Goal: Transaction & Acquisition: Download file/media

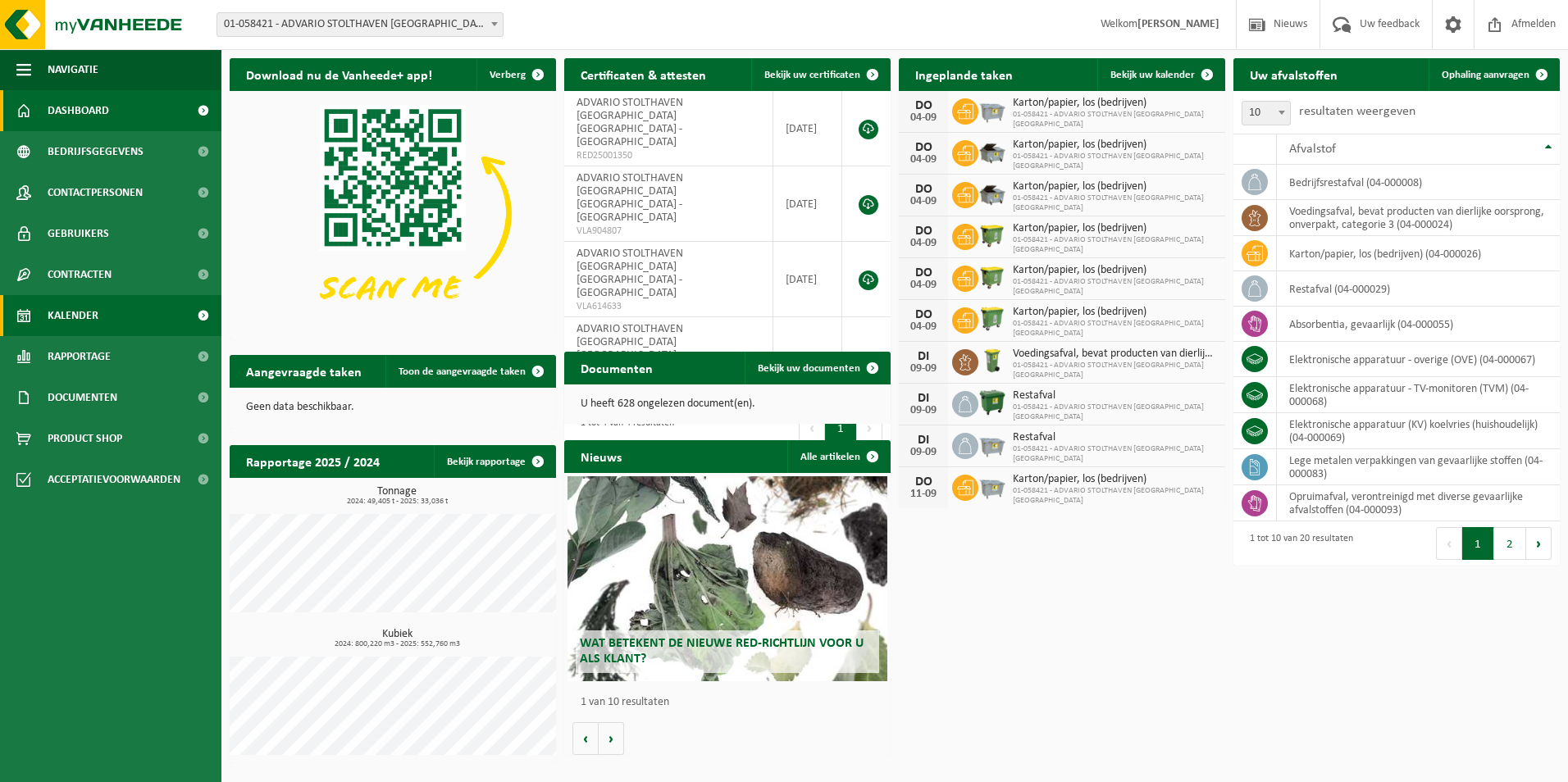
click at [92, 315] on span "Kalender" at bounding box center [72, 315] width 50 height 41
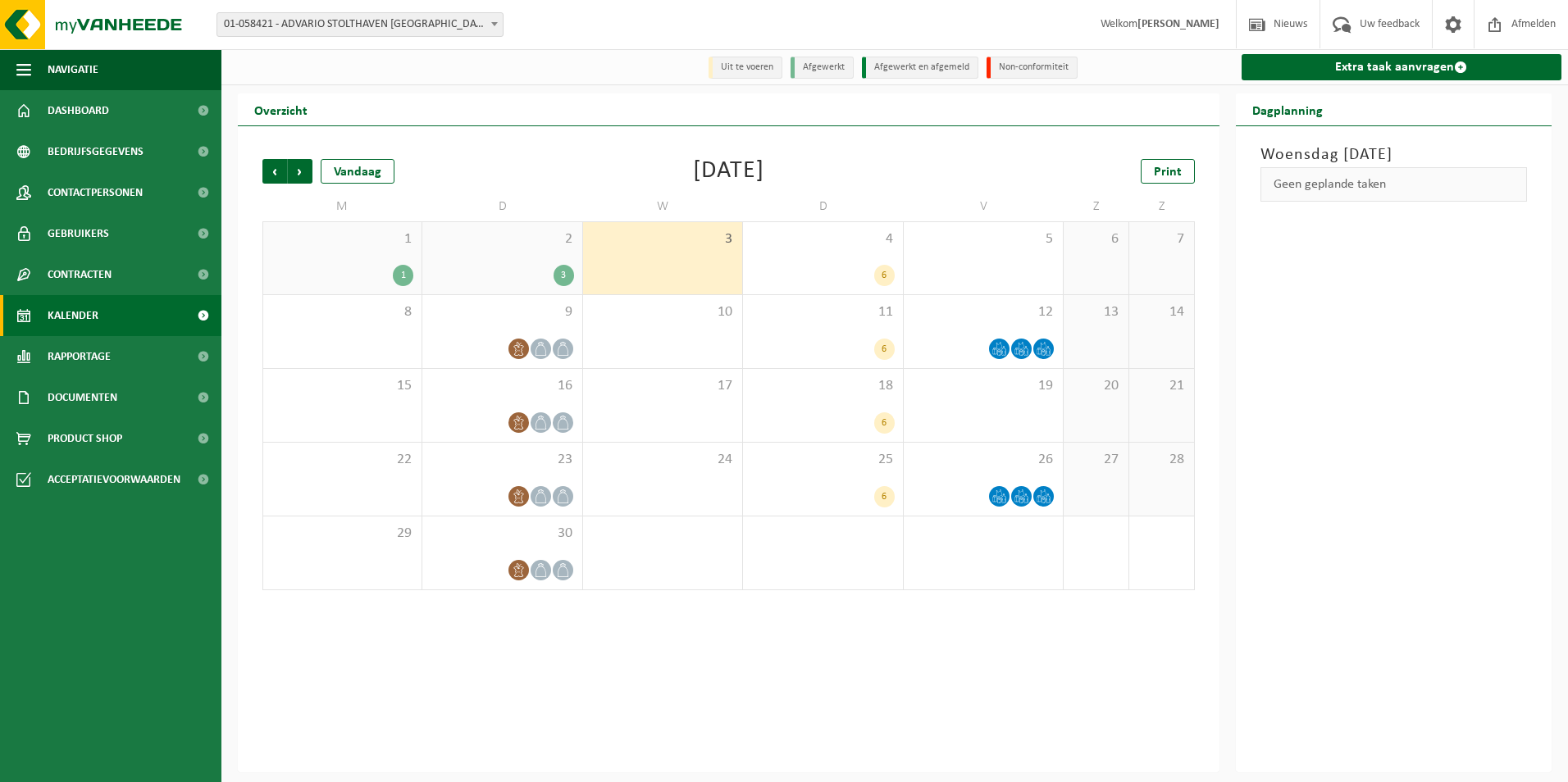
click at [511, 257] on div "2 3" at bounding box center [502, 258] width 160 height 72
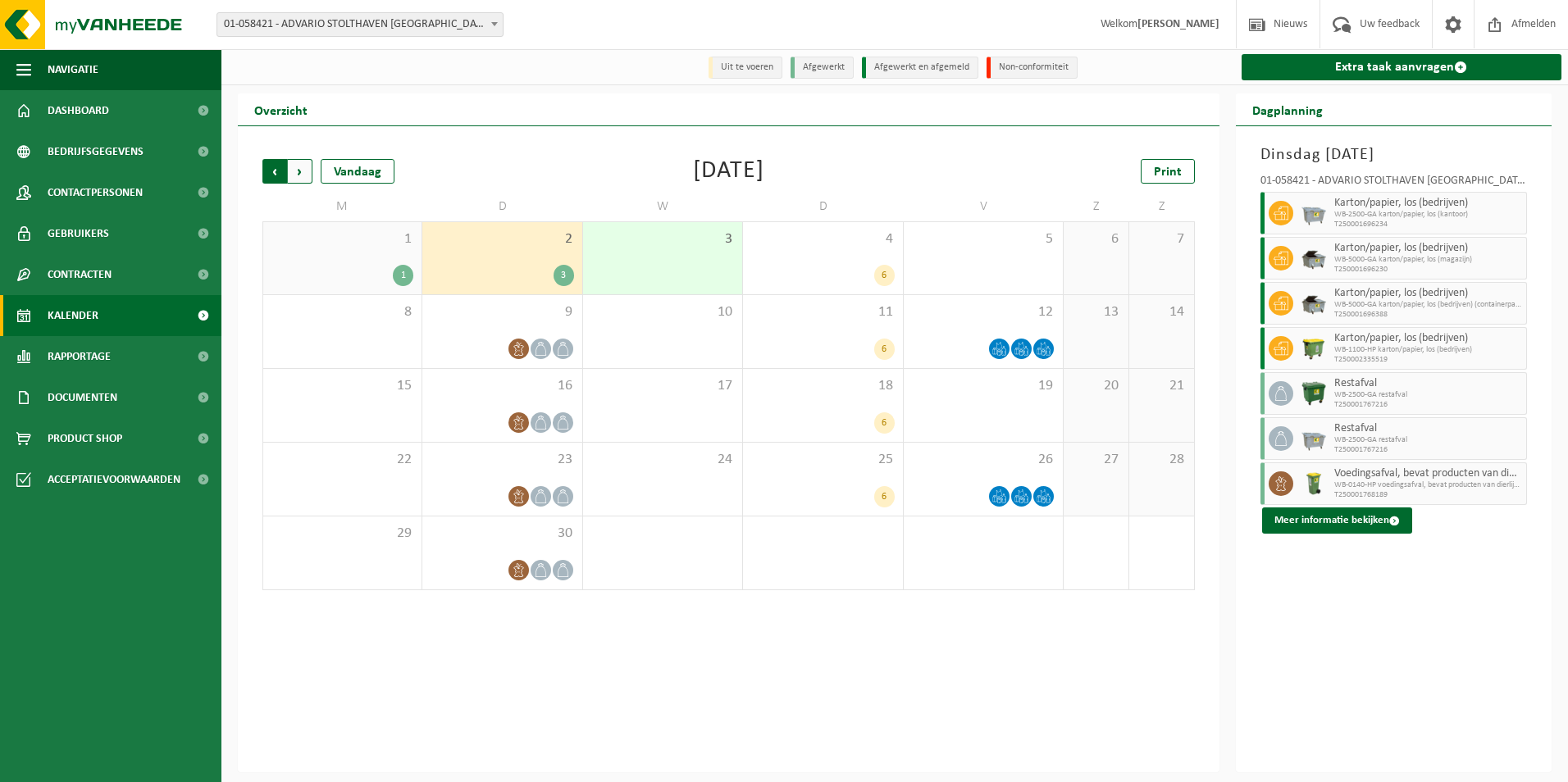
click at [293, 170] on span "Volgende" at bounding box center [300, 171] width 25 height 25
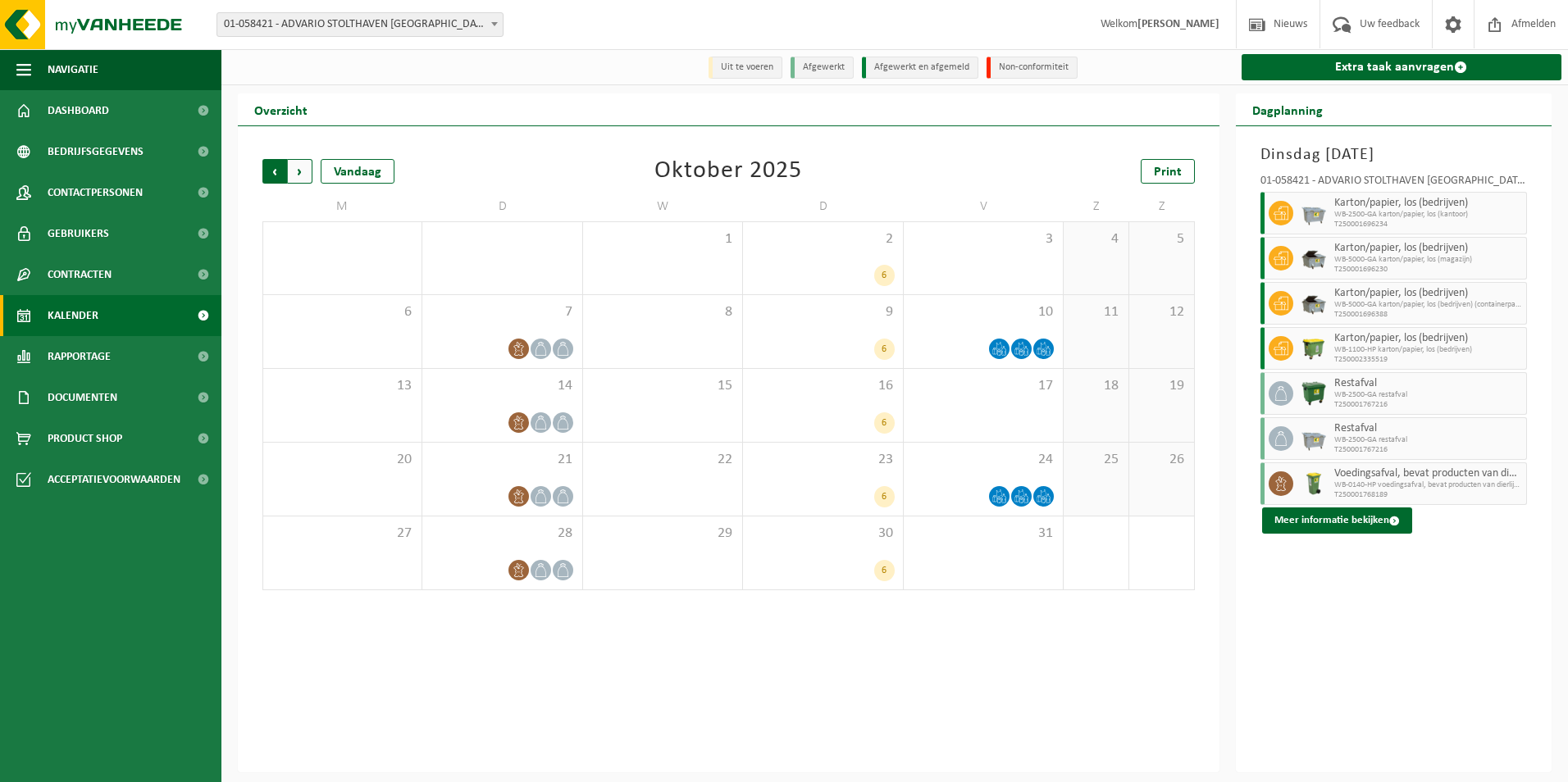
click at [301, 170] on span "Volgende" at bounding box center [300, 171] width 25 height 25
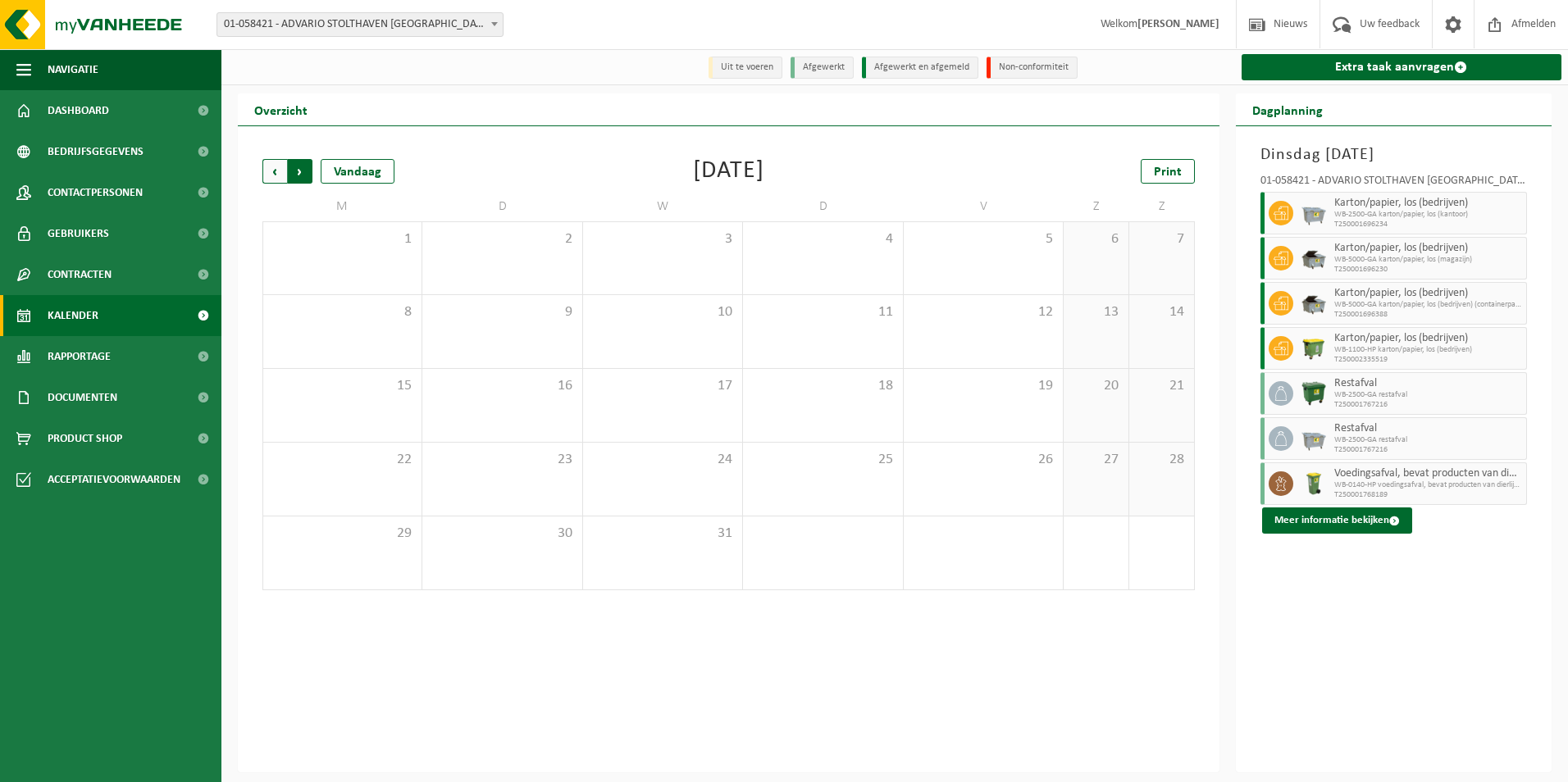
click at [276, 171] on span "Vorige" at bounding box center [274, 171] width 25 height 25
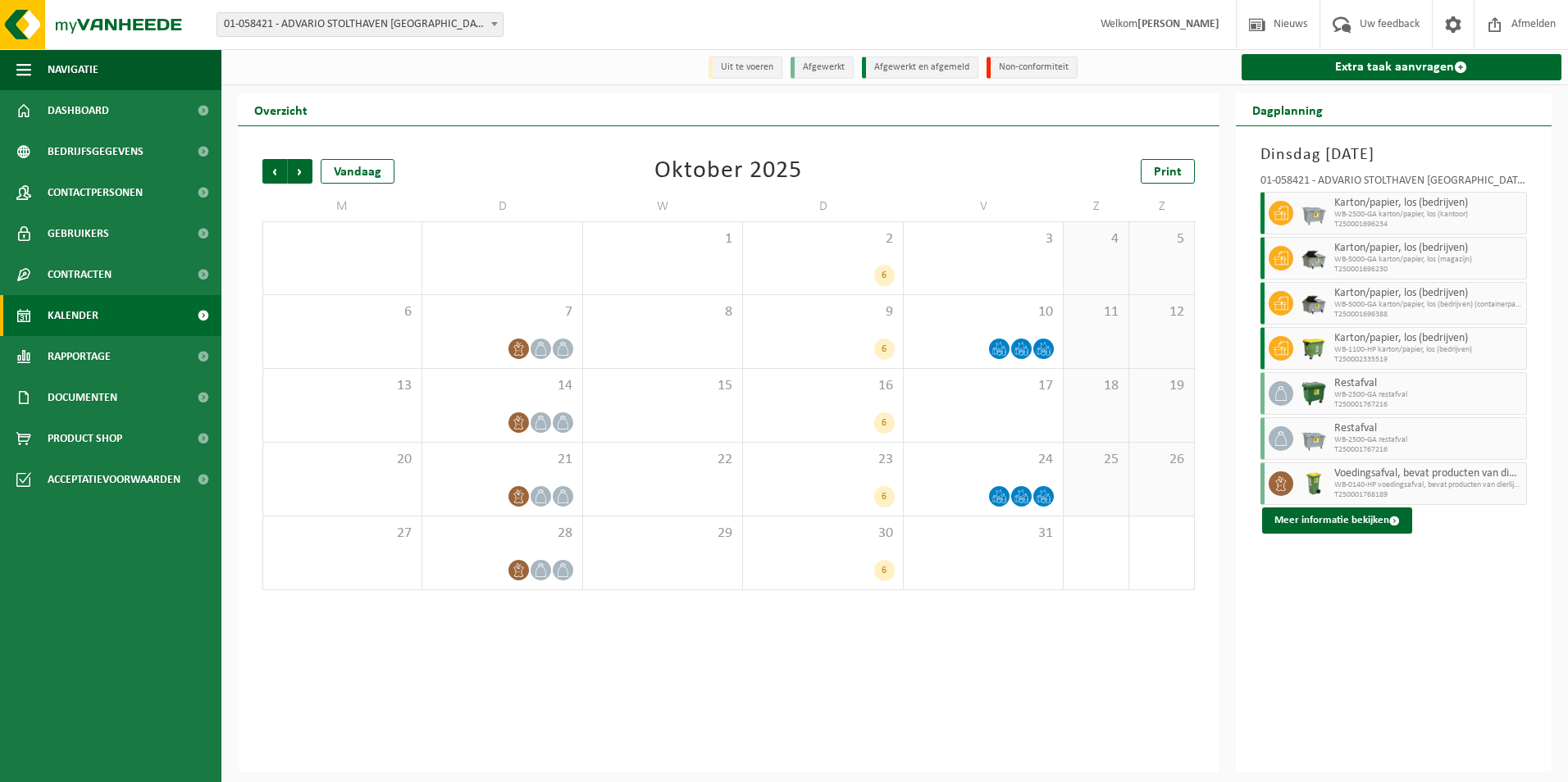
click at [276, 171] on span "Vorige" at bounding box center [274, 171] width 25 height 25
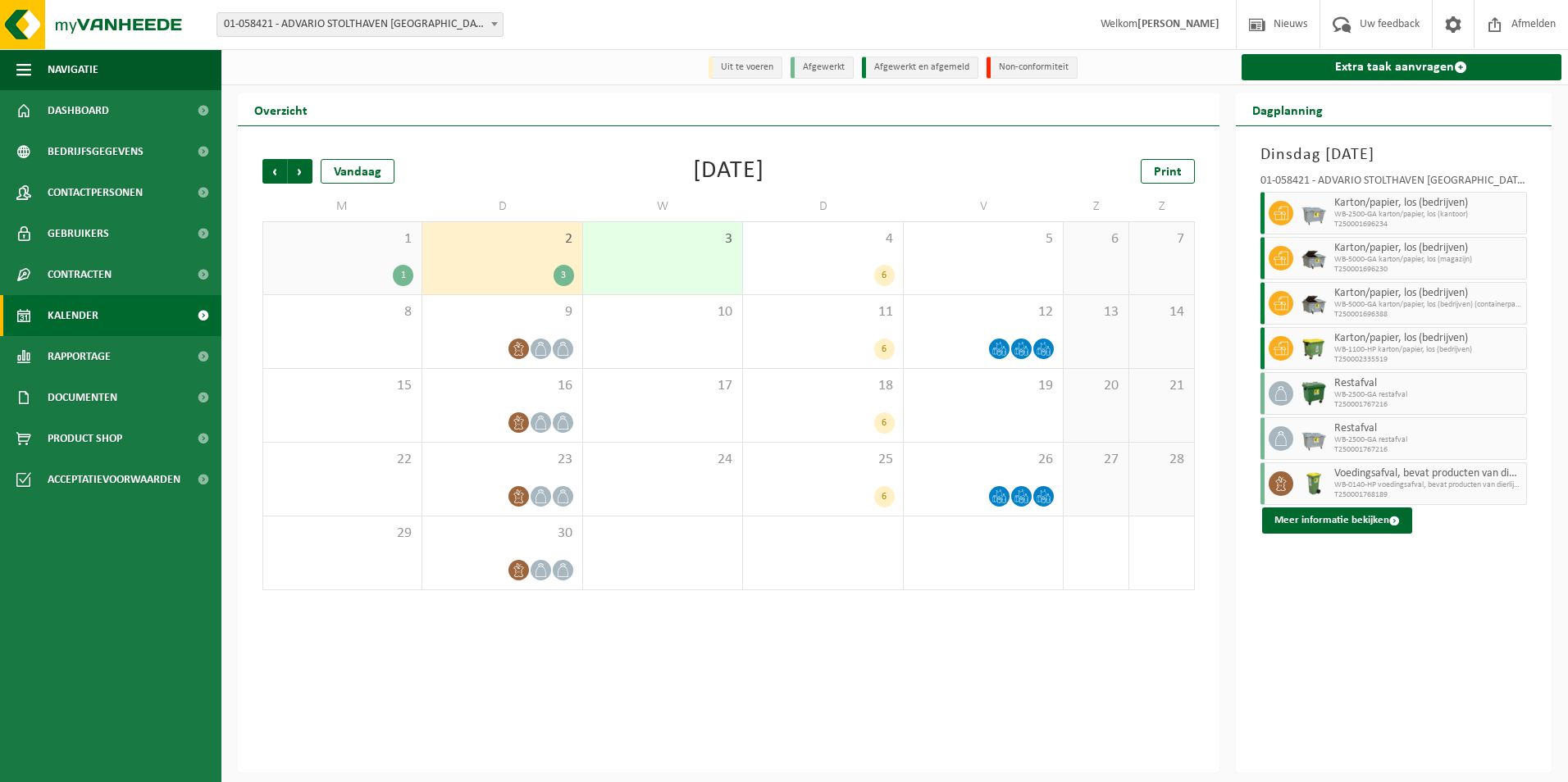
click at [276, 171] on span "Vorige" at bounding box center [274, 171] width 25 height 25
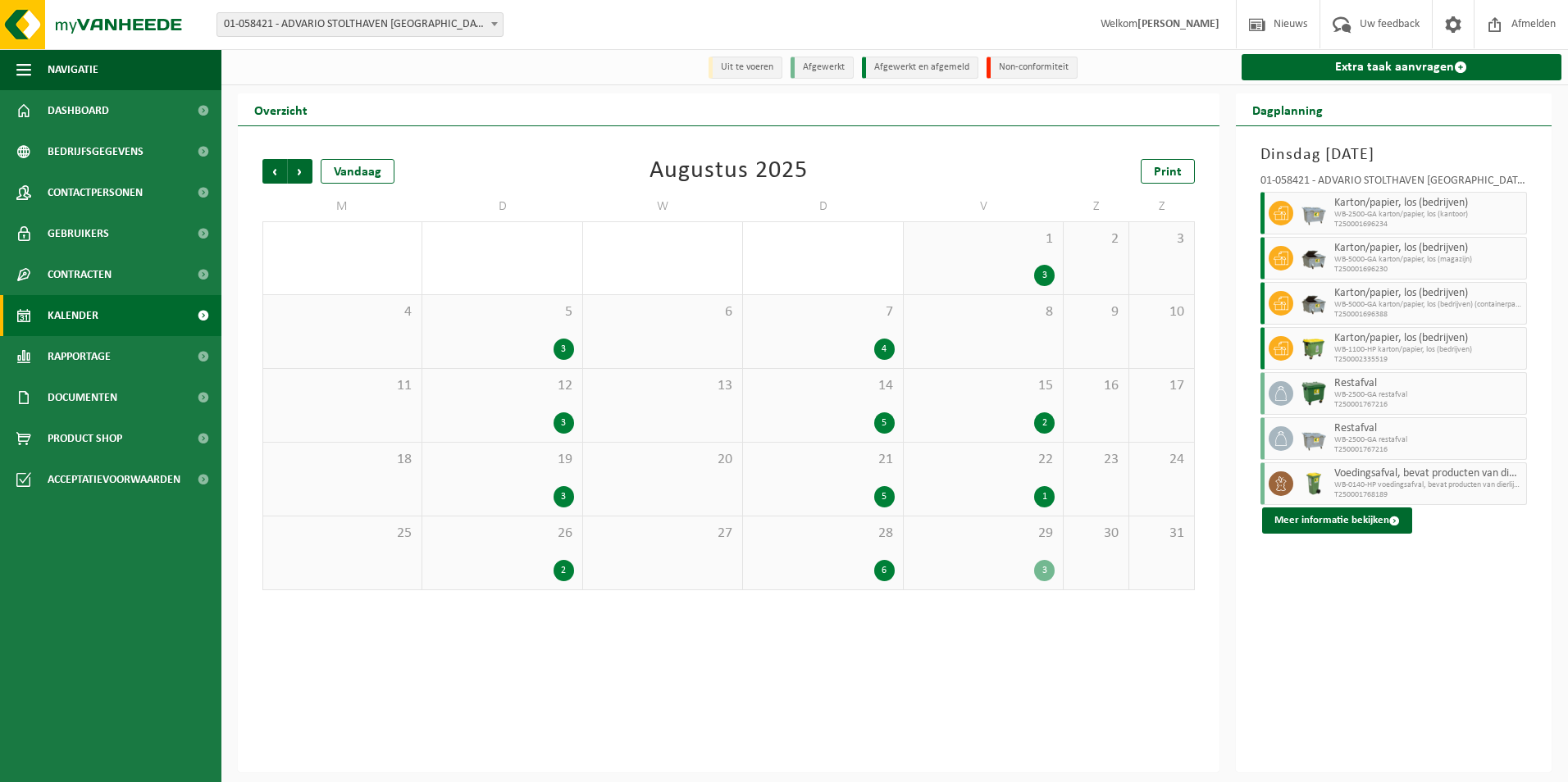
click at [469, 331] on div "5 3" at bounding box center [502, 332] width 160 height 73
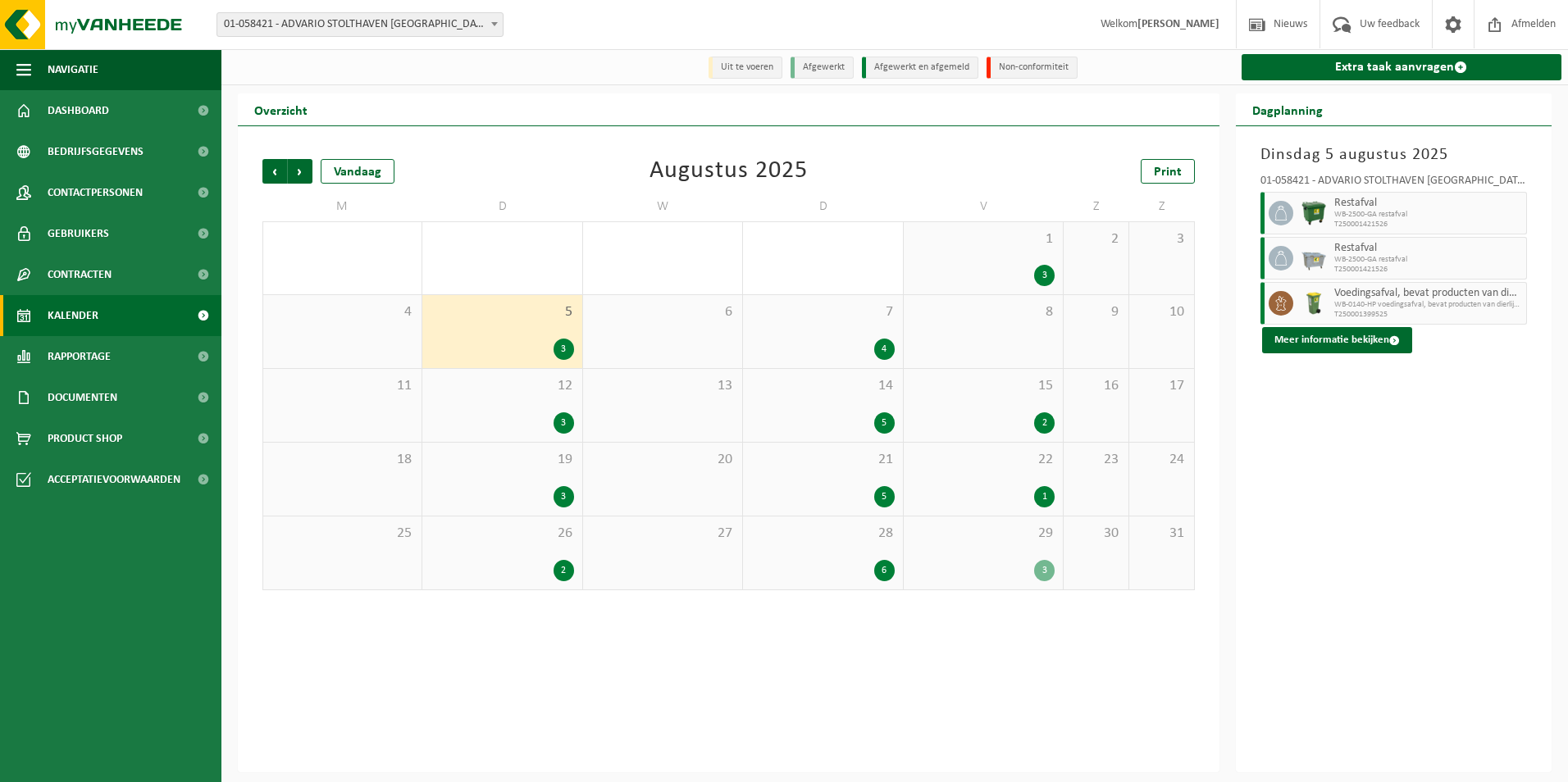
click at [468, 402] on div "12 3" at bounding box center [502, 406] width 160 height 73
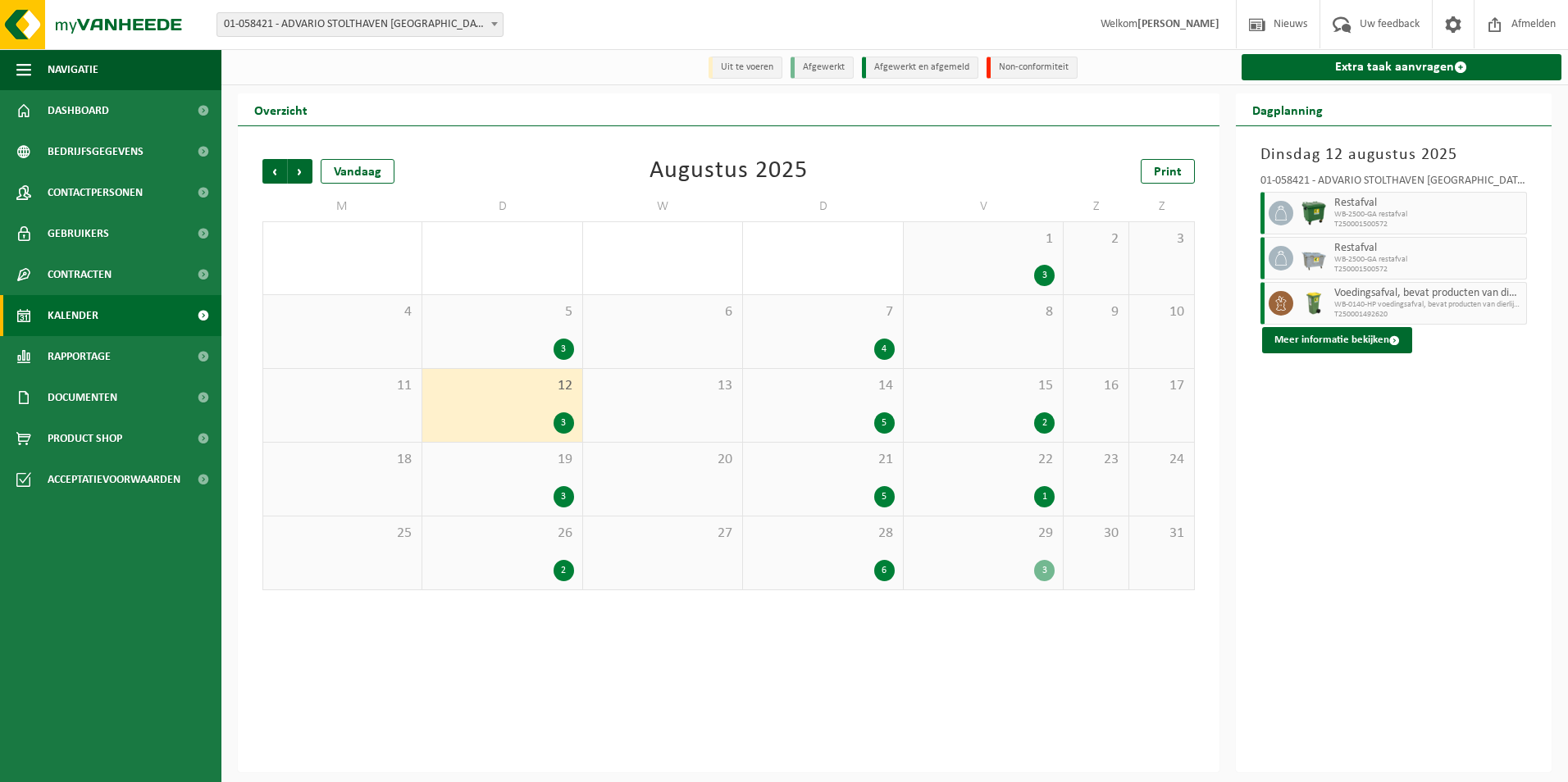
click at [480, 474] on div "19 3" at bounding box center [502, 479] width 160 height 73
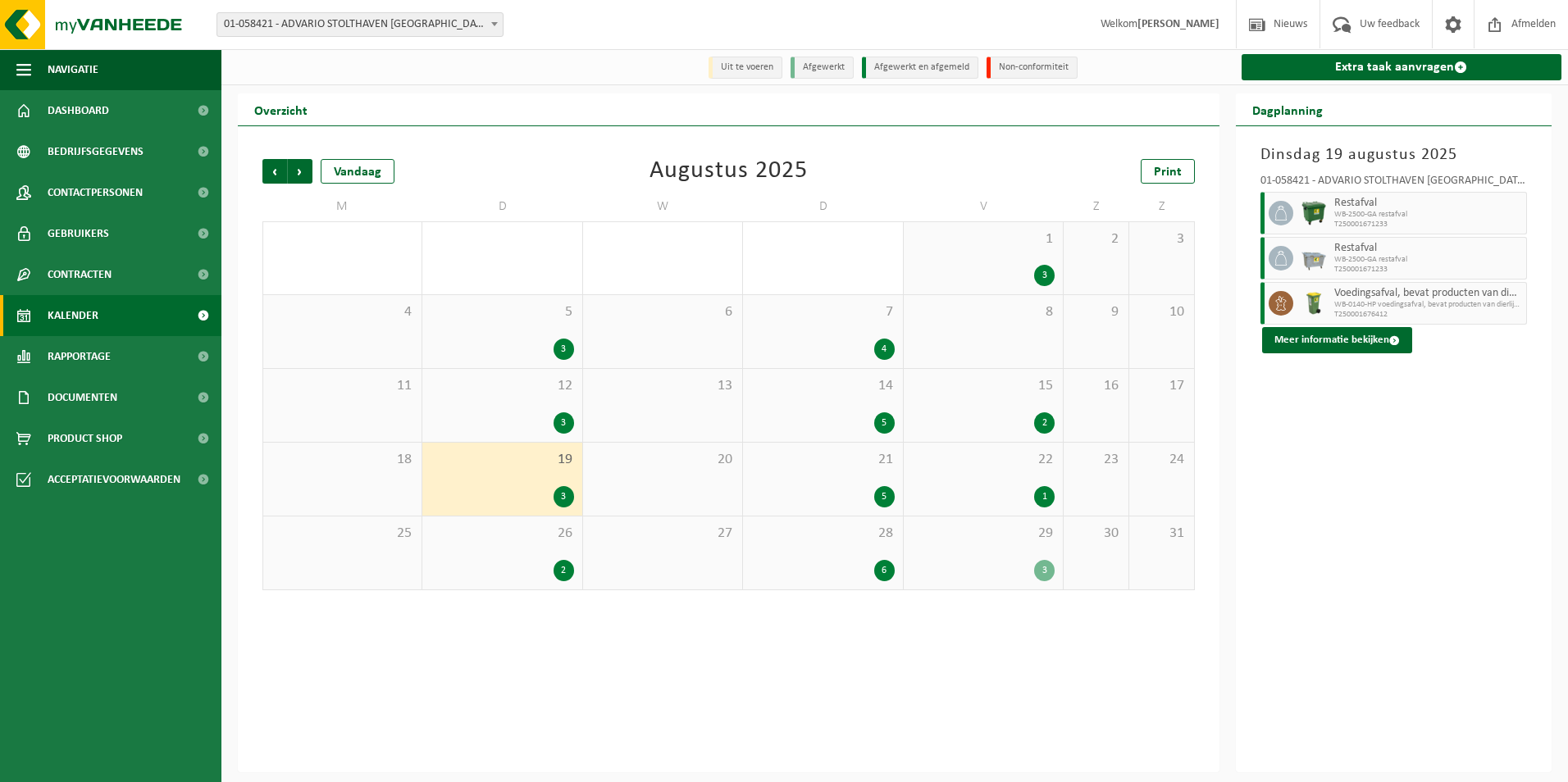
click at [492, 570] on div "2" at bounding box center [502, 570] width 143 height 21
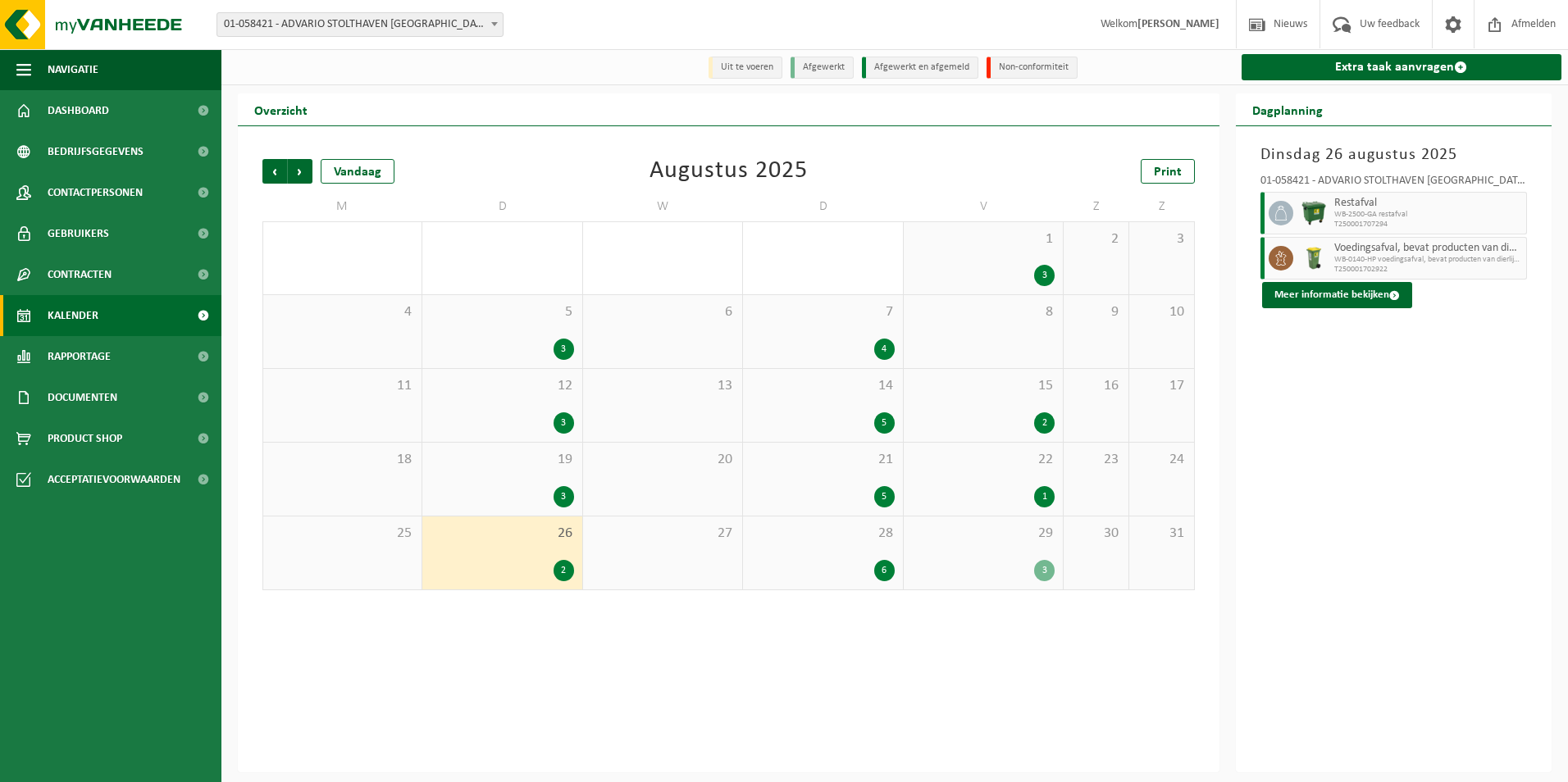
click at [837, 564] on div "6" at bounding box center [823, 570] width 143 height 21
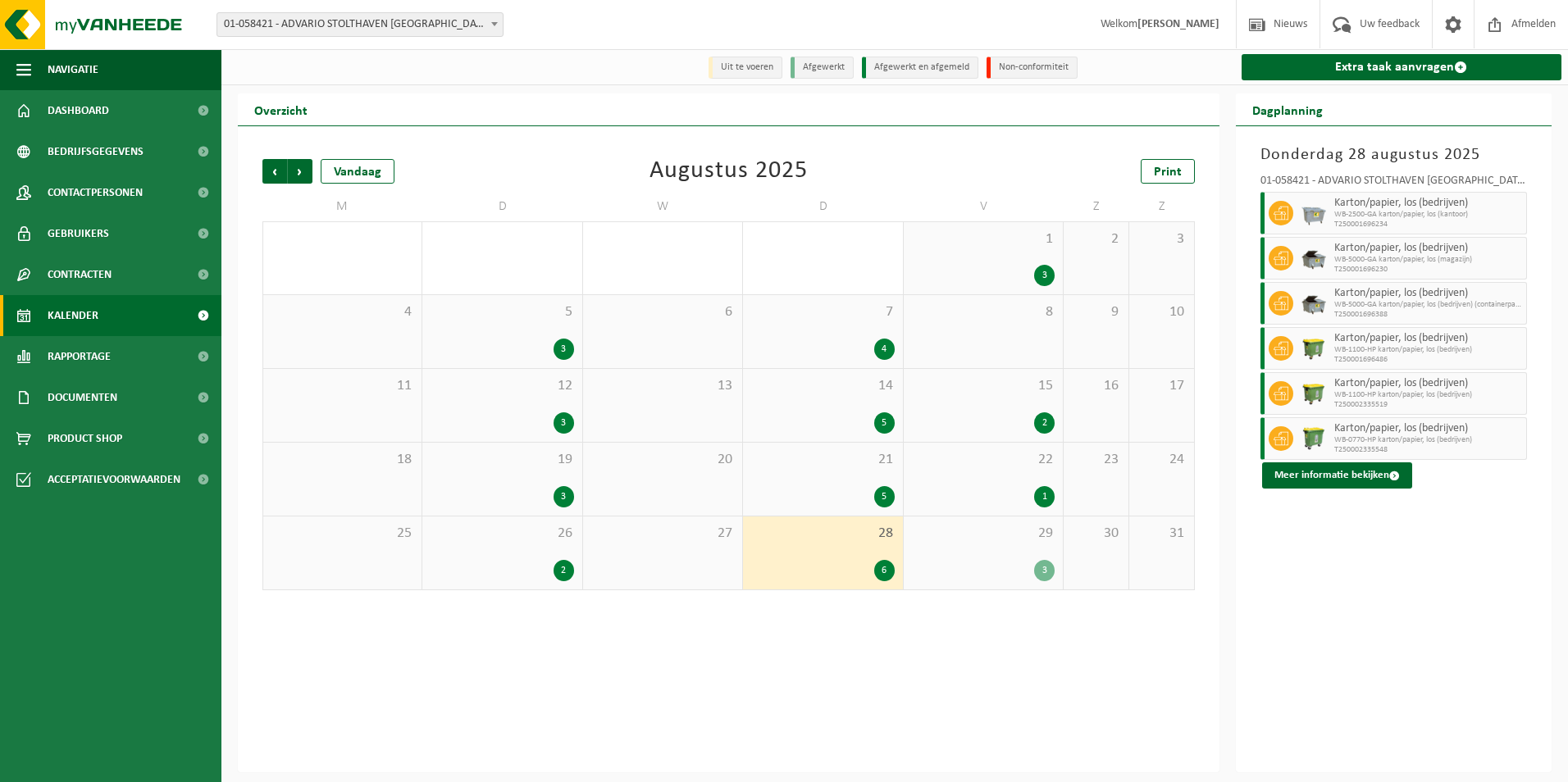
click at [832, 484] on div "21 5" at bounding box center [823, 479] width 160 height 73
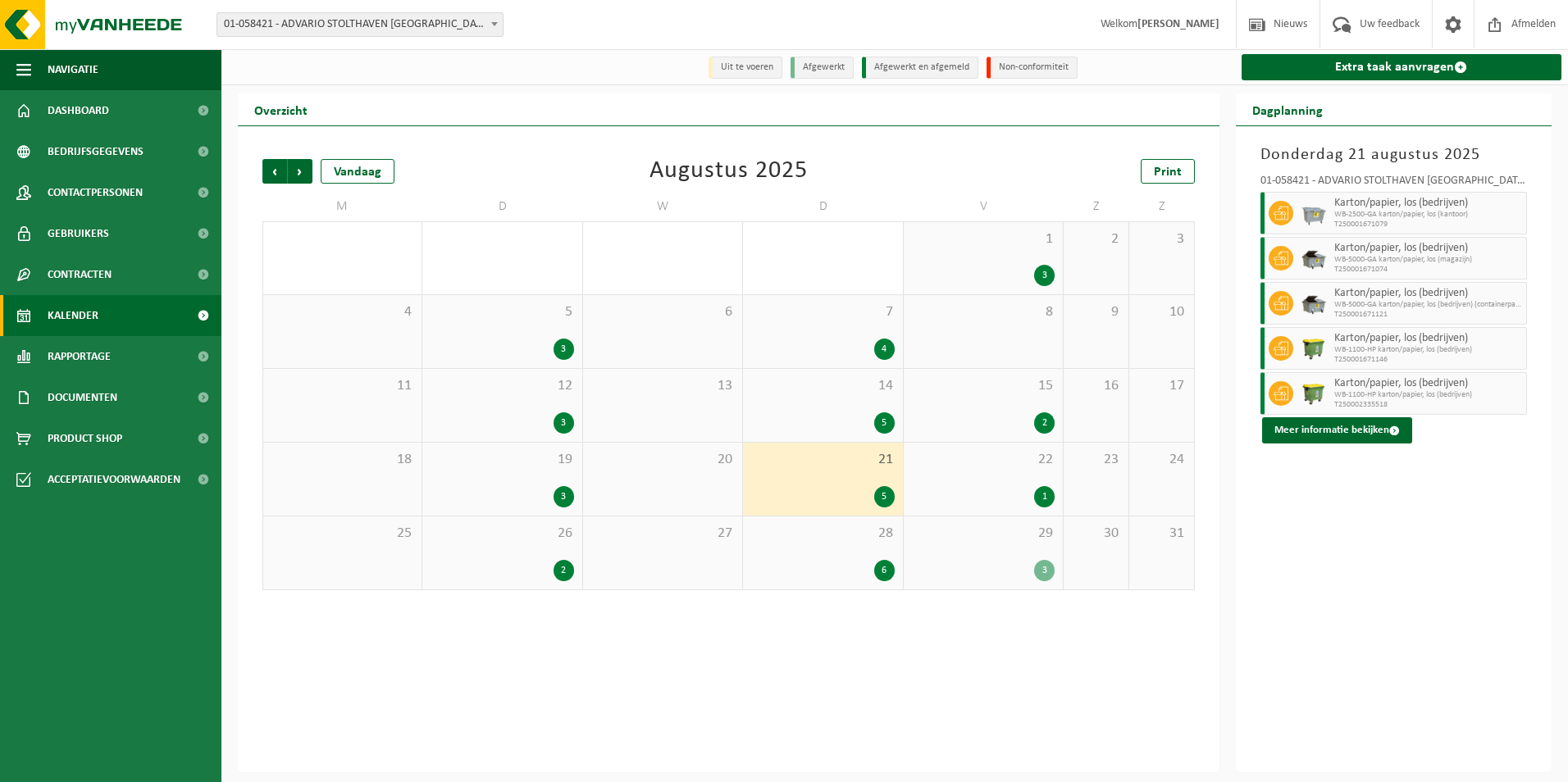
click at [814, 423] on div "5" at bounding box center [823, 423] width 143 height 21
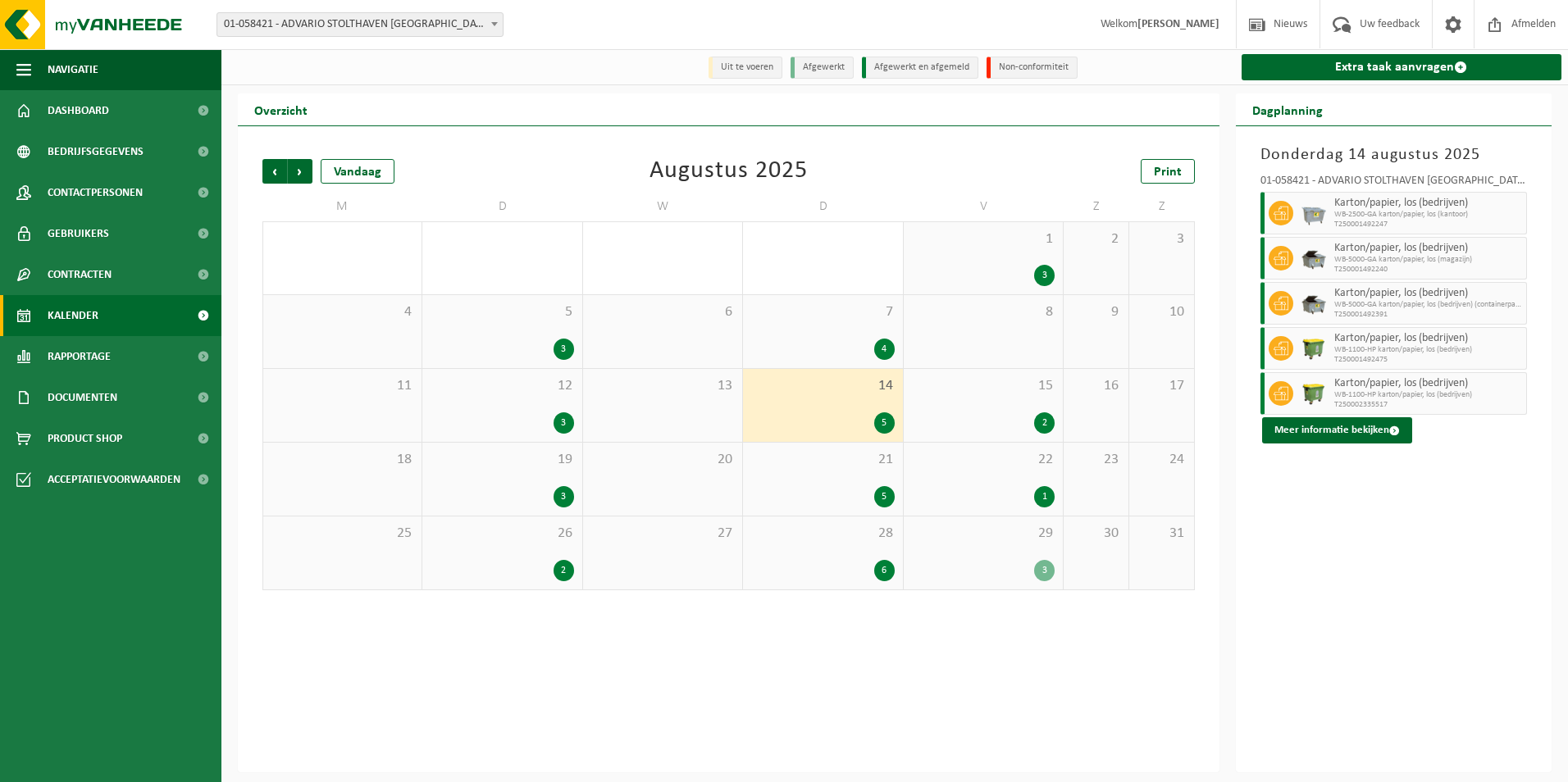
click at [813, 342] on div "4" at bounding box center [823, 348] width 143 height 21
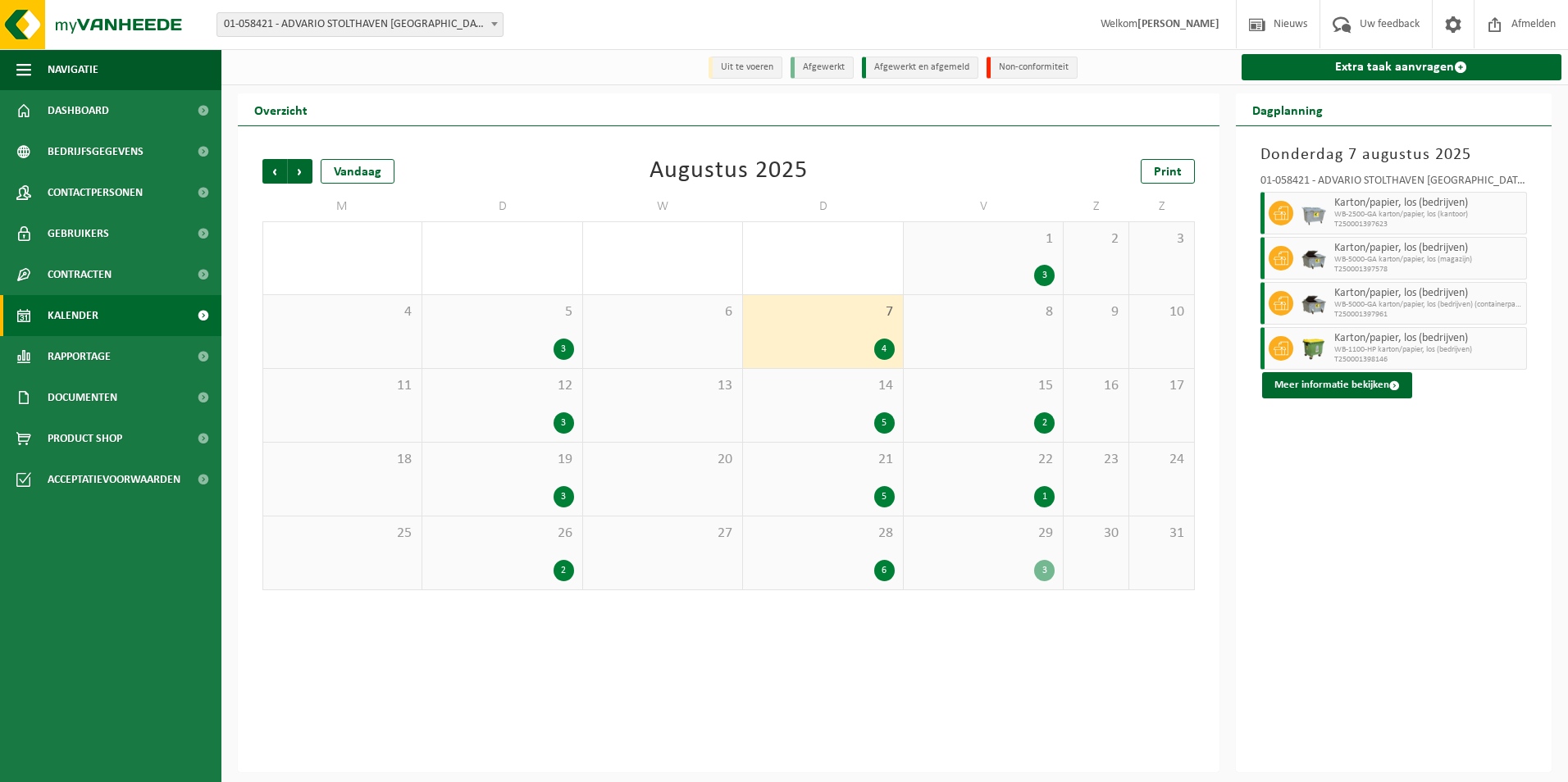
click at [975, 416] on div "2" at bounding box center [984, 423] width 143 height 21
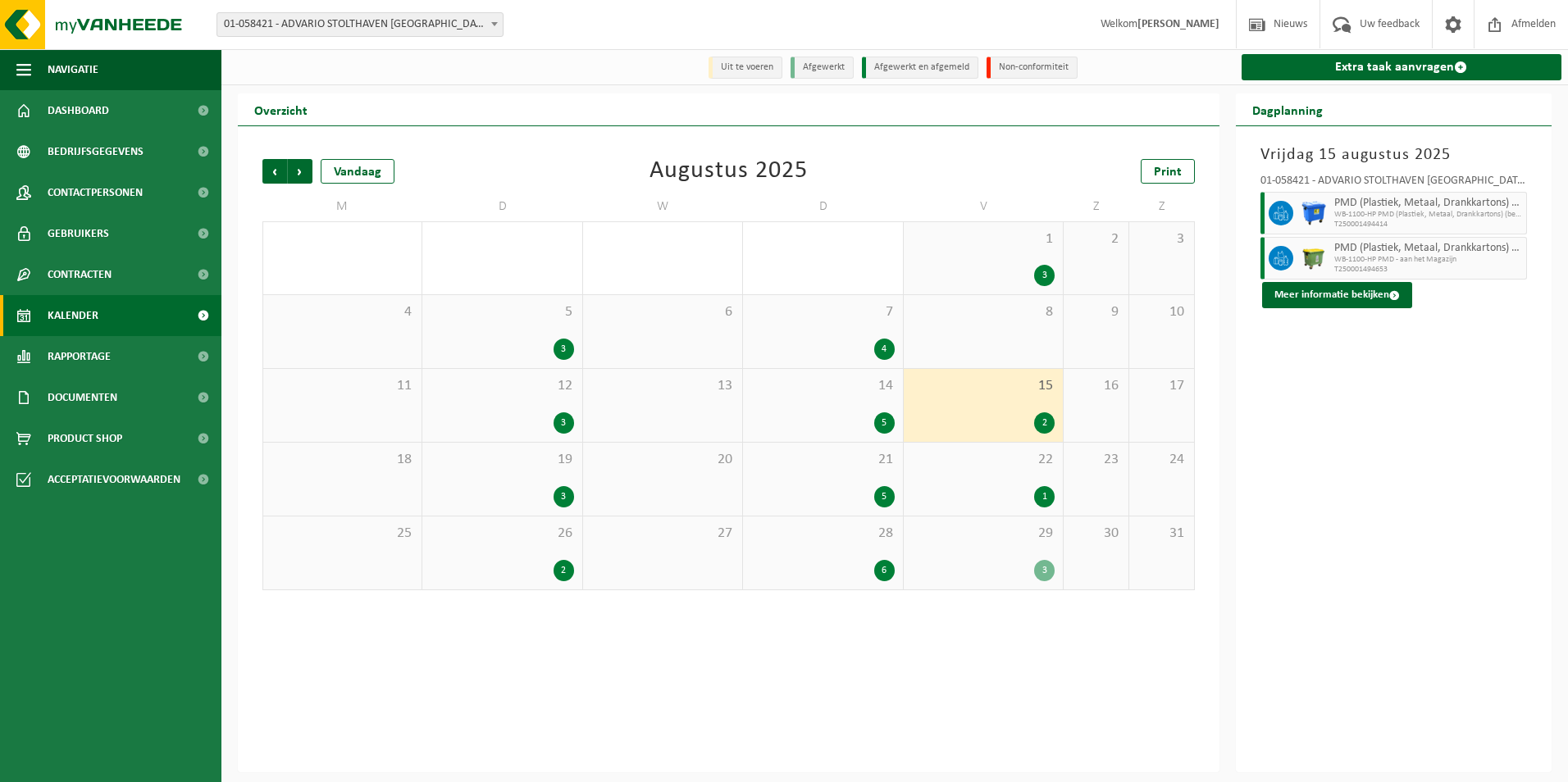
click at [970, 481] on div "22 1" at bounding box center [984, 479] width 160 height 73
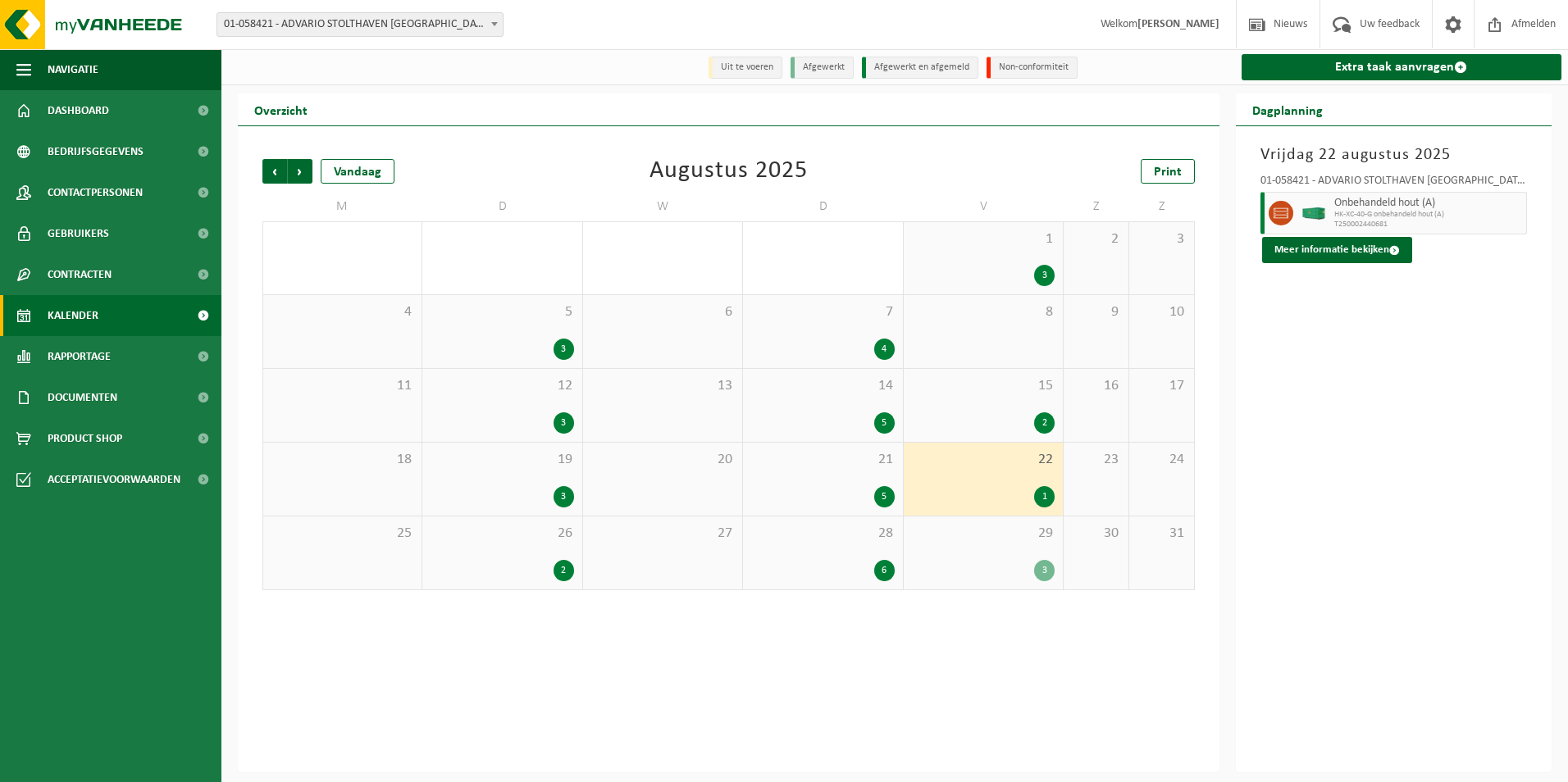
click at [972, 535] on span "29" at bounding box center [984, 534] width 143 height 18
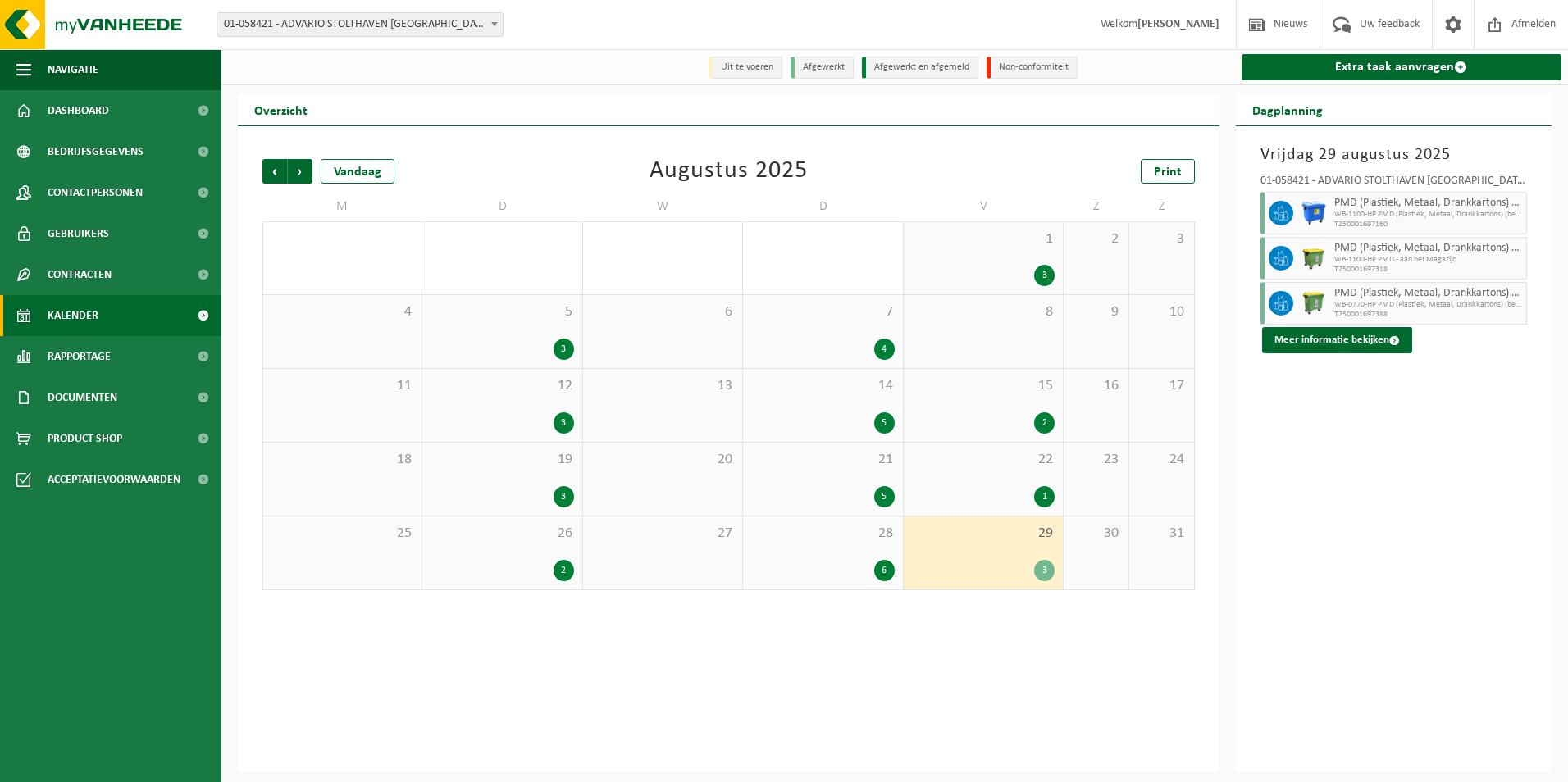
click at [965, 407] on div "15 2" at bounding box center [984, 406] width 160 height 73
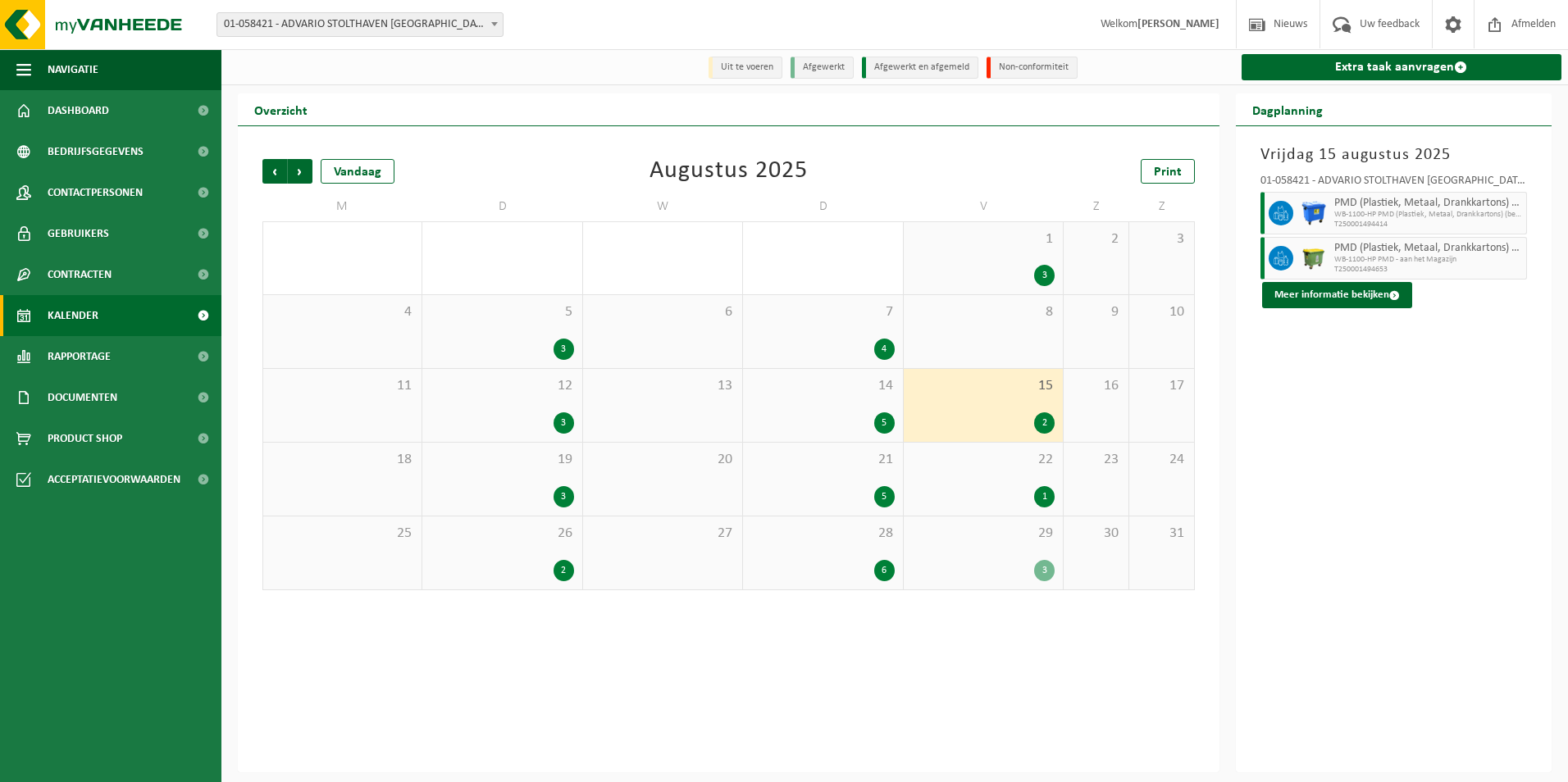
click at [968, 260] on div "1 3" at bounding box center [984, 258] width 160 height 72
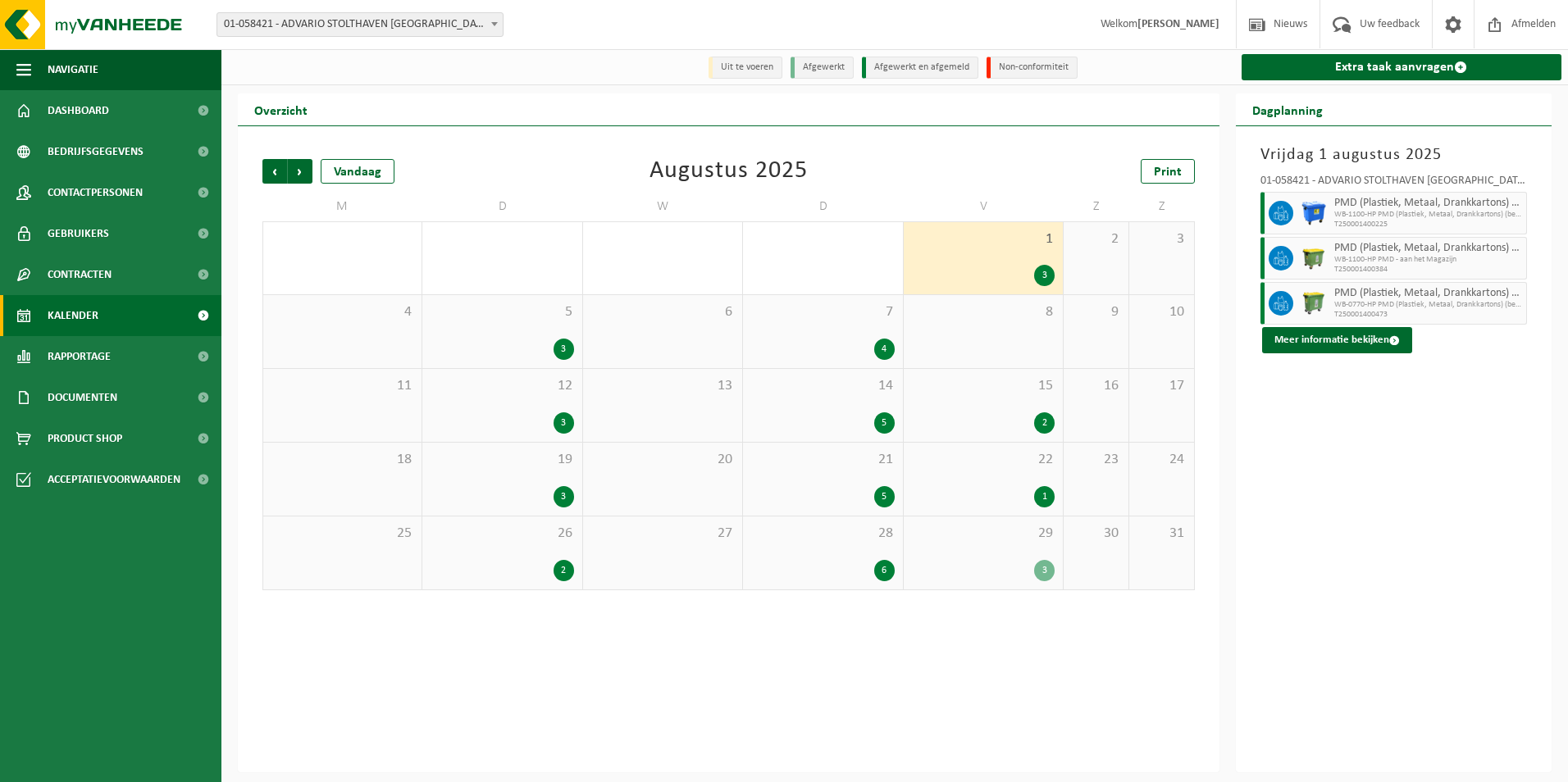
click at [967, 408] on div "15 2" at bounding box center [984, 406] width 160 height 73
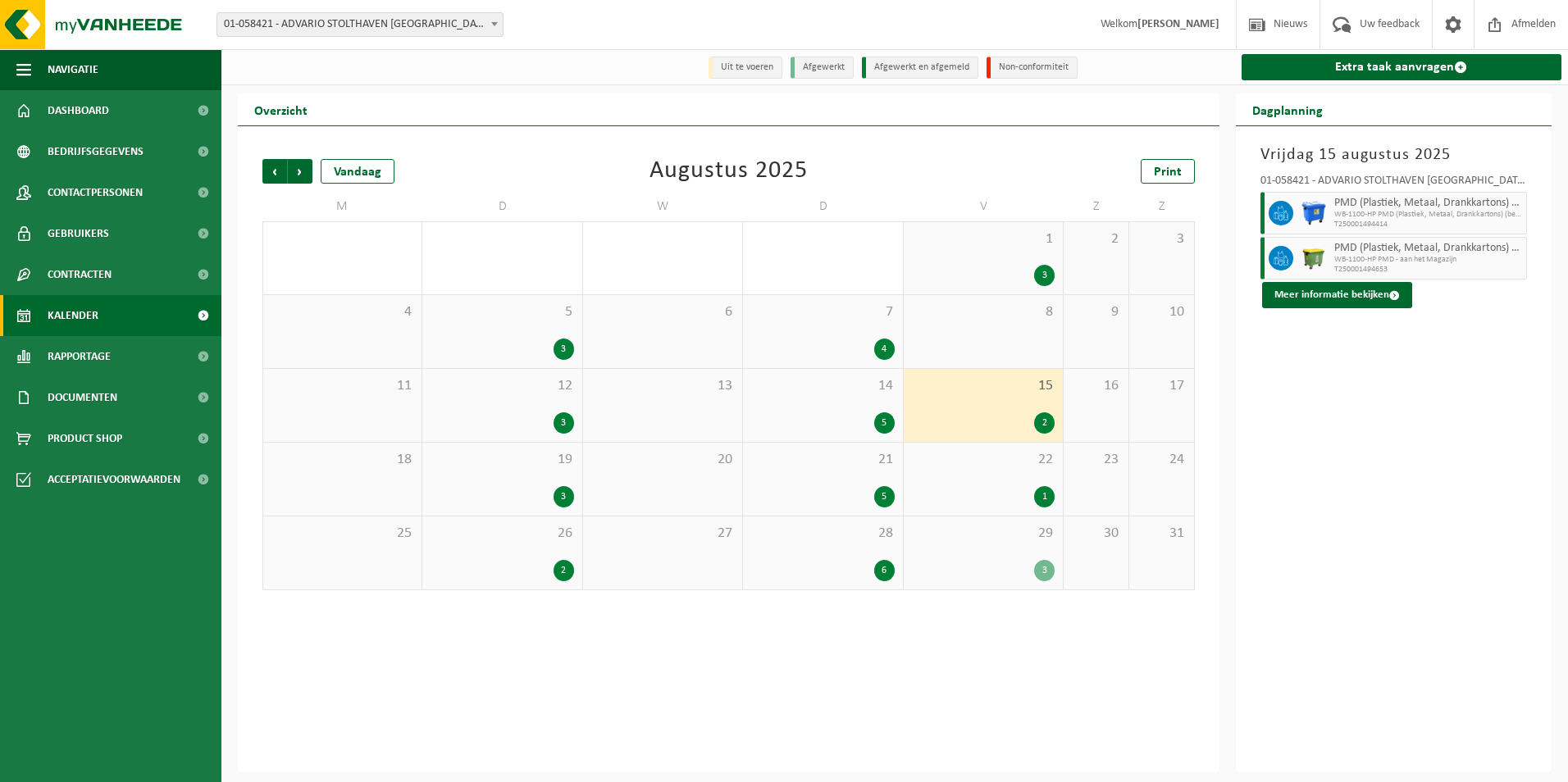
click at [958, 487] on div "1" at bounding box center [984, 497] width 143 height 21
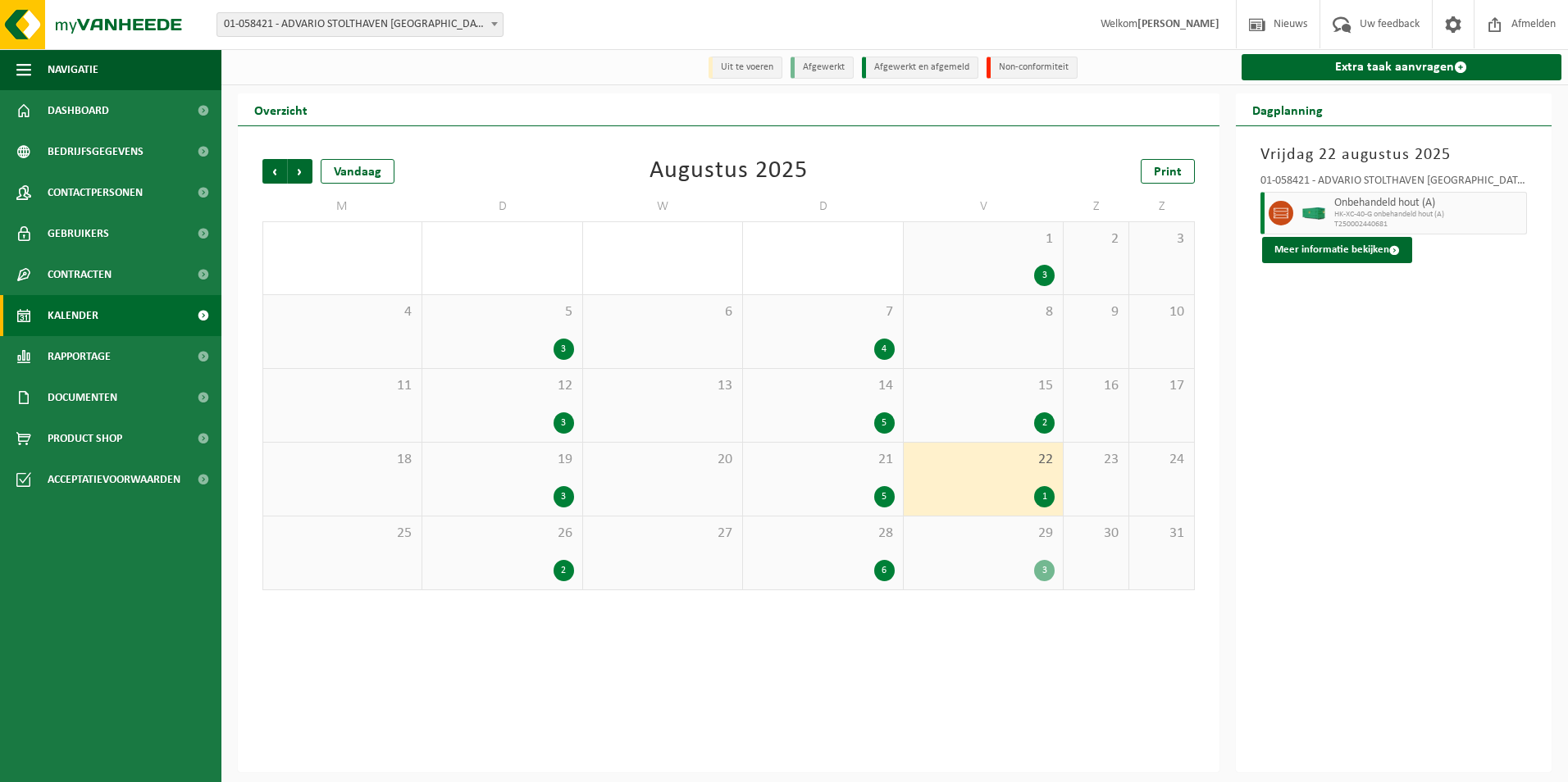
click at [963, 545] on div "29 3" at bounding box center [984, 554] width 160 height 73
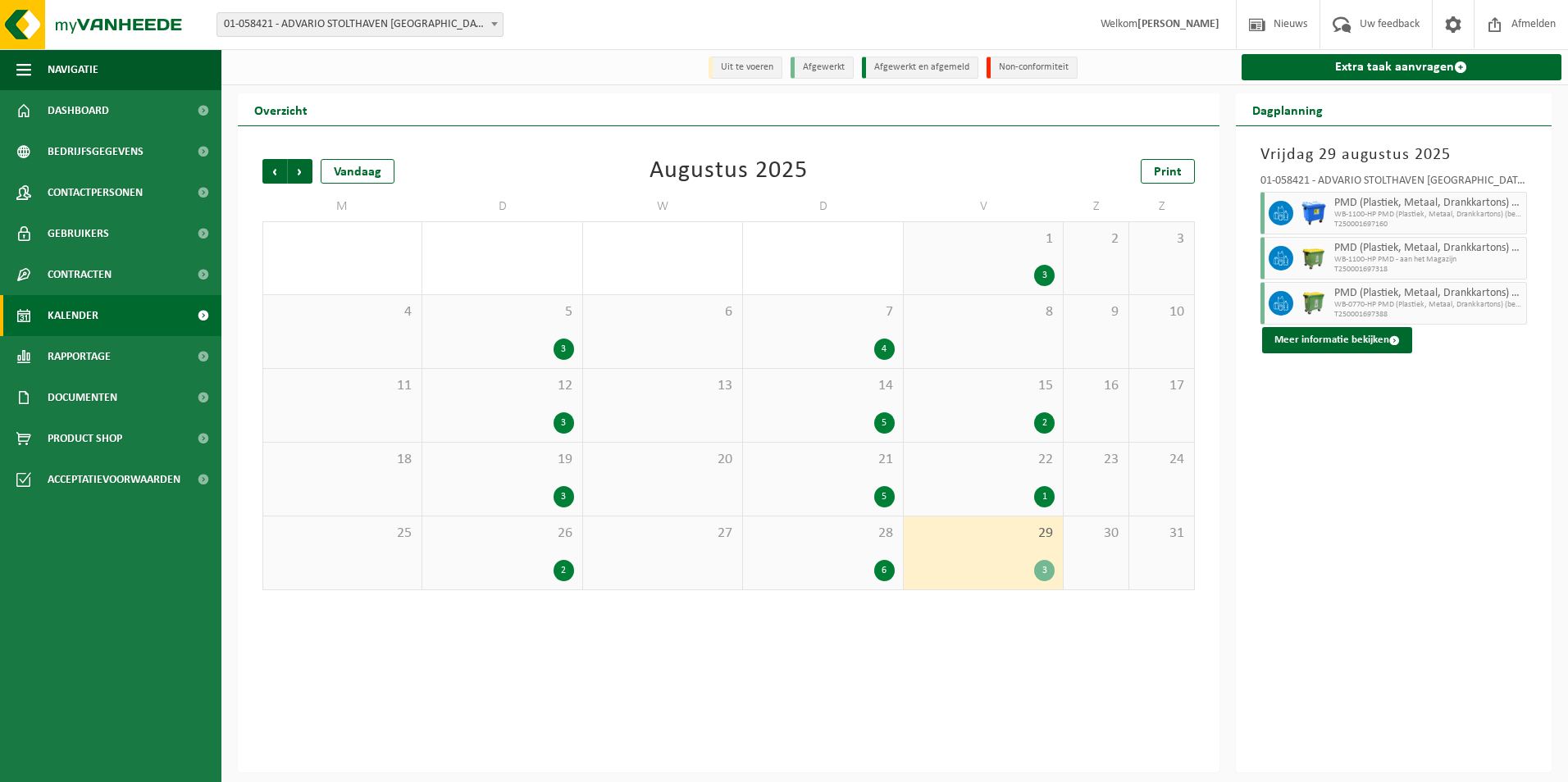
click at [955, 453] on span "22" at bounding box center [984, 460] width 143 height 18
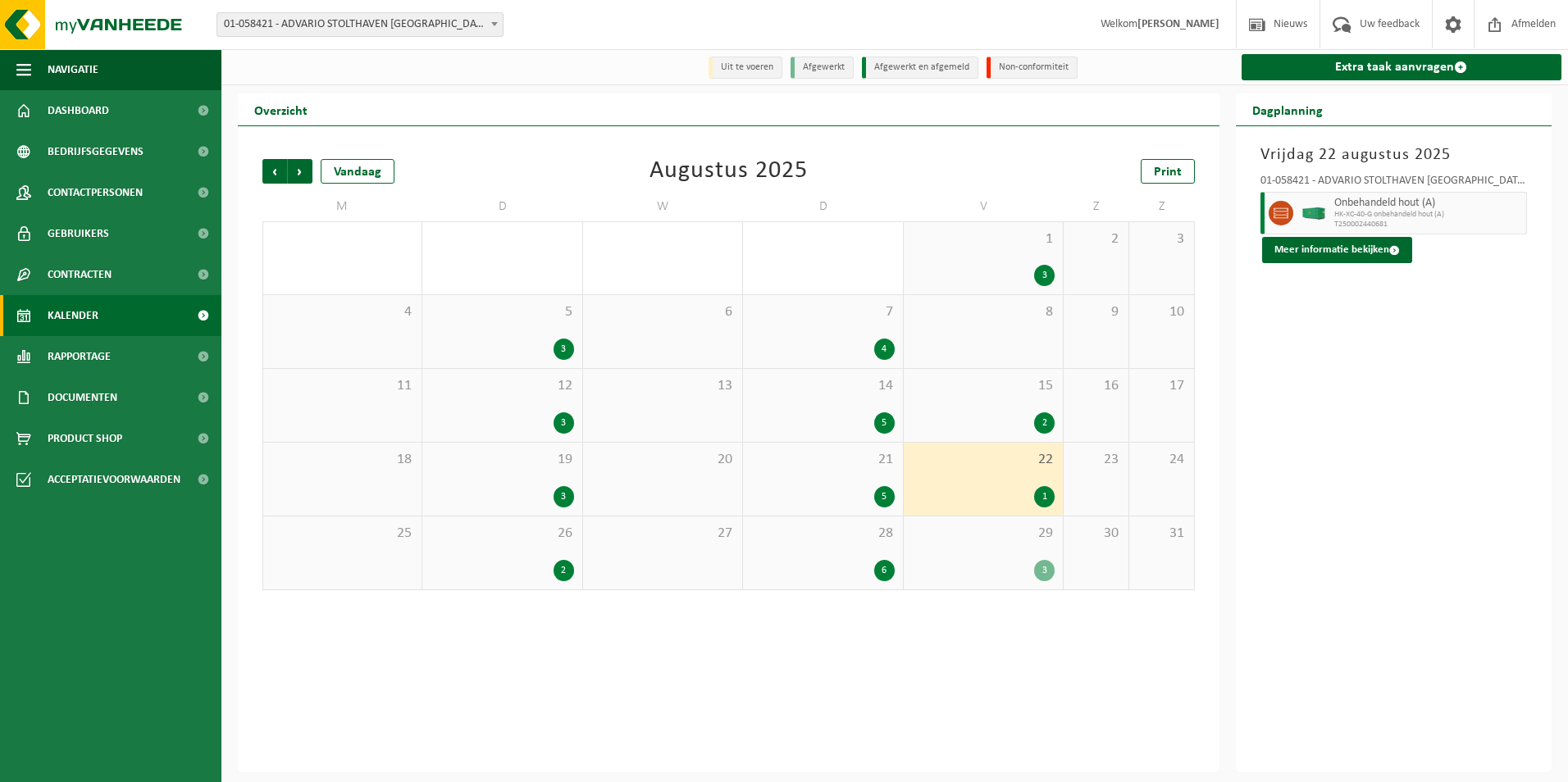
click at [930, 232] on span "1" at bounding box center [984, 239] width 143 height 18
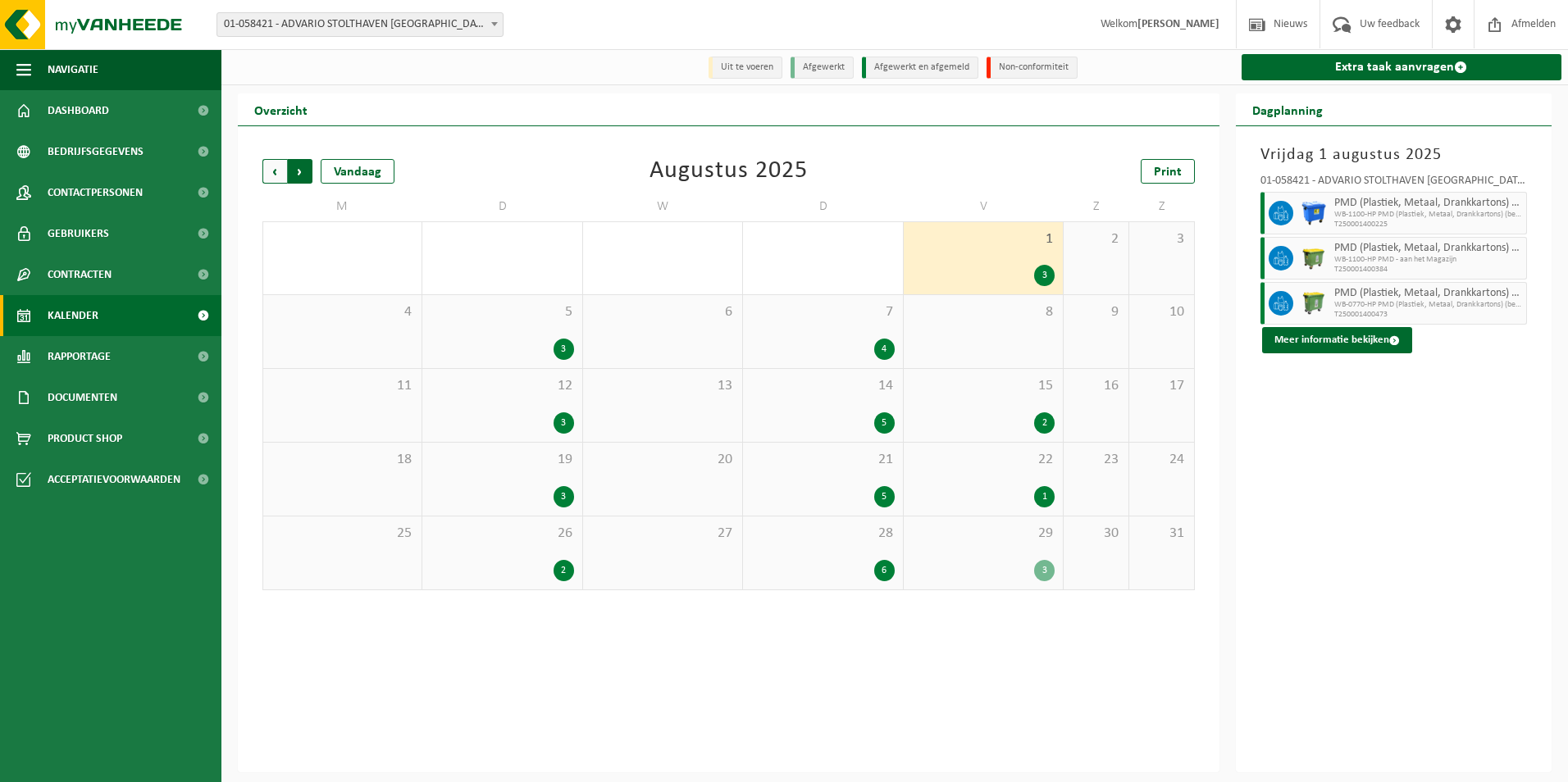
click at [280, 174] on span "Vorige" at bounding box center [274, 171] width 25 height 25
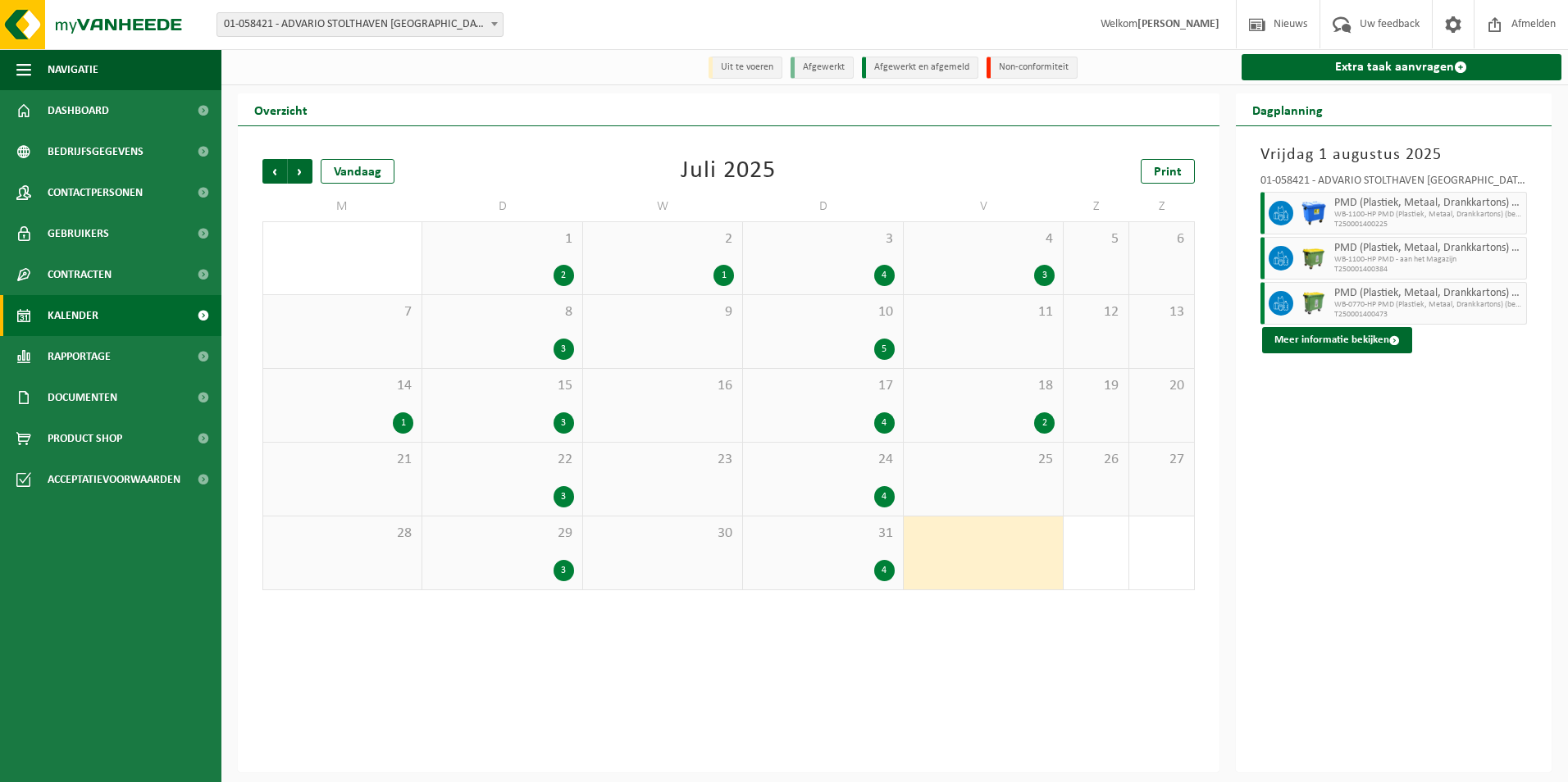
click at [969, 410] on div "18 2" at bounding box center [984, 406] width 160 height 73
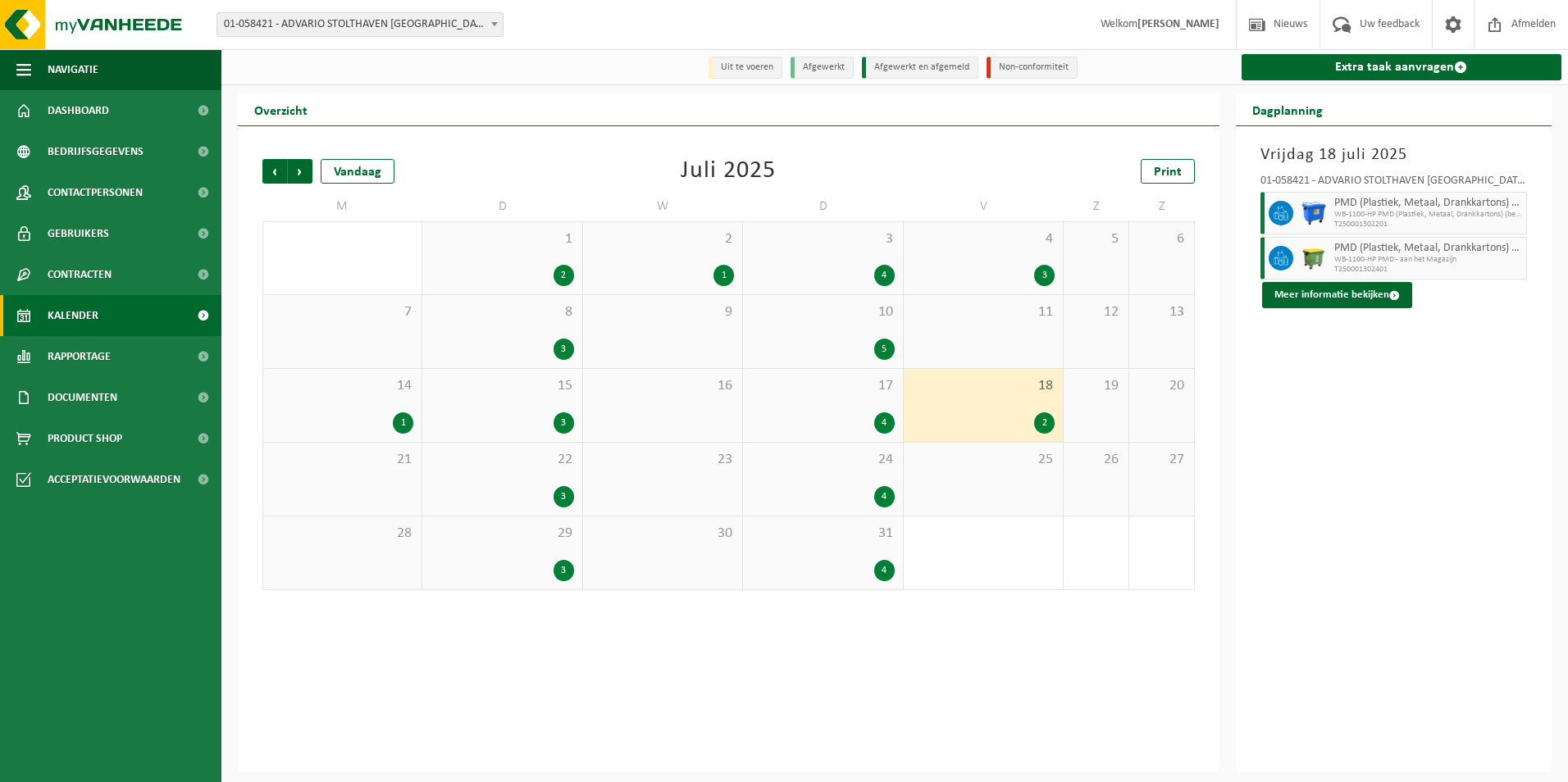
click at [801, 256] on div "3 4" at bounding box center [823, 258] width 160 height 72
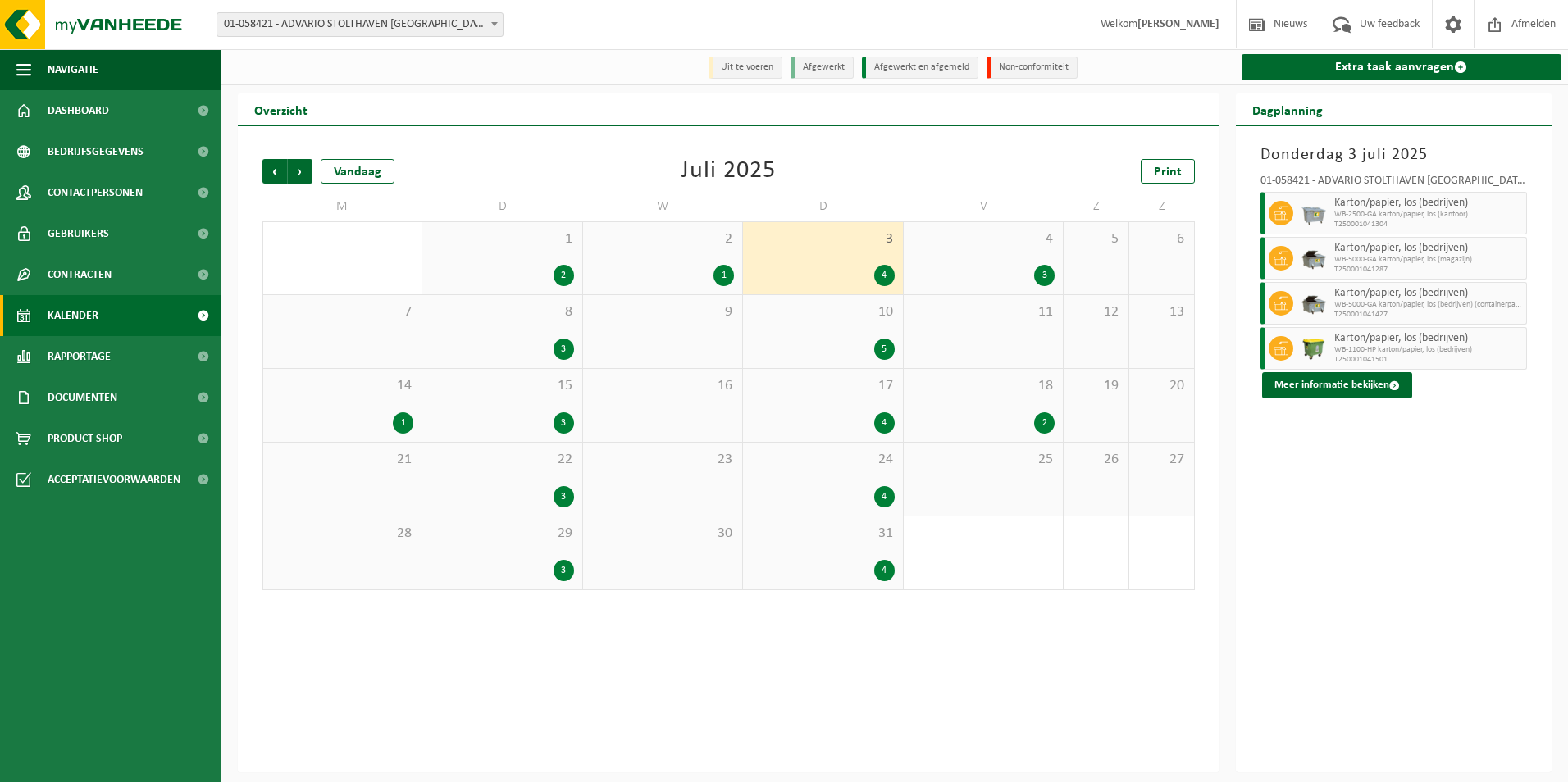
click at [805, 337] on div "10 5" at bounding box center [823, 332] width 160 height 73
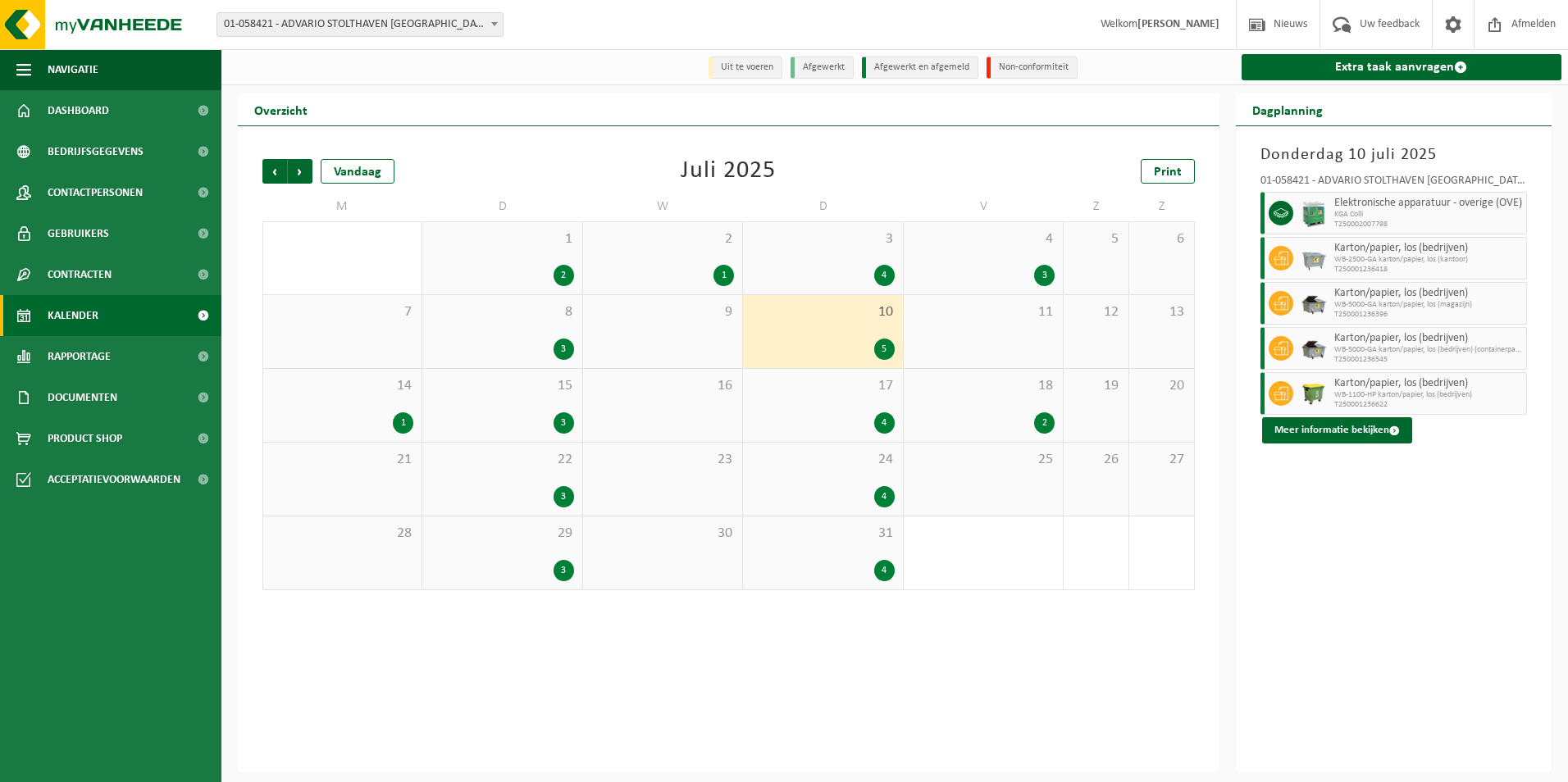
click at [801, 390] on span "17" at bounding box center [823, 387] width 143 height 18
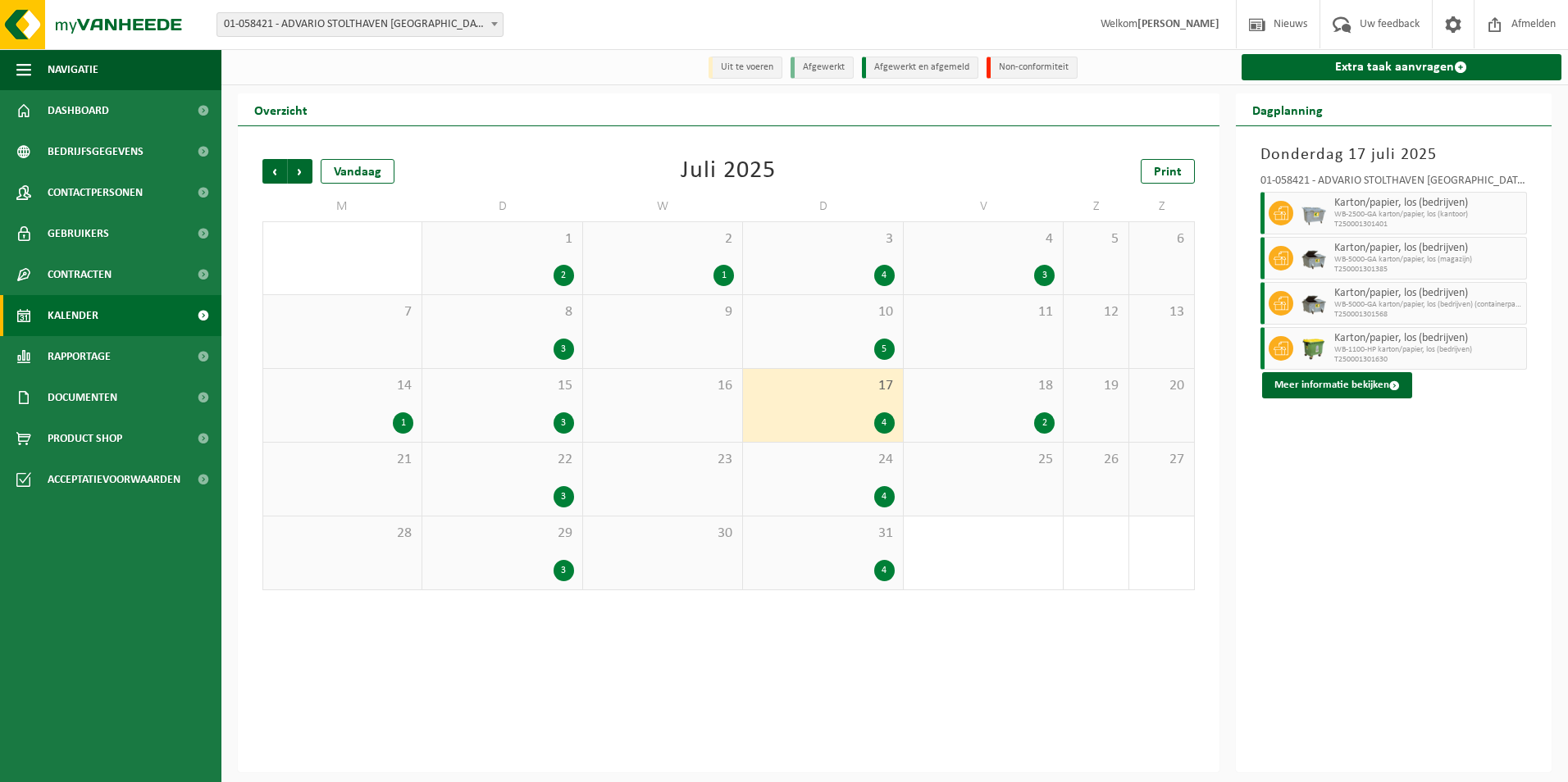
click at [782, 325] on div "10 5" at bounding box center [823, 332] width 160 height 73
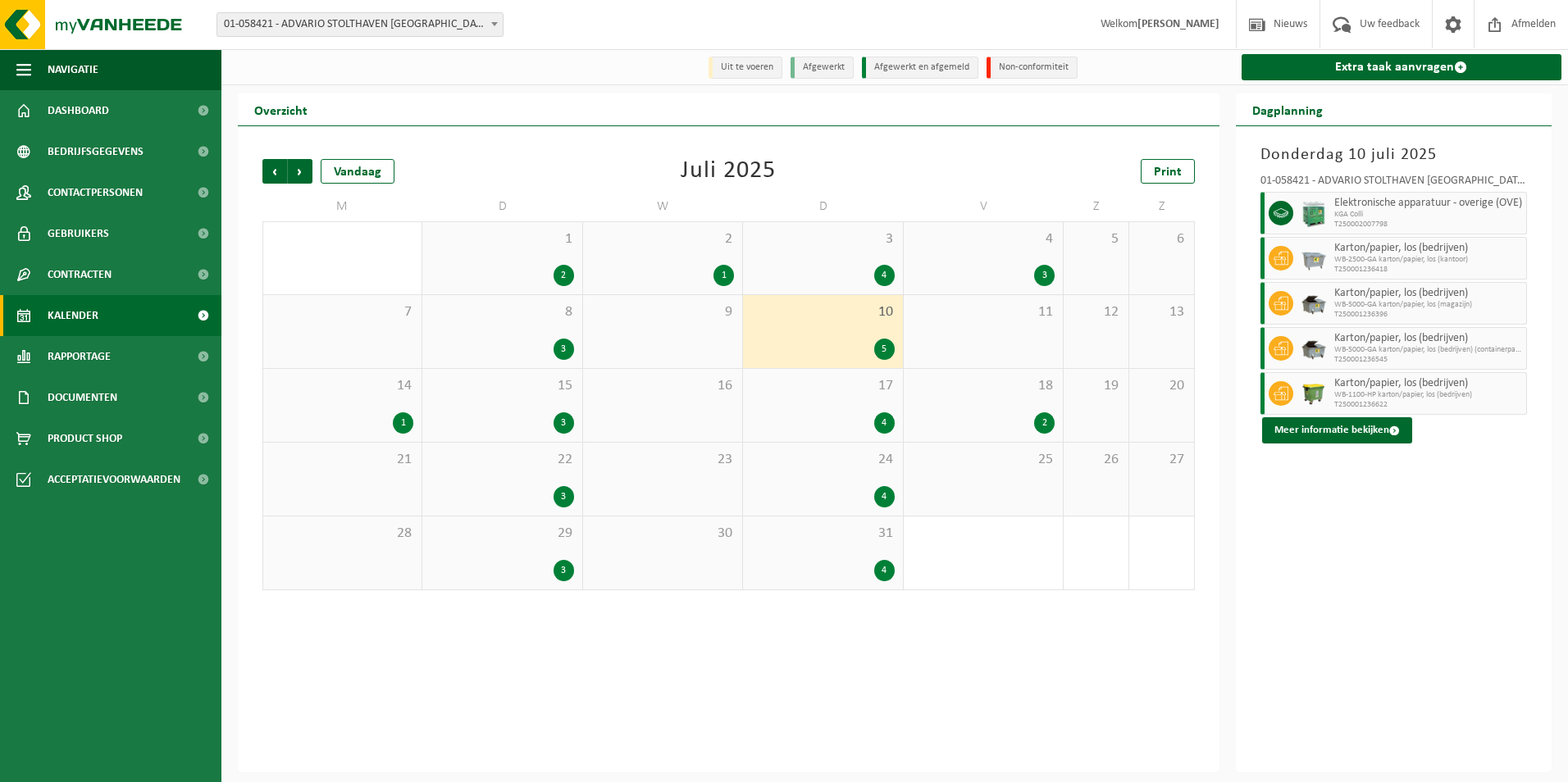
click at [809, 401] on div "17 4" at bounding box center [823, 406] width 160 height 73
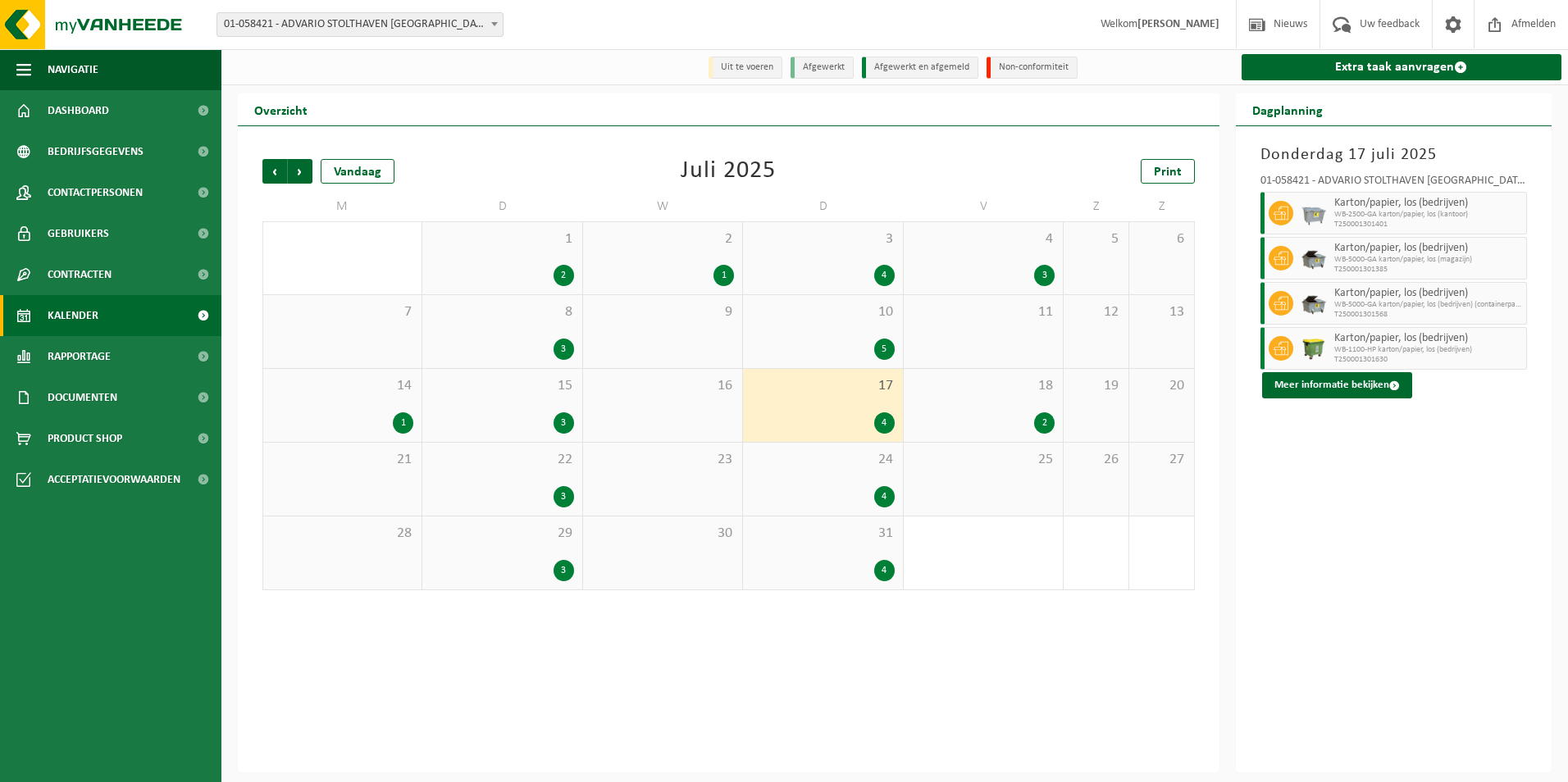
click at [816, 490] on div "4" at bounding box center [823, 497] width 143 height 21
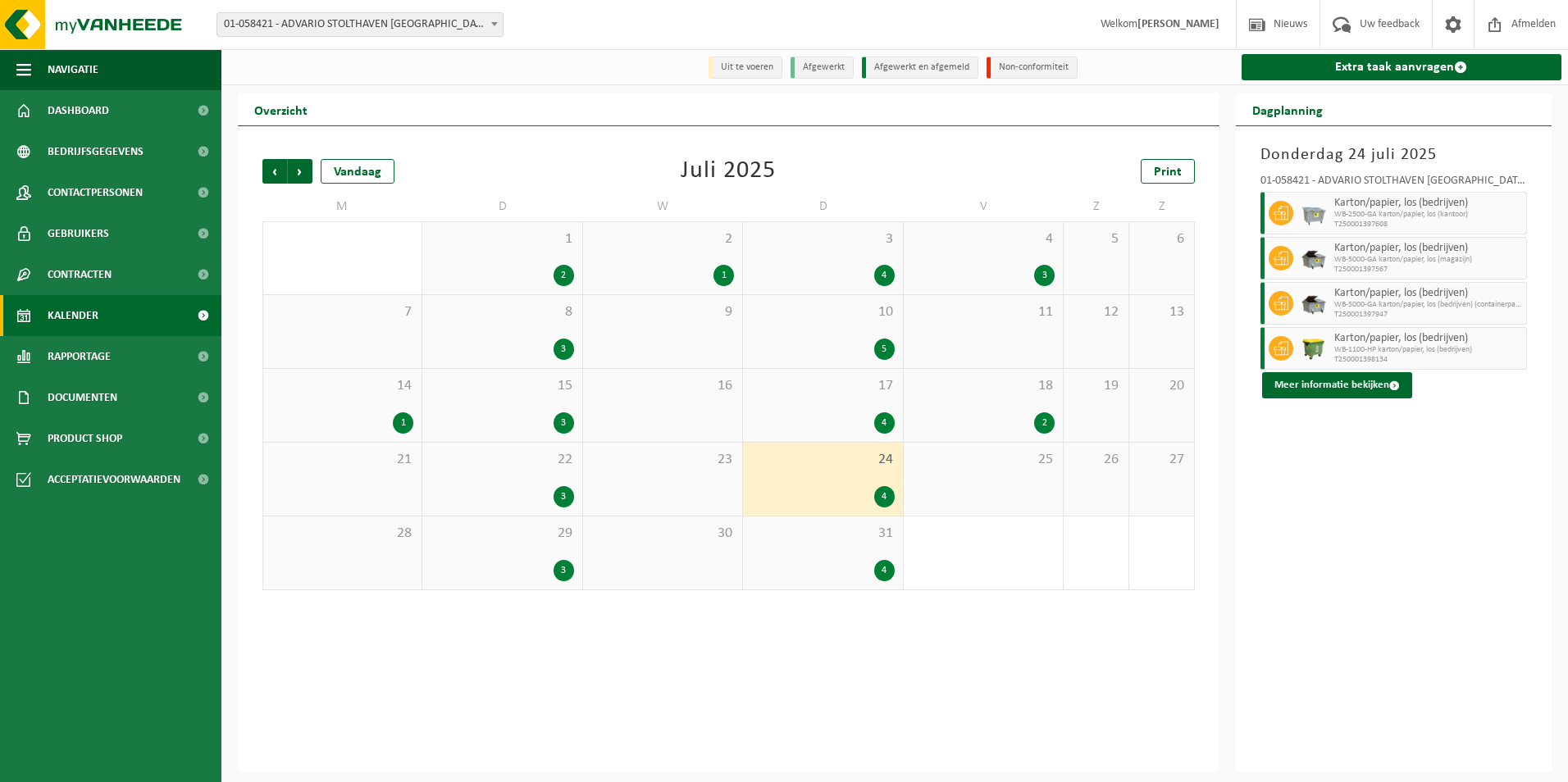
click at [827, 534] on span "31" at bounding box center [823, 534] width 143 height 18
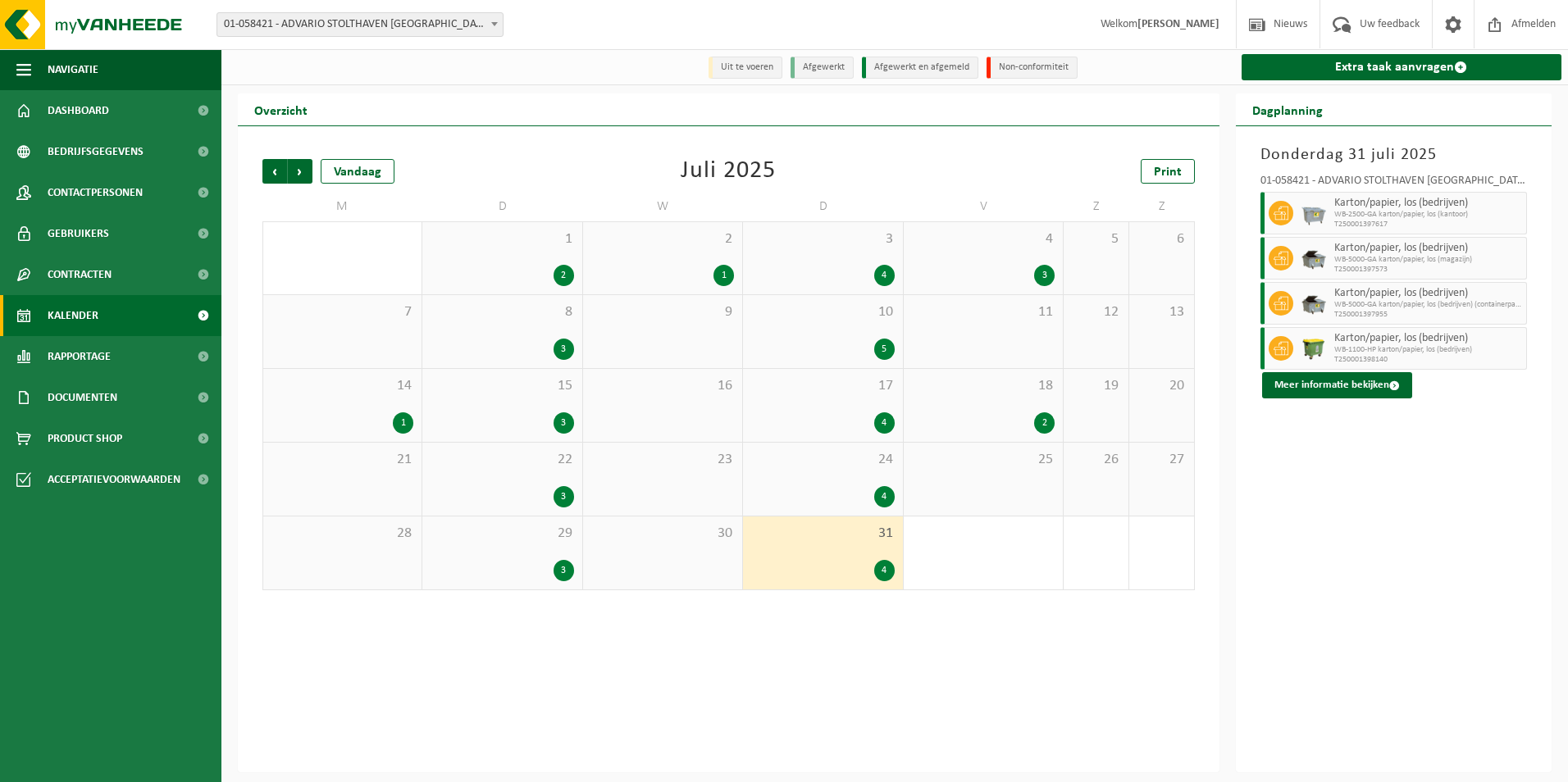
click at [485, 263] on div "1 2" at bounding box center [502, 258] width 160 height 72
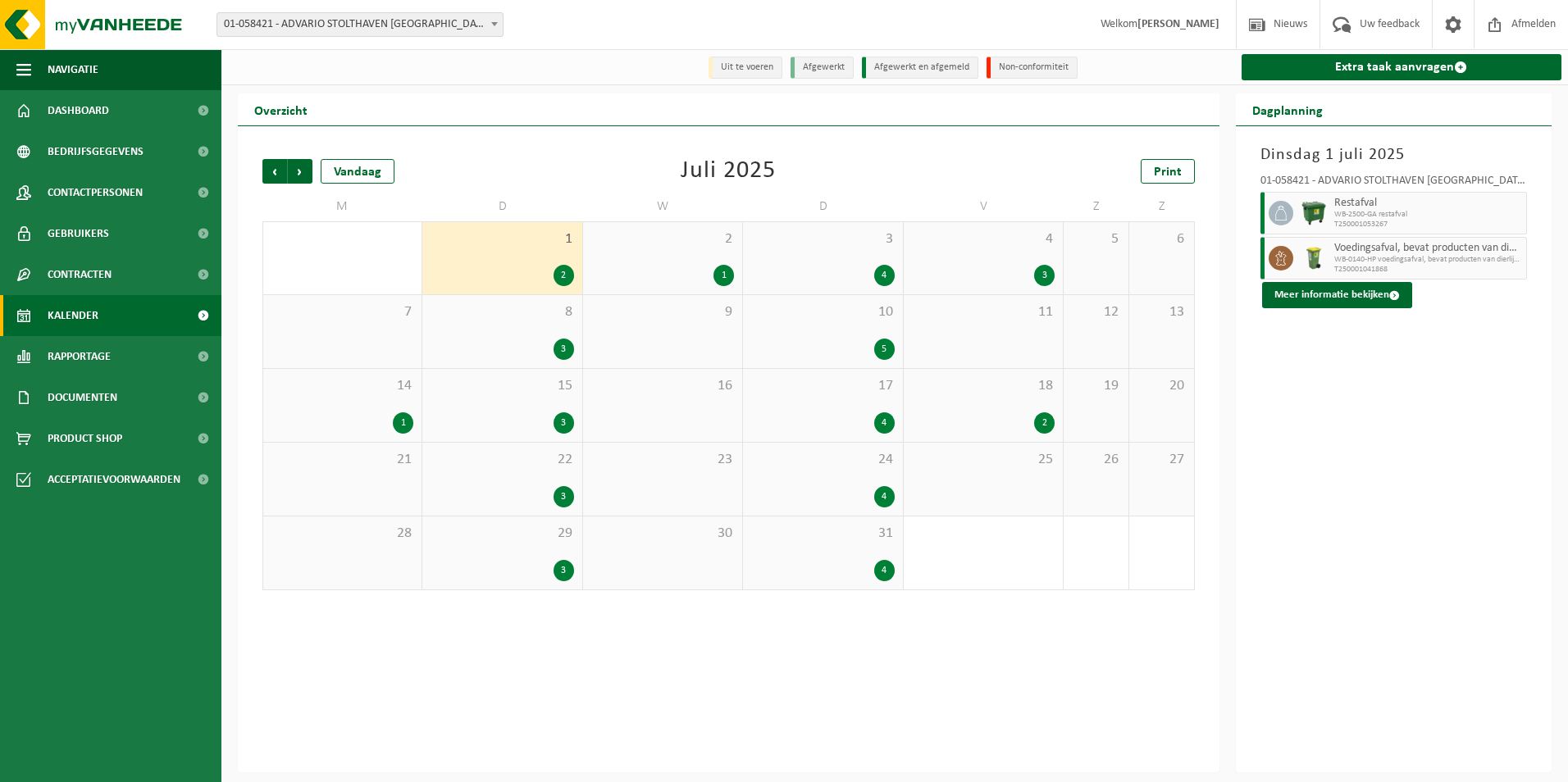
click at [458, 350] on div "3" at bounding box center [502, 348] width 143 height 21
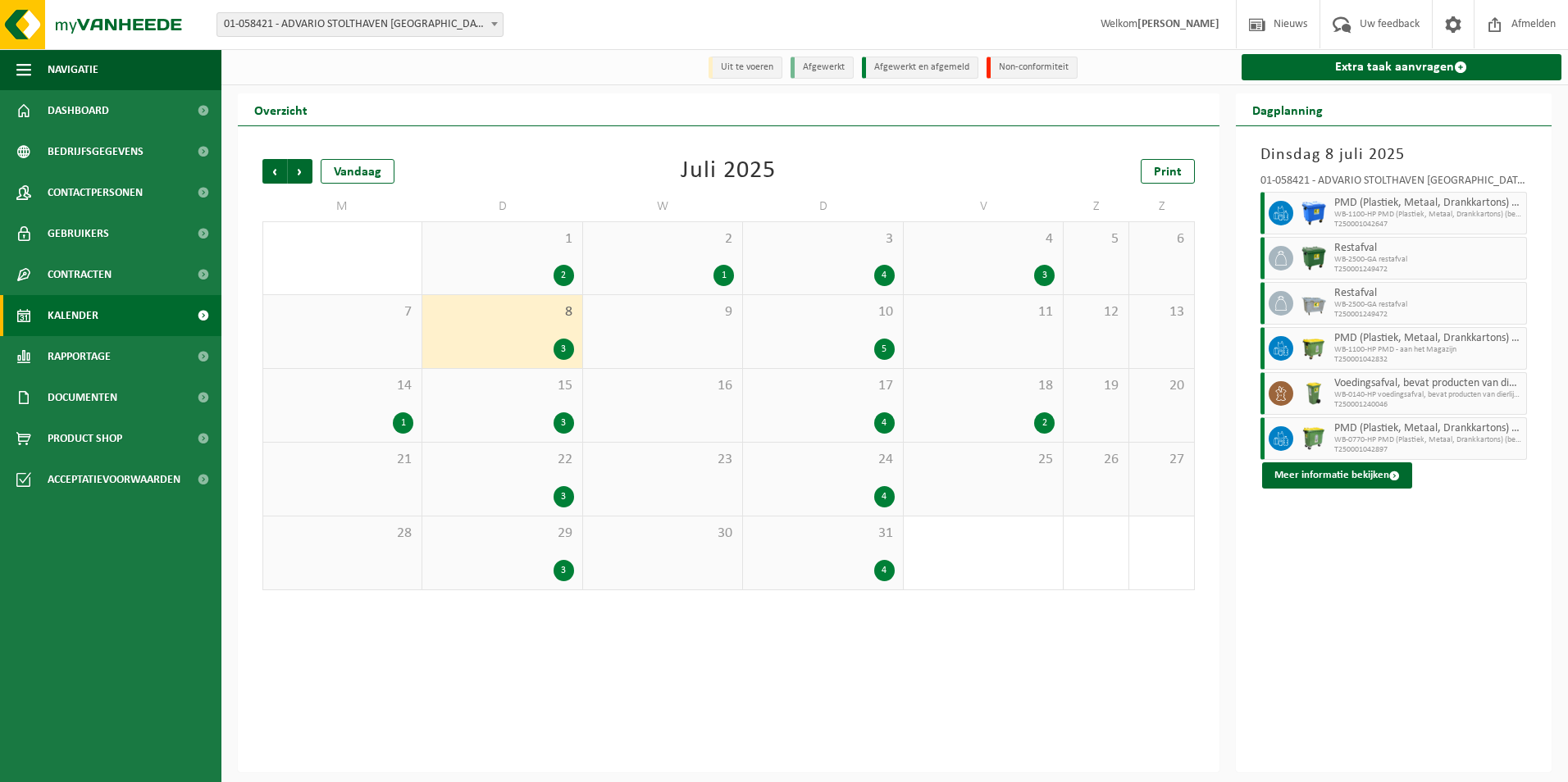
click at [458, 388] on span "15" at bounding box center [502, 387] width 143 height 18
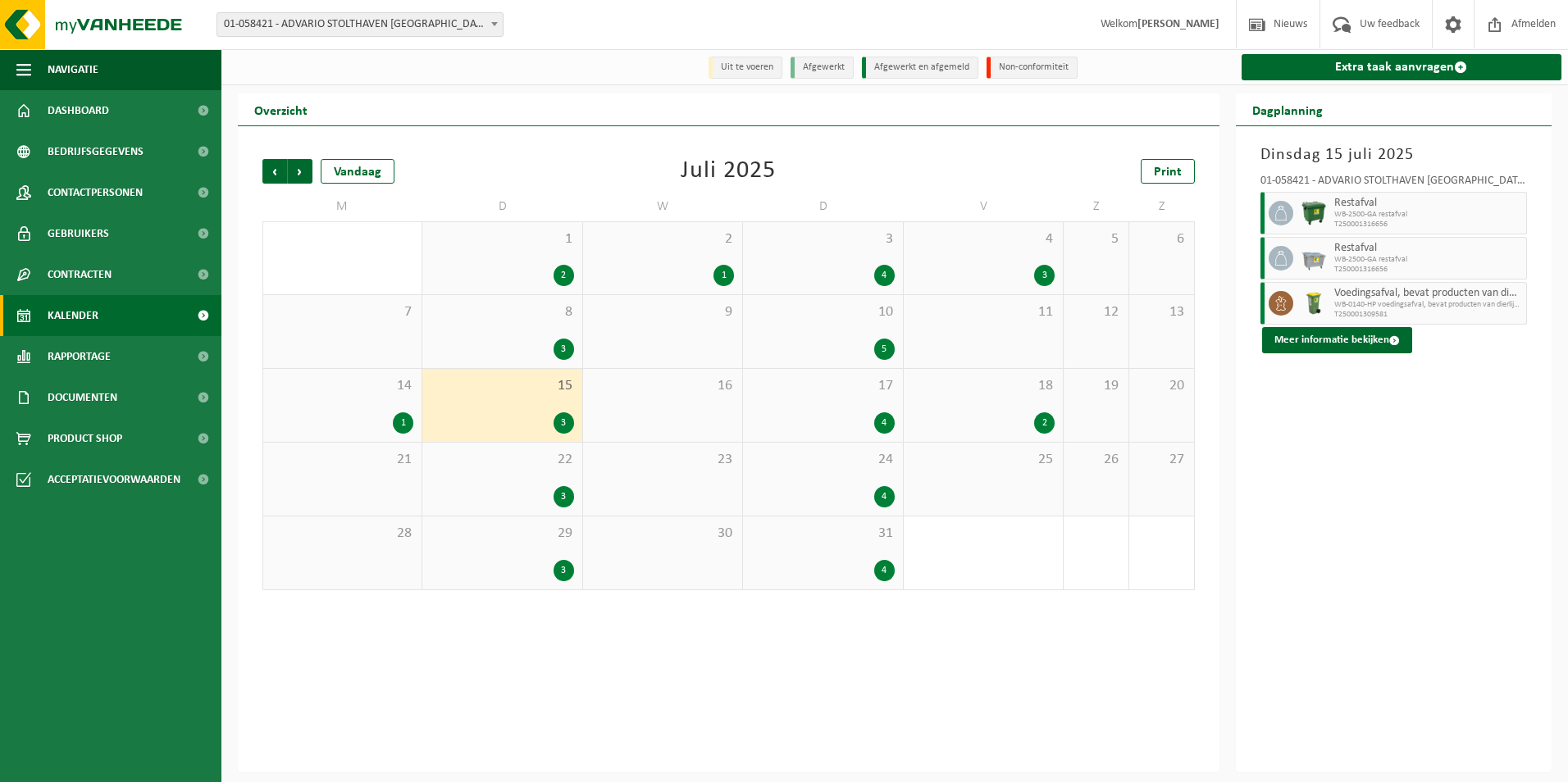
click at [461, 337] on div "8 3" at bounding box center [502, 332] width 160 height 73
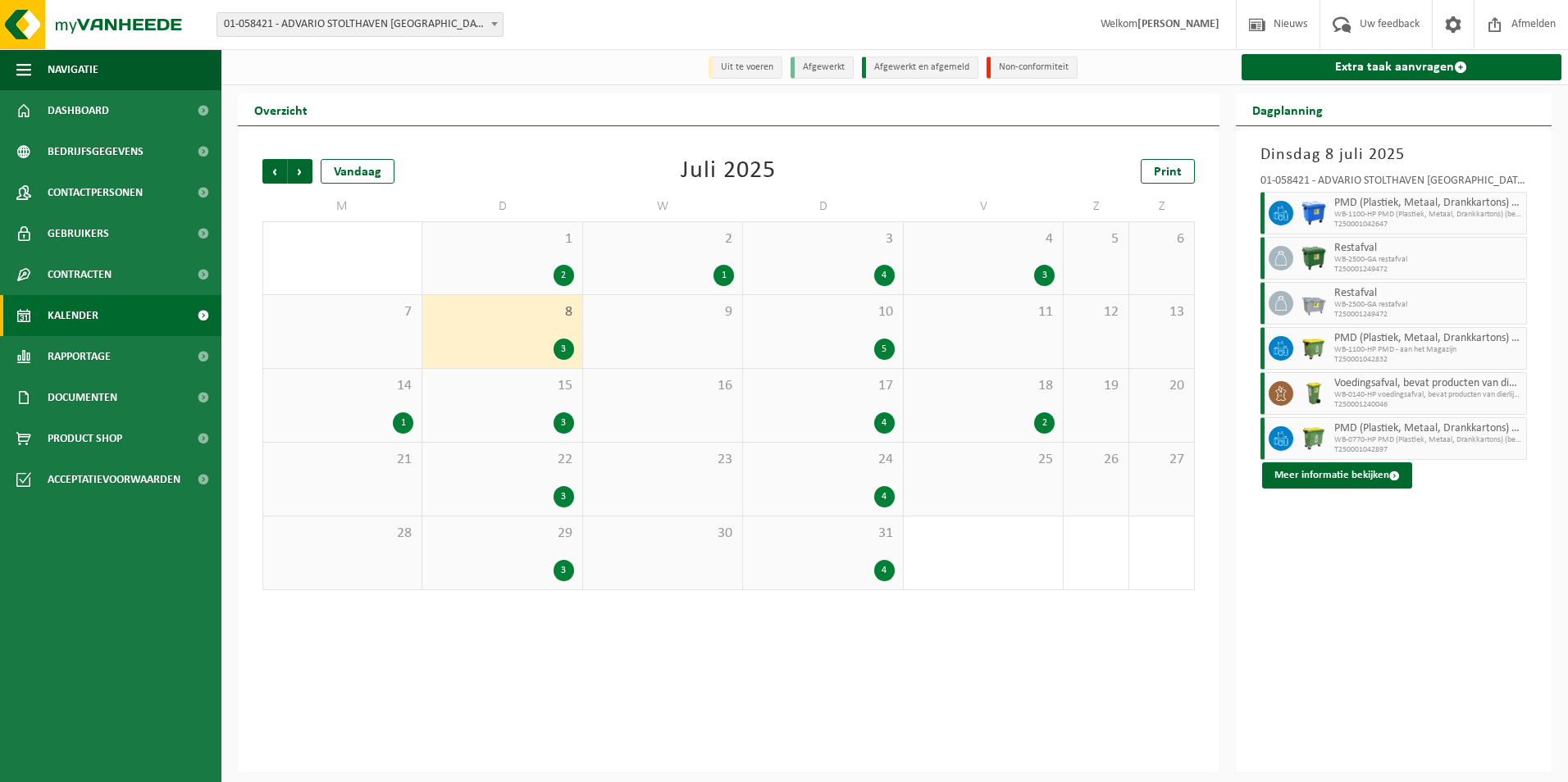
click at [475, 259] on div "1 2" at bounding box center [502, 258] width 160 height 72
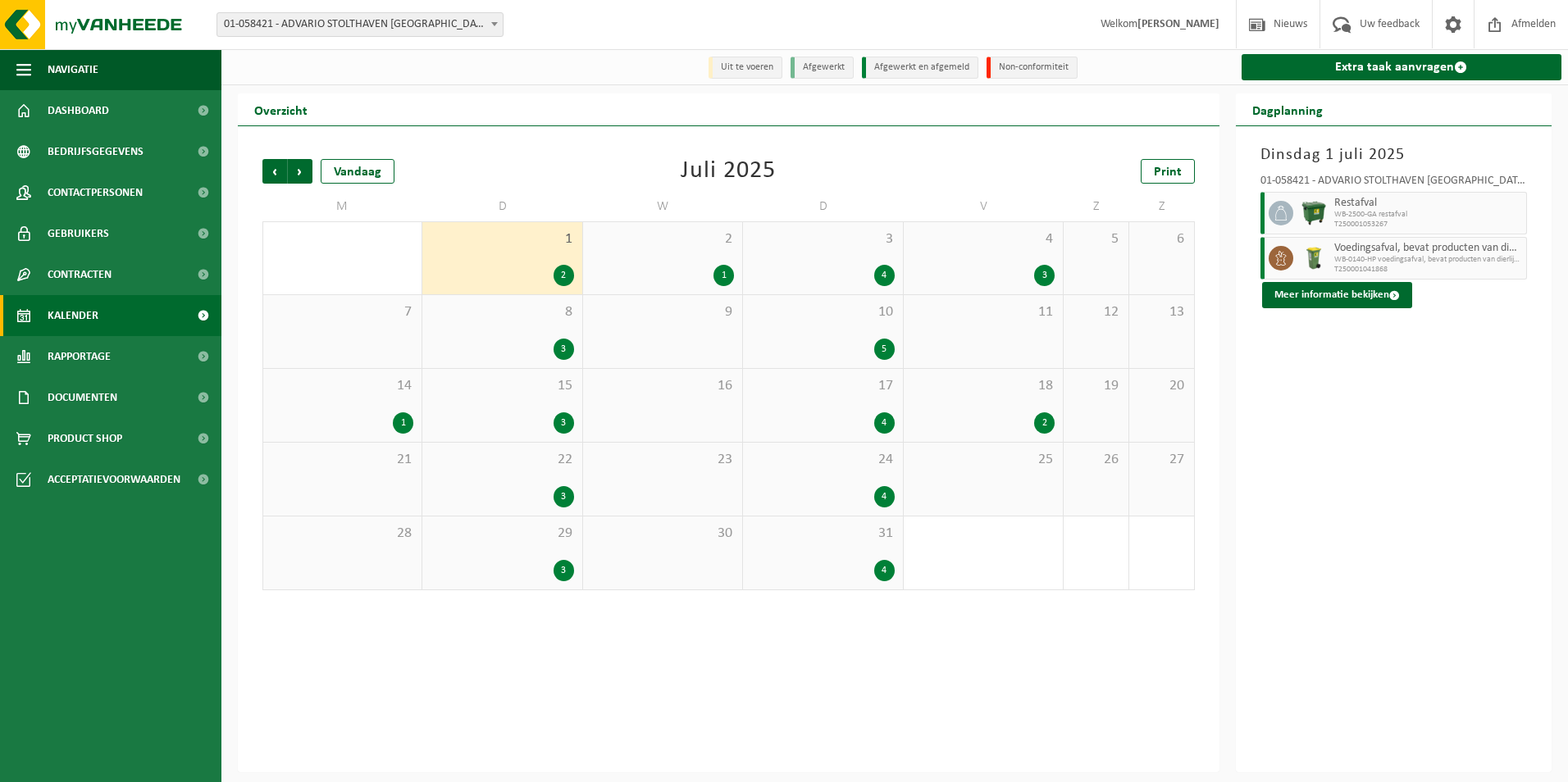
click at [483, 393] on span "15" at bounding box center [502, 387] width 143 height 18
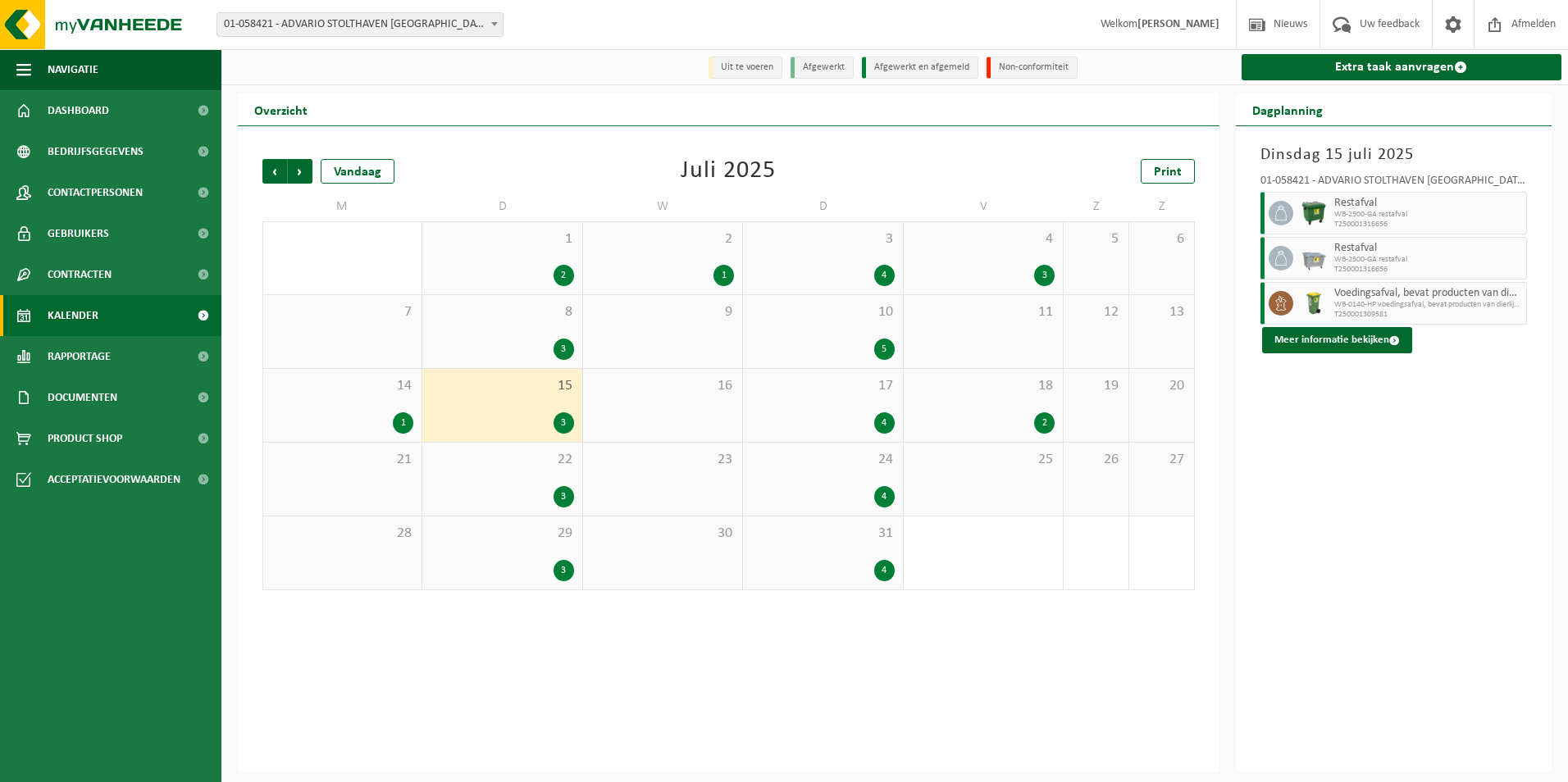
click at [475, 475] on div "22 3" at bounding box center [502, 479] width 160 height 73
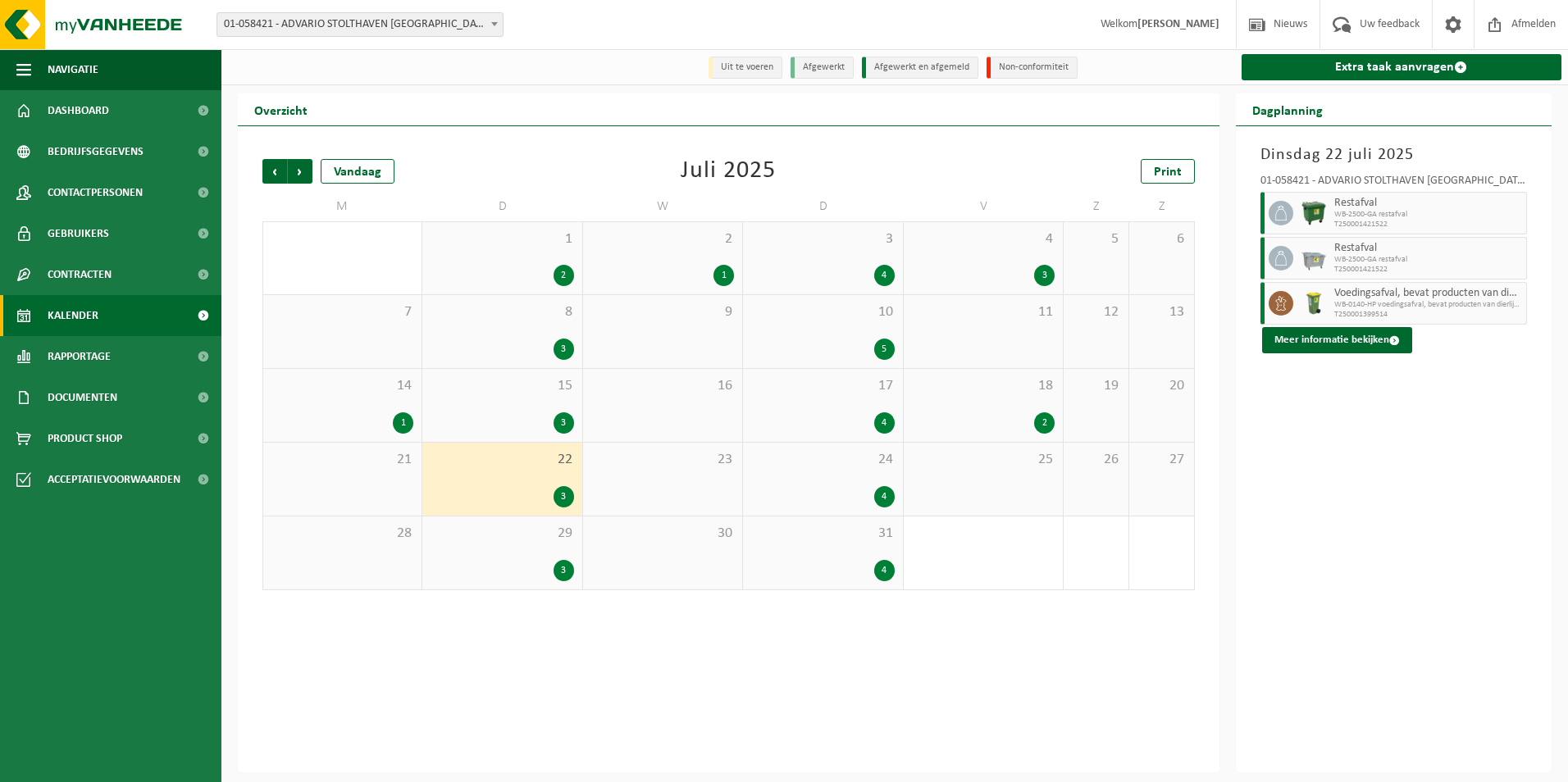
click at [494, 547] on div "29 3" at bounding box center [502, 554] width 160 height 73
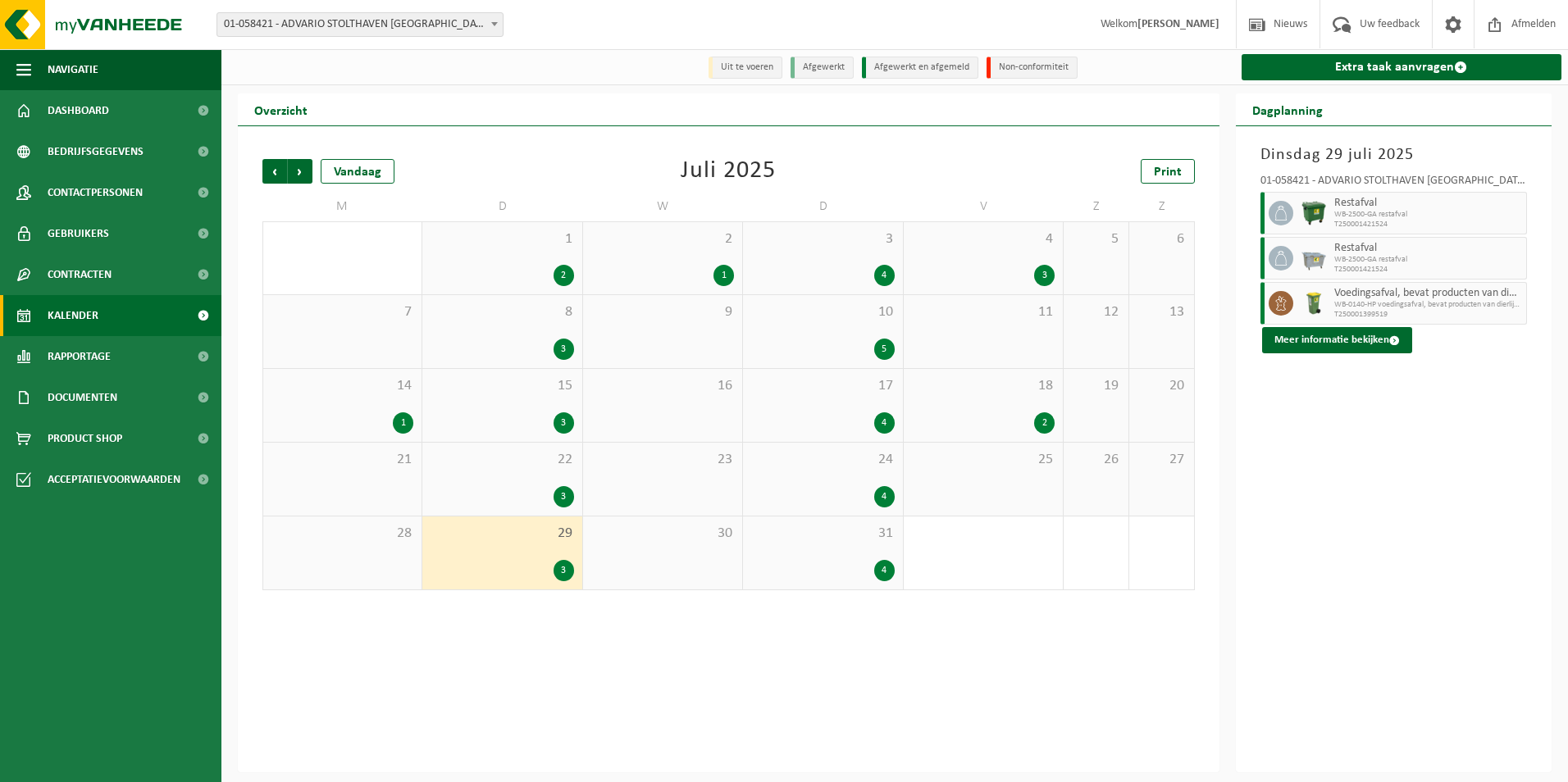
click at [349, 401] on div "14 1" at bounding box center [342, 406] width 159 height 73
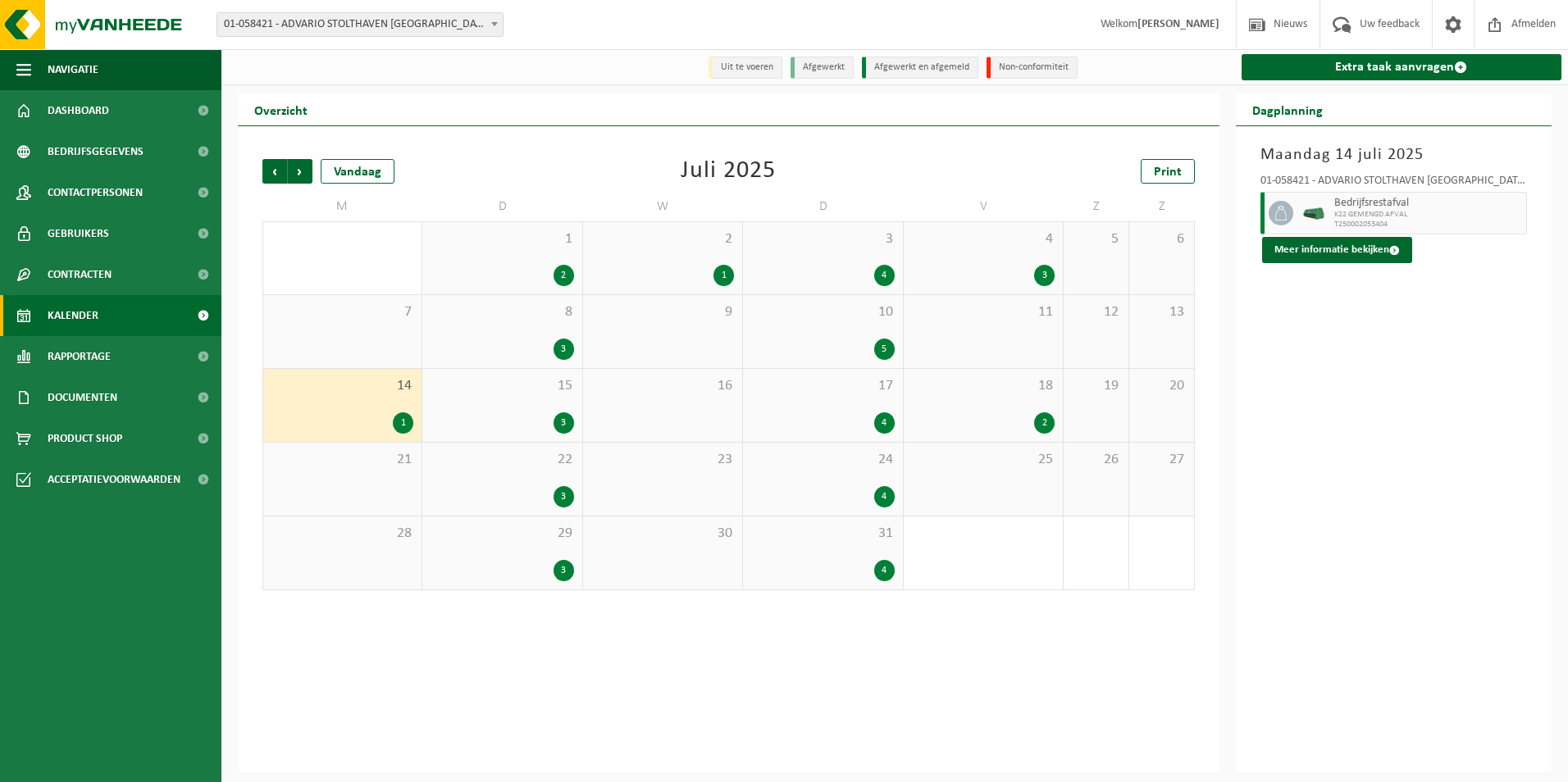
click at [516, 322] on span "8" at bounding box center [502, 313] width 143 height 18
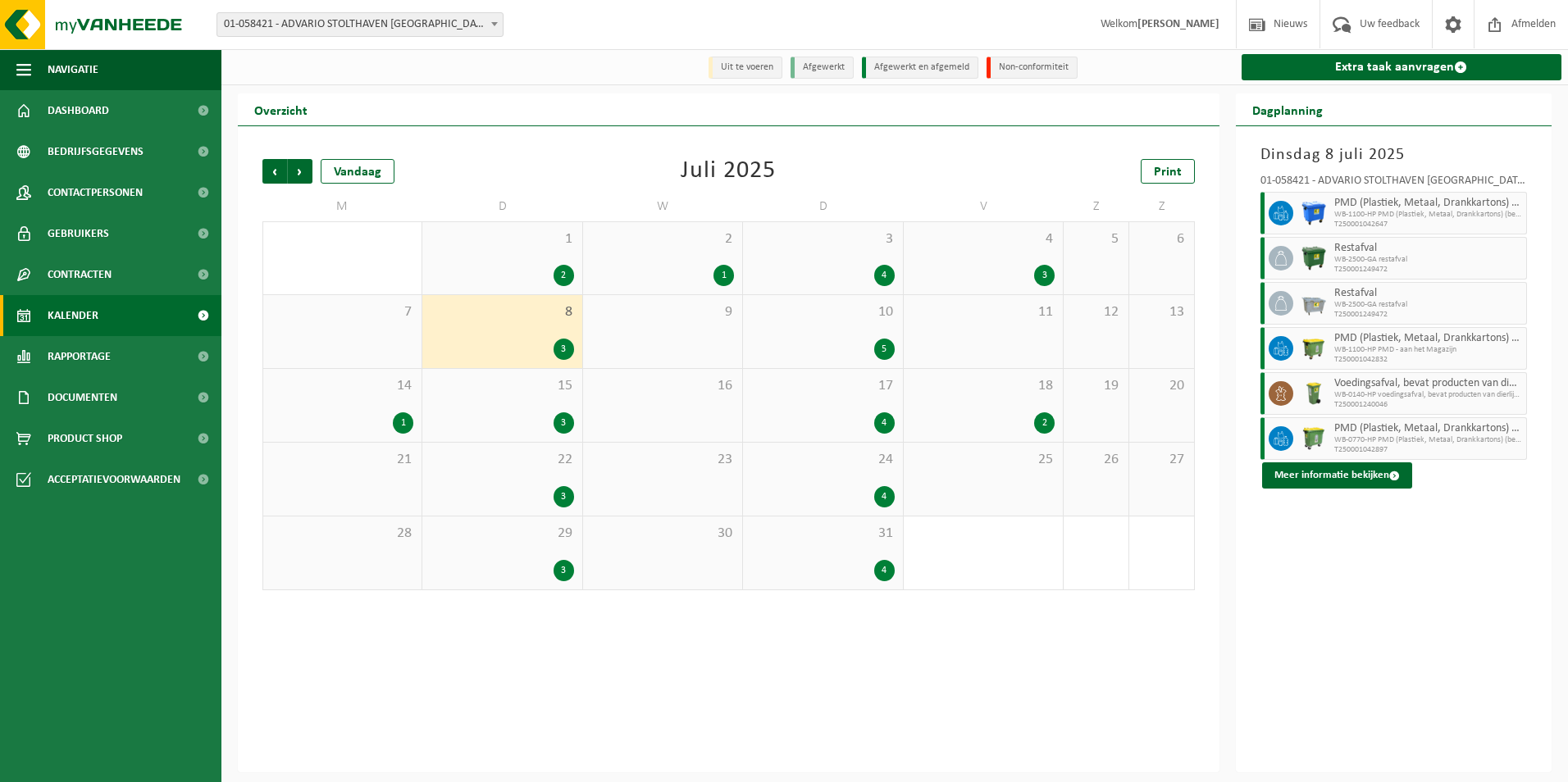
click at [475, 400] on div "15 3" at bounding box center [502, 406] width 160 height 73
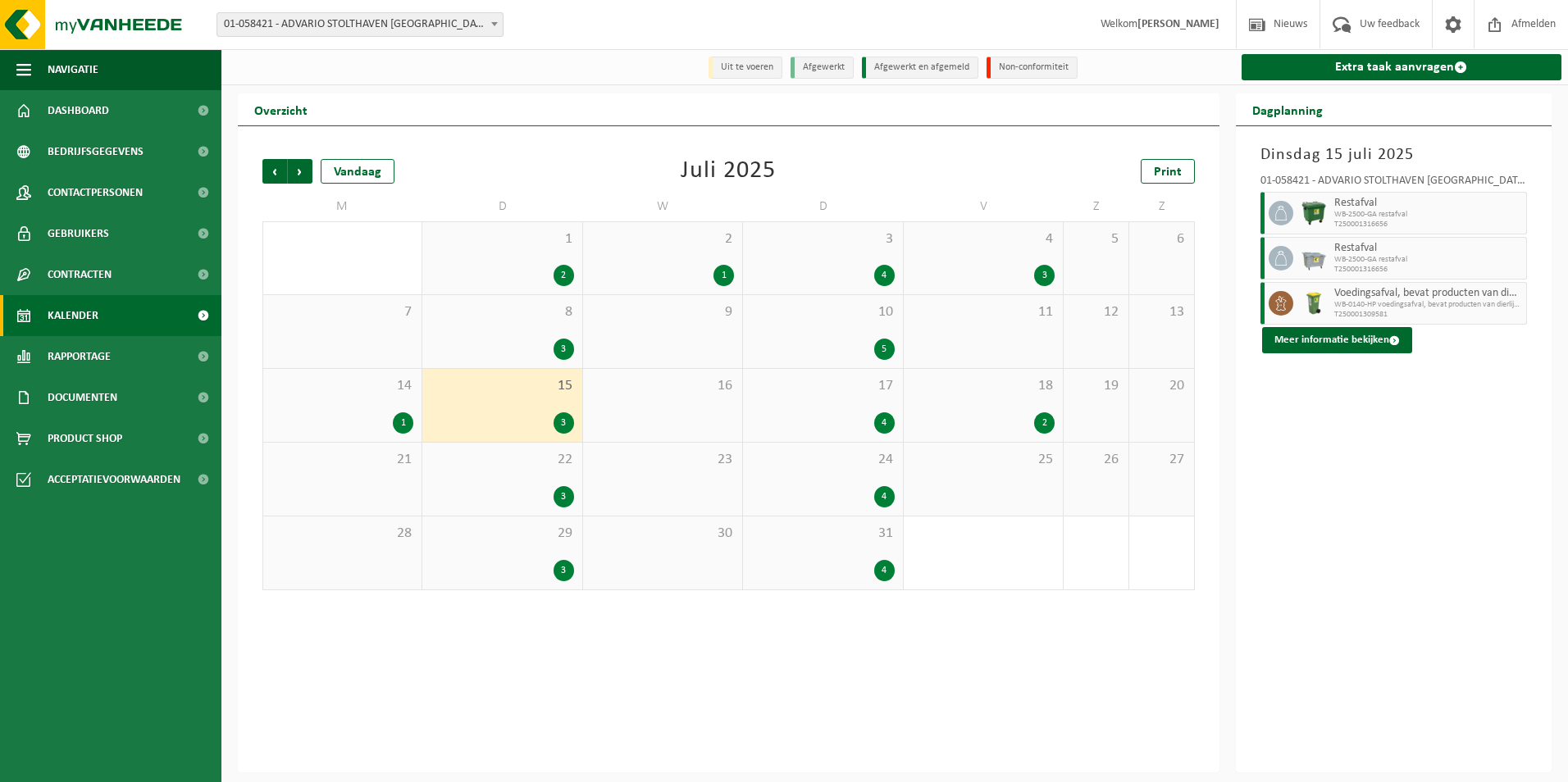
click at [813, 491] on div "4" at bounding box center [823, 497] width 143 height 21
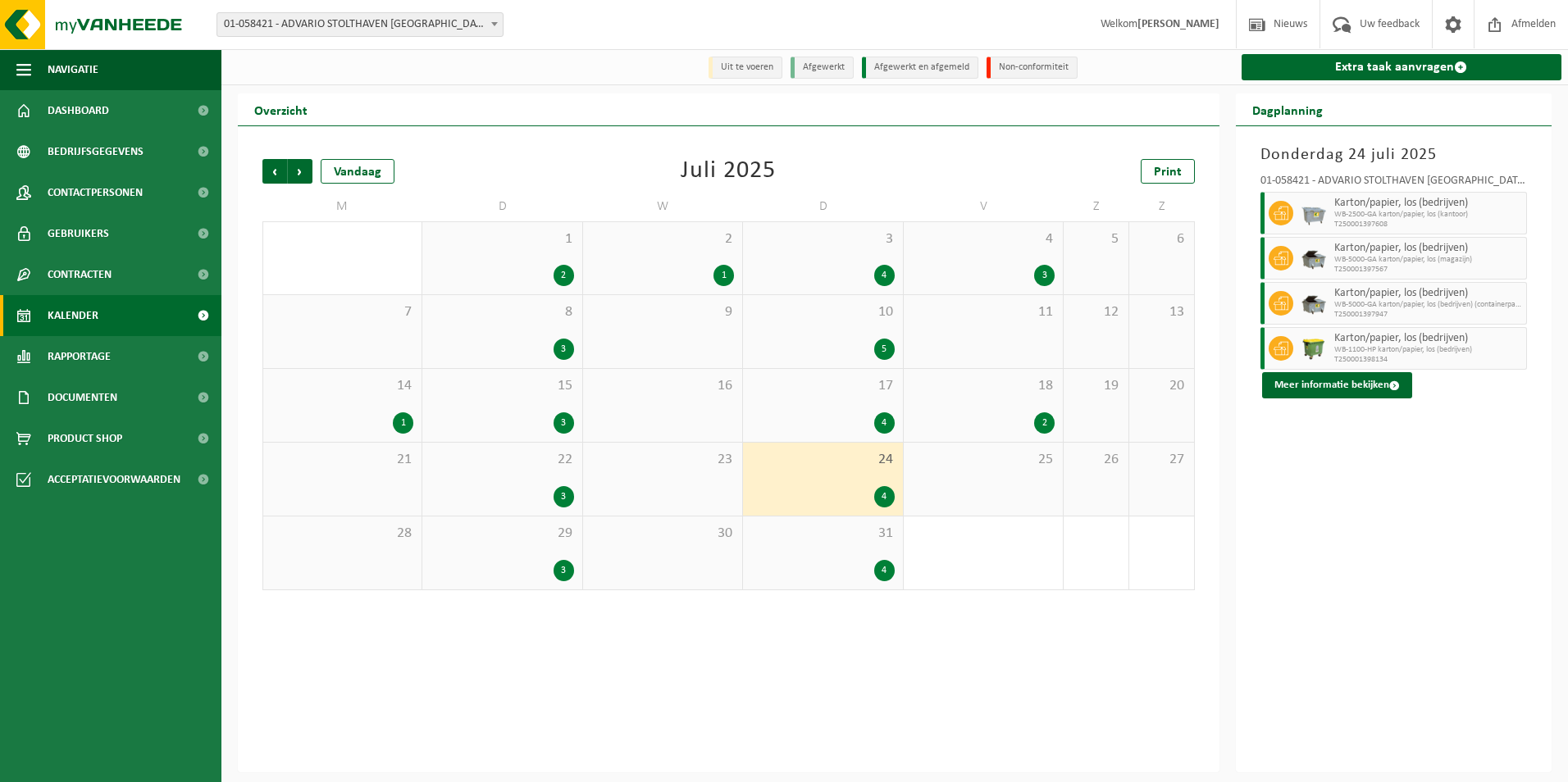
click at [982, 394] on span "18" at bounding box center [984, 387] width 143 height 18
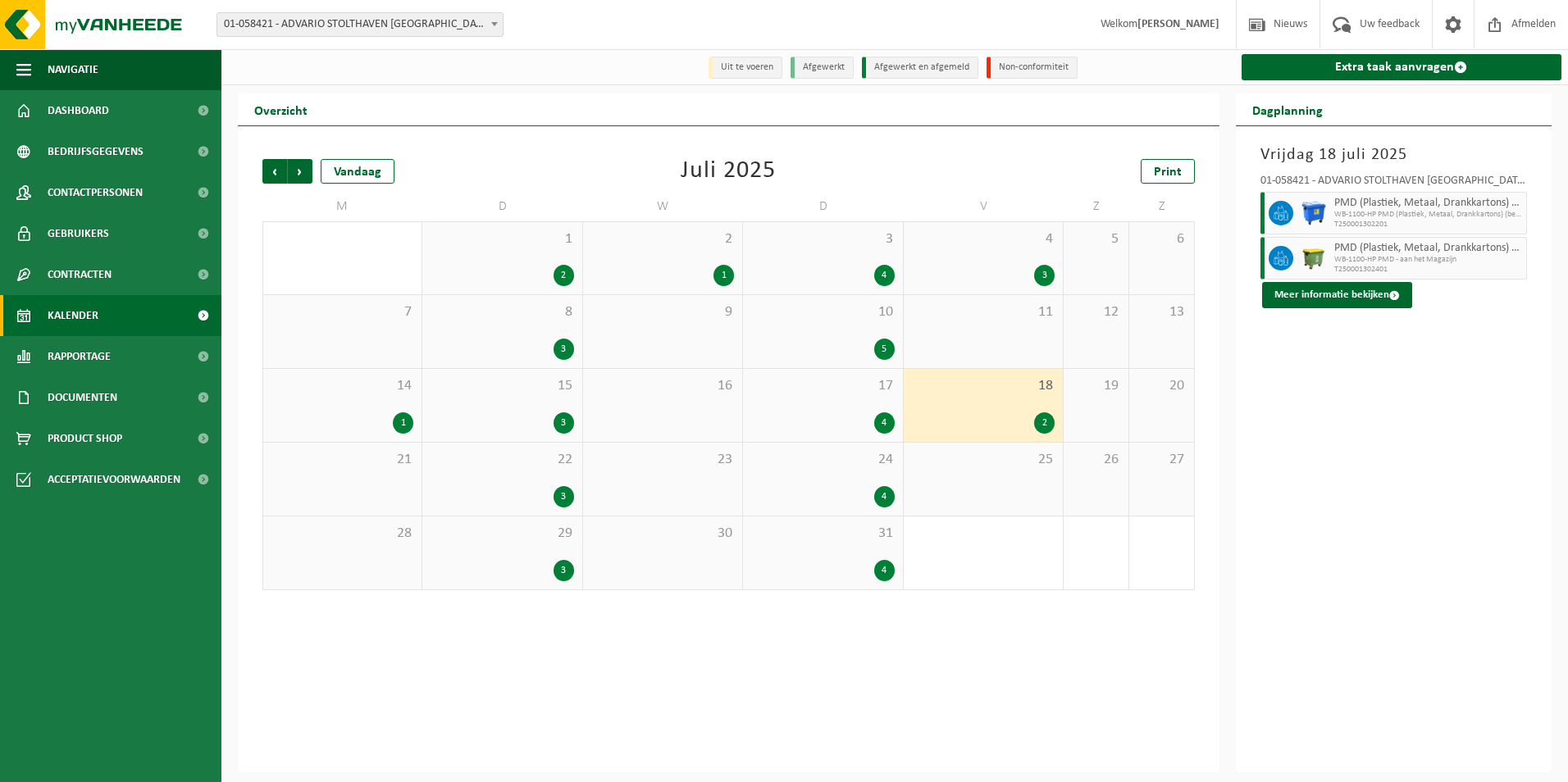
click at [994, 270] on div "3" at bounding box center [984, 275] width 143 height 21
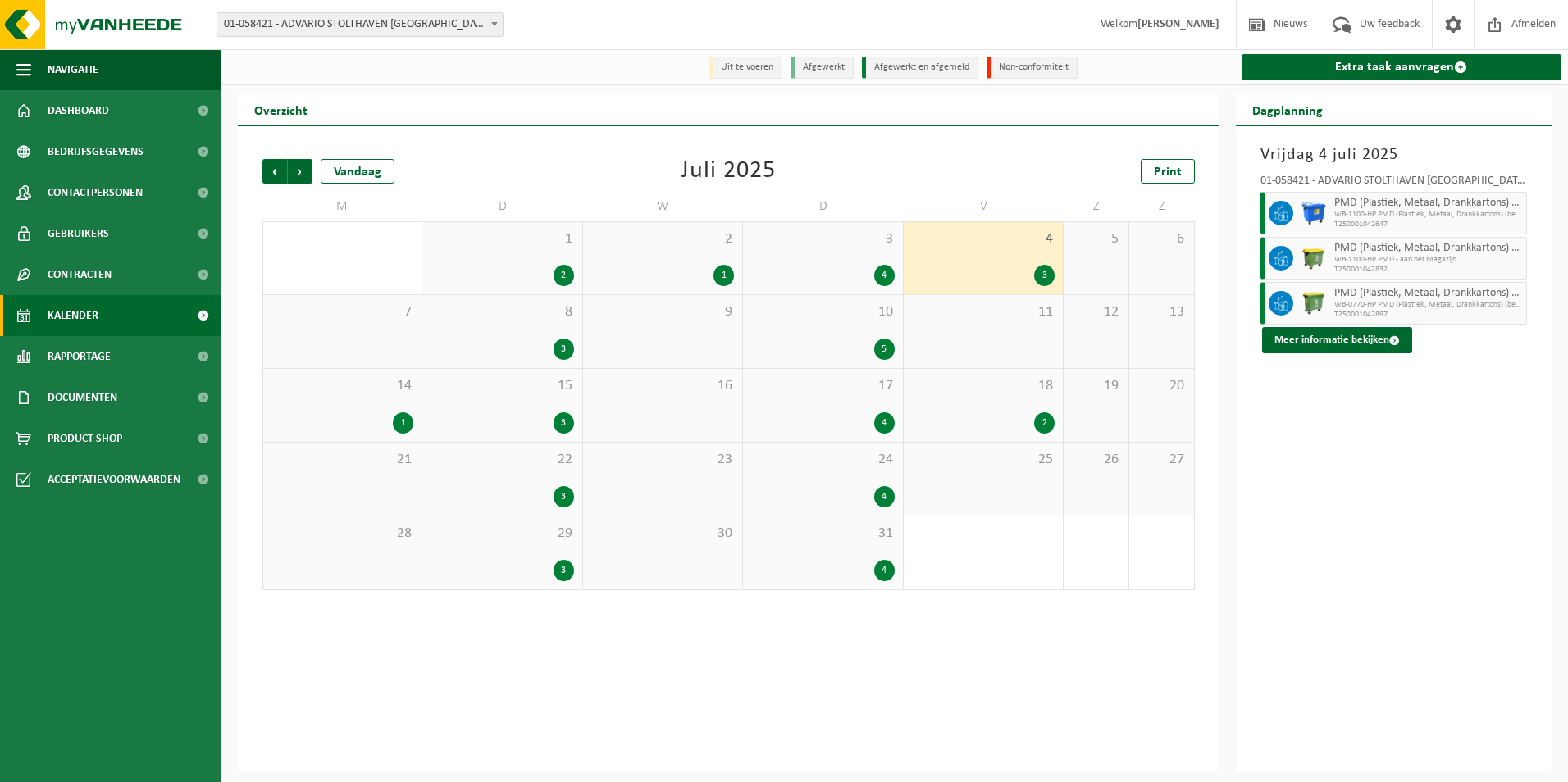
click at [643, 260] on div "2 1" at bounding box center [663, 258] width 160 height 72
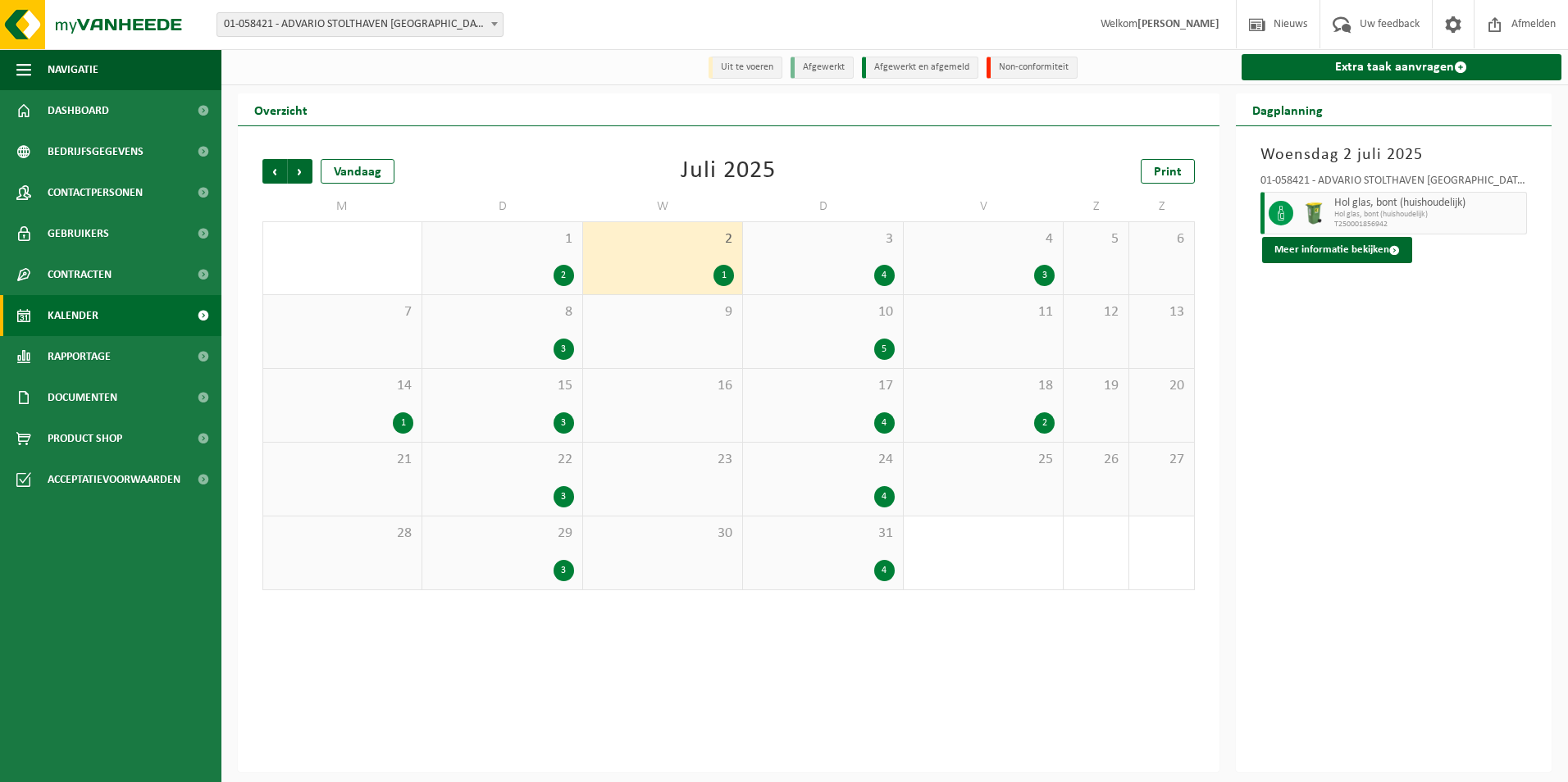
click at [344, 424] on div "1" at bounding box center [342, 423] width 142 height 21
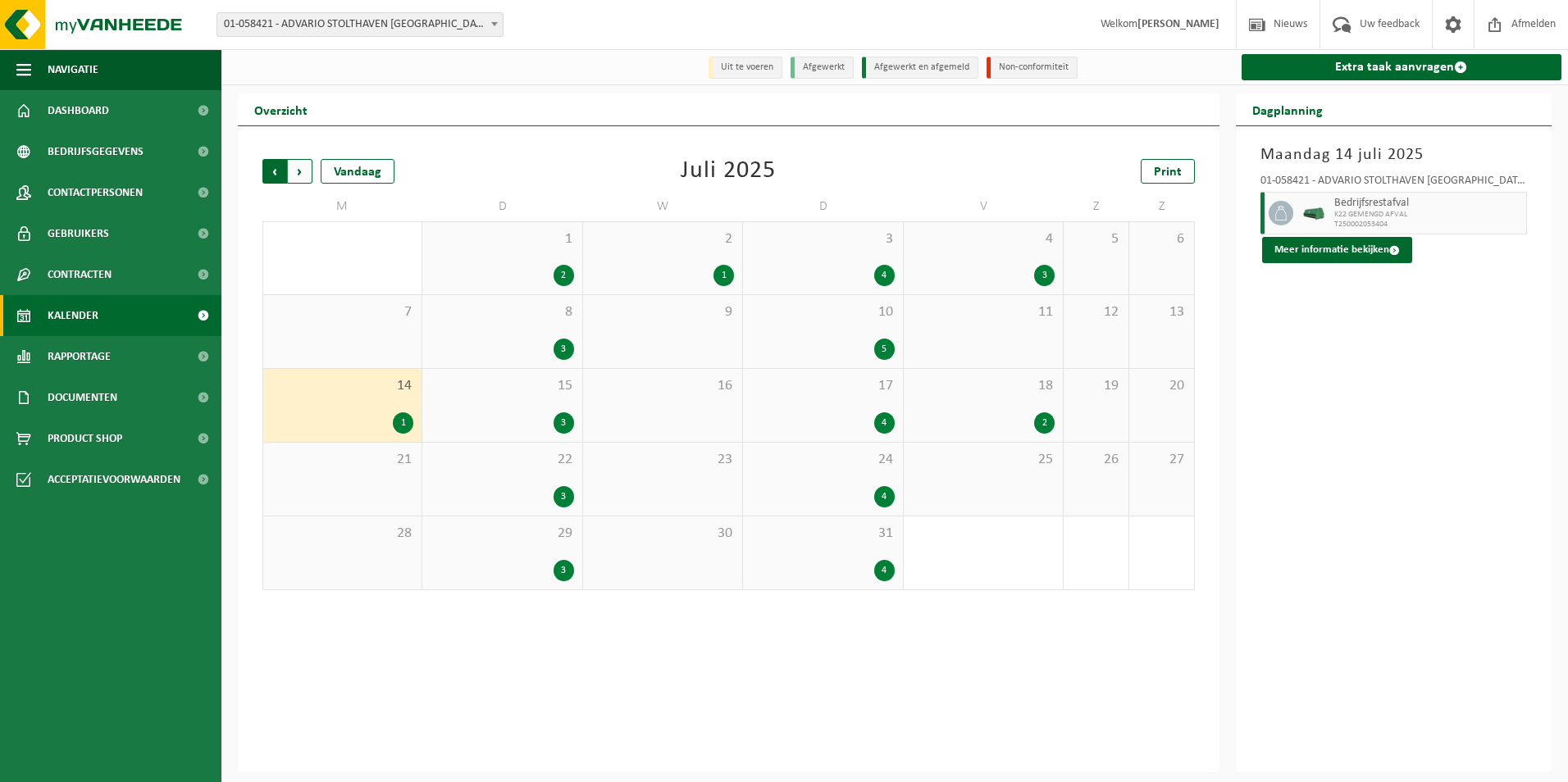
click at [301, 171] on span "Volgende" at bounding box center [300, 171] width 25 height 25
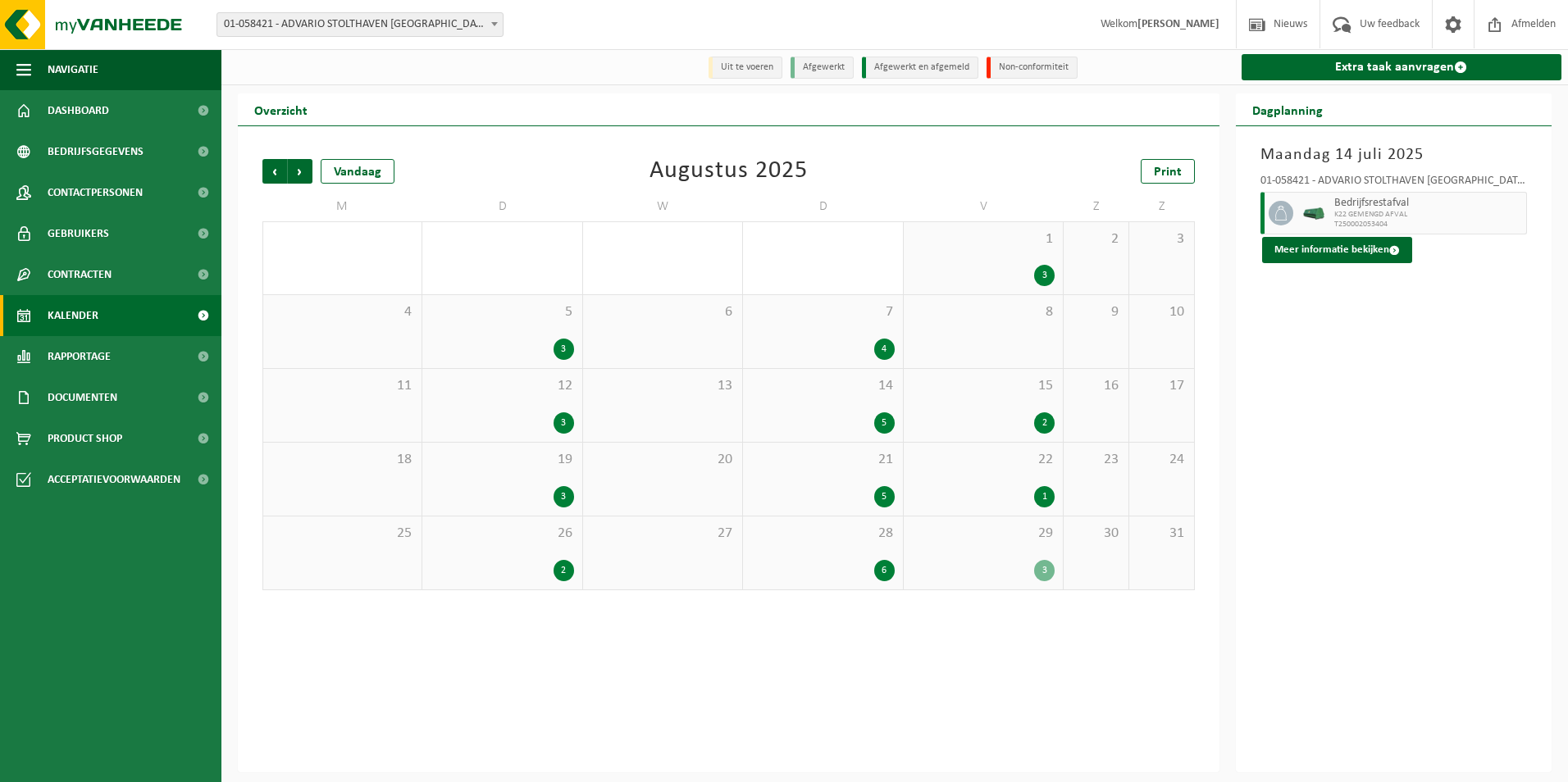
click at [1000, 274] on div "3" at bounding box center [984, 275] width 143 height 21
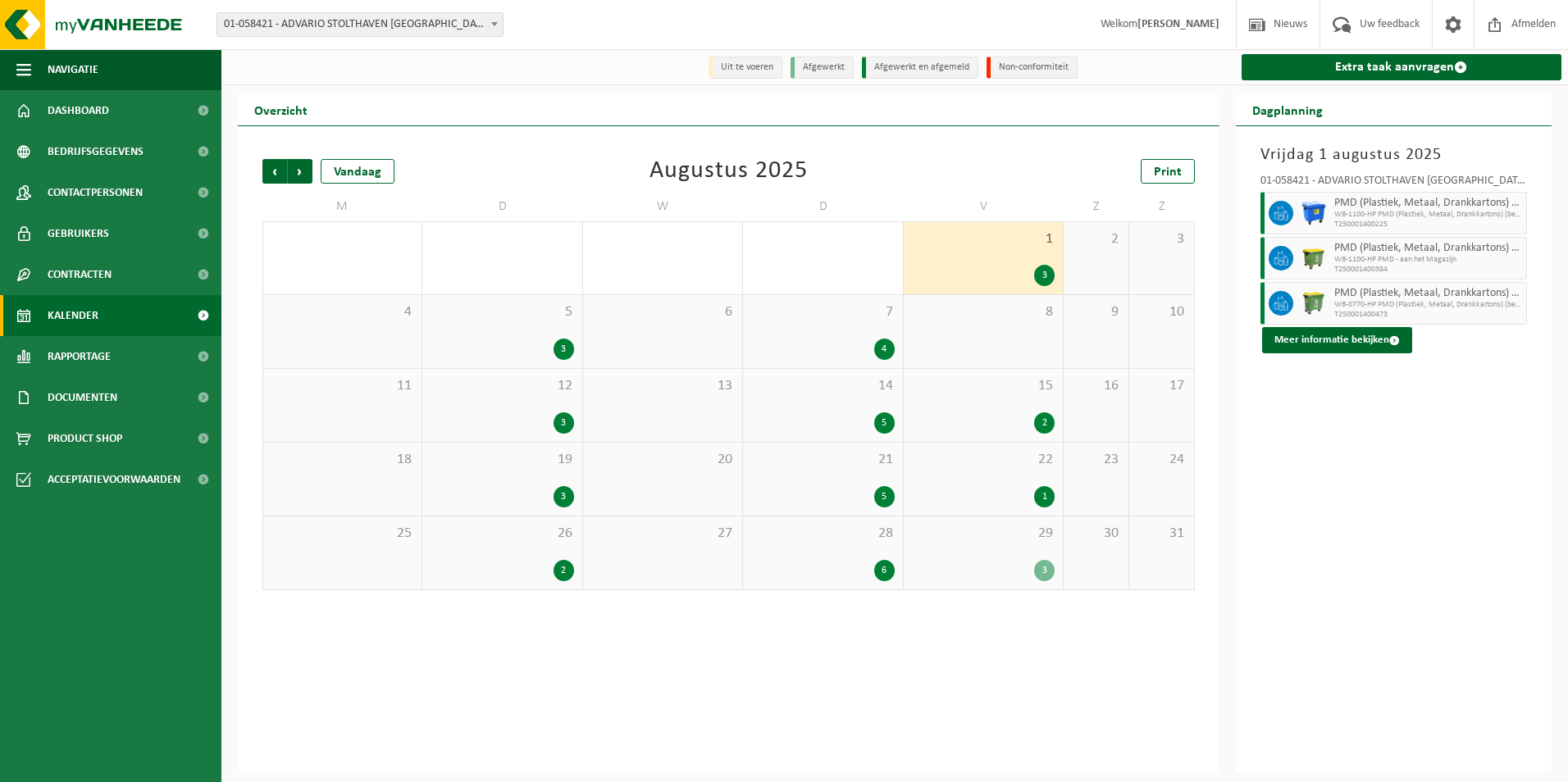
click at [985, 409] on div "15 2" at bounding box center [984, 406] width 160 height 73
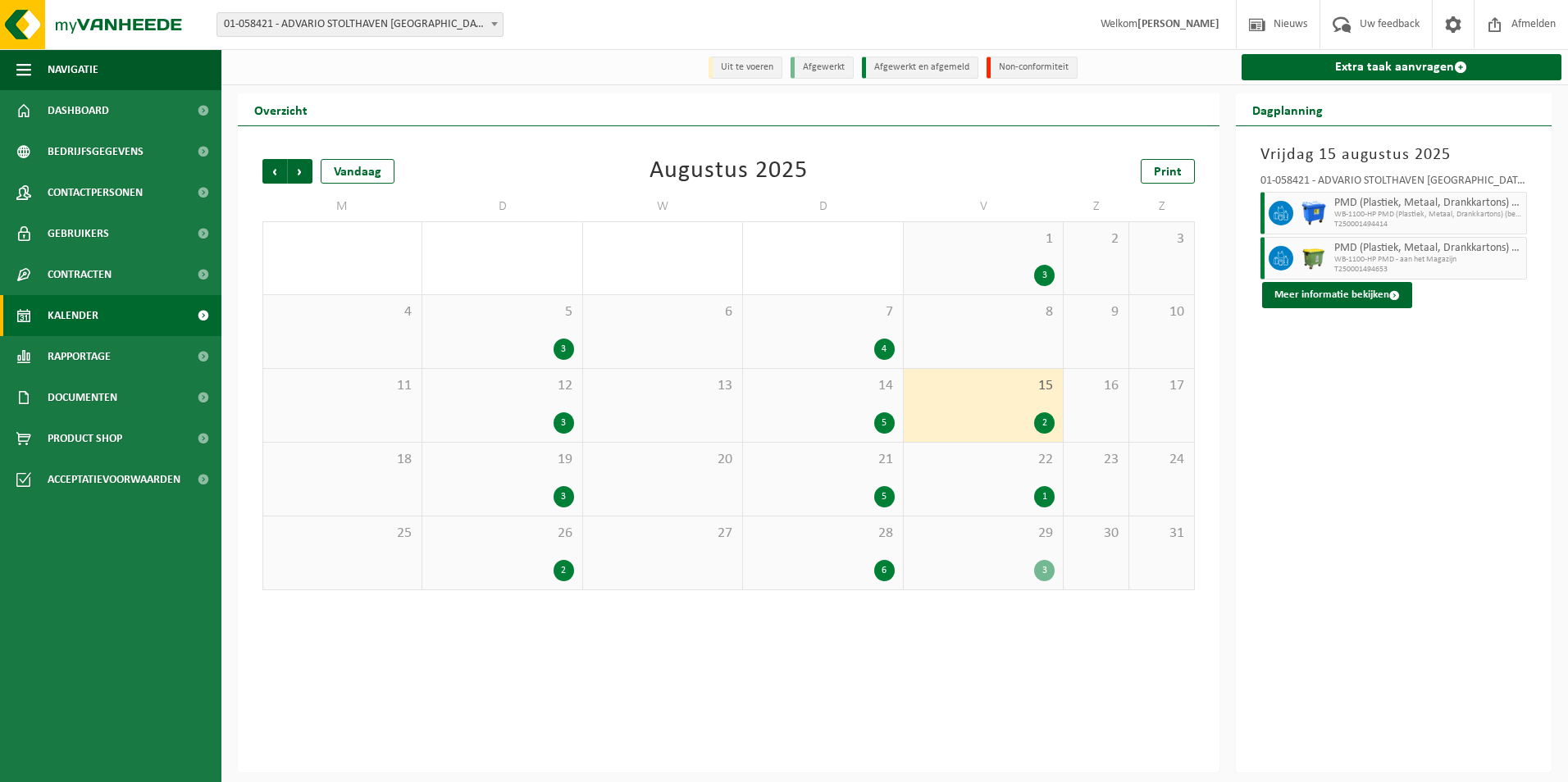
click at [977, 469] on span "22" at bounding box center [984, 460] width 143 height 18
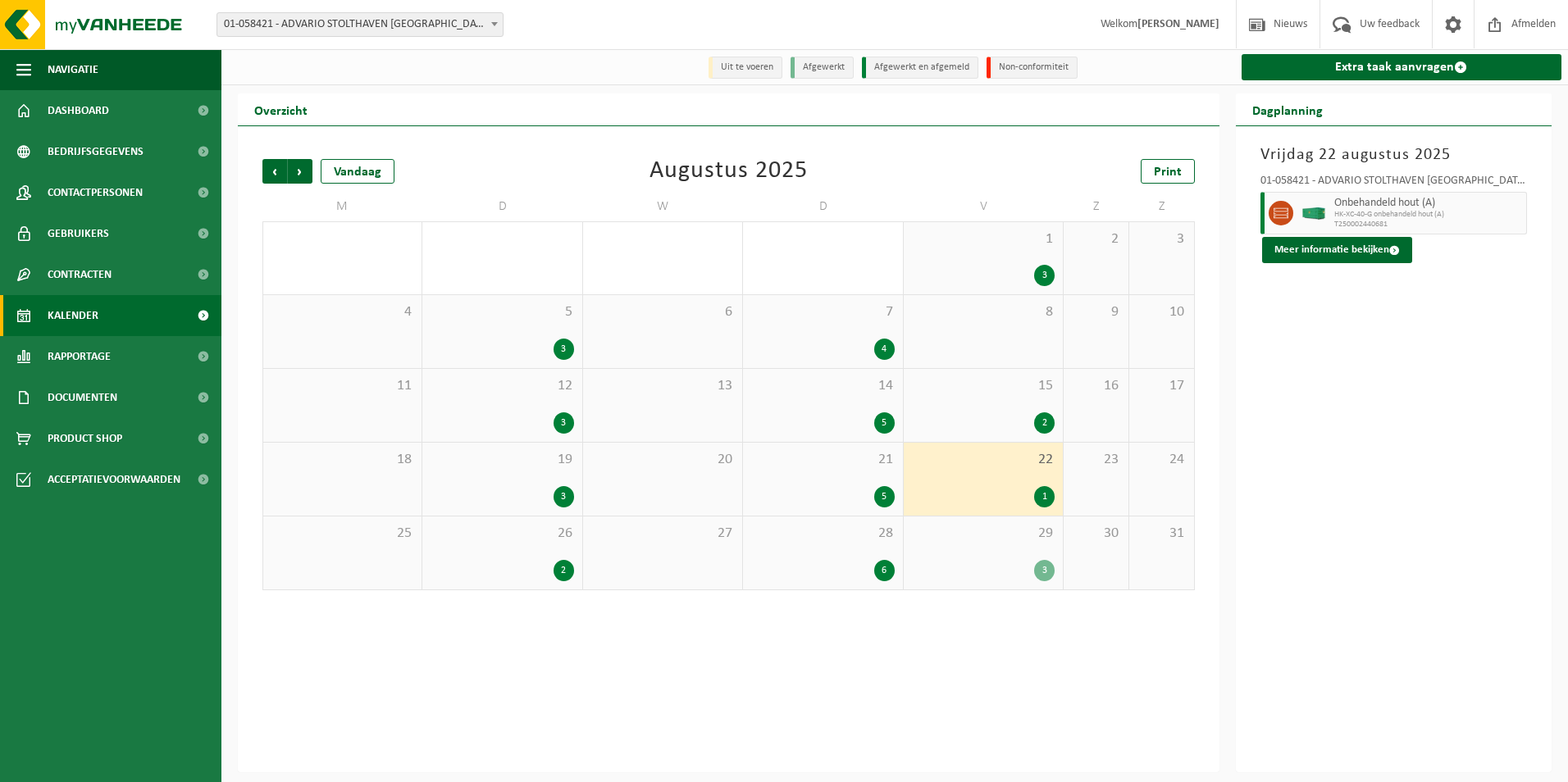
click at [968, 571] on div "3" at bounding box center [984, 570] width 143 height 21
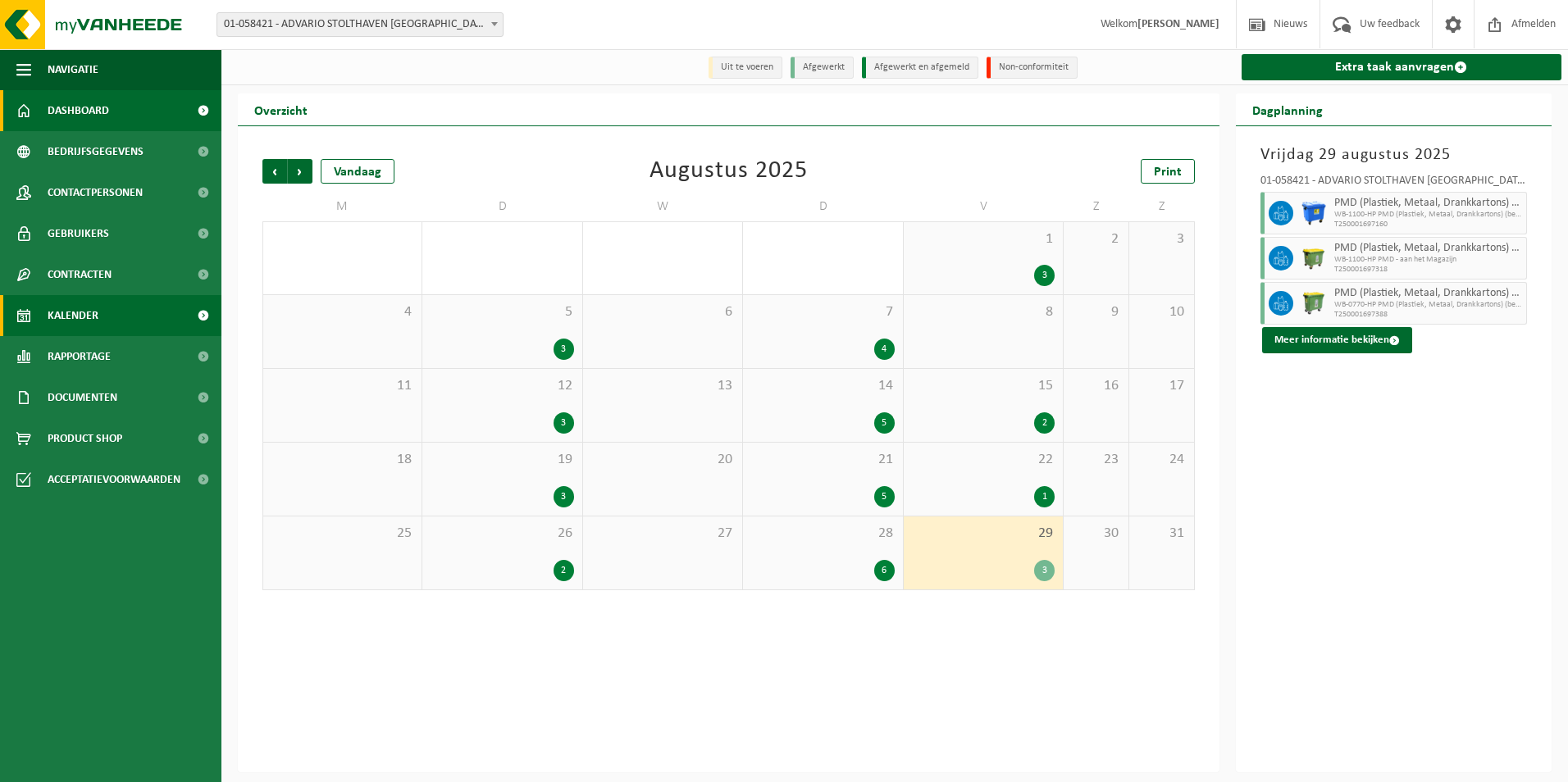
click at [119, 118] on link "Dashboard" at bounding box center [111, 110] width 222 height 41
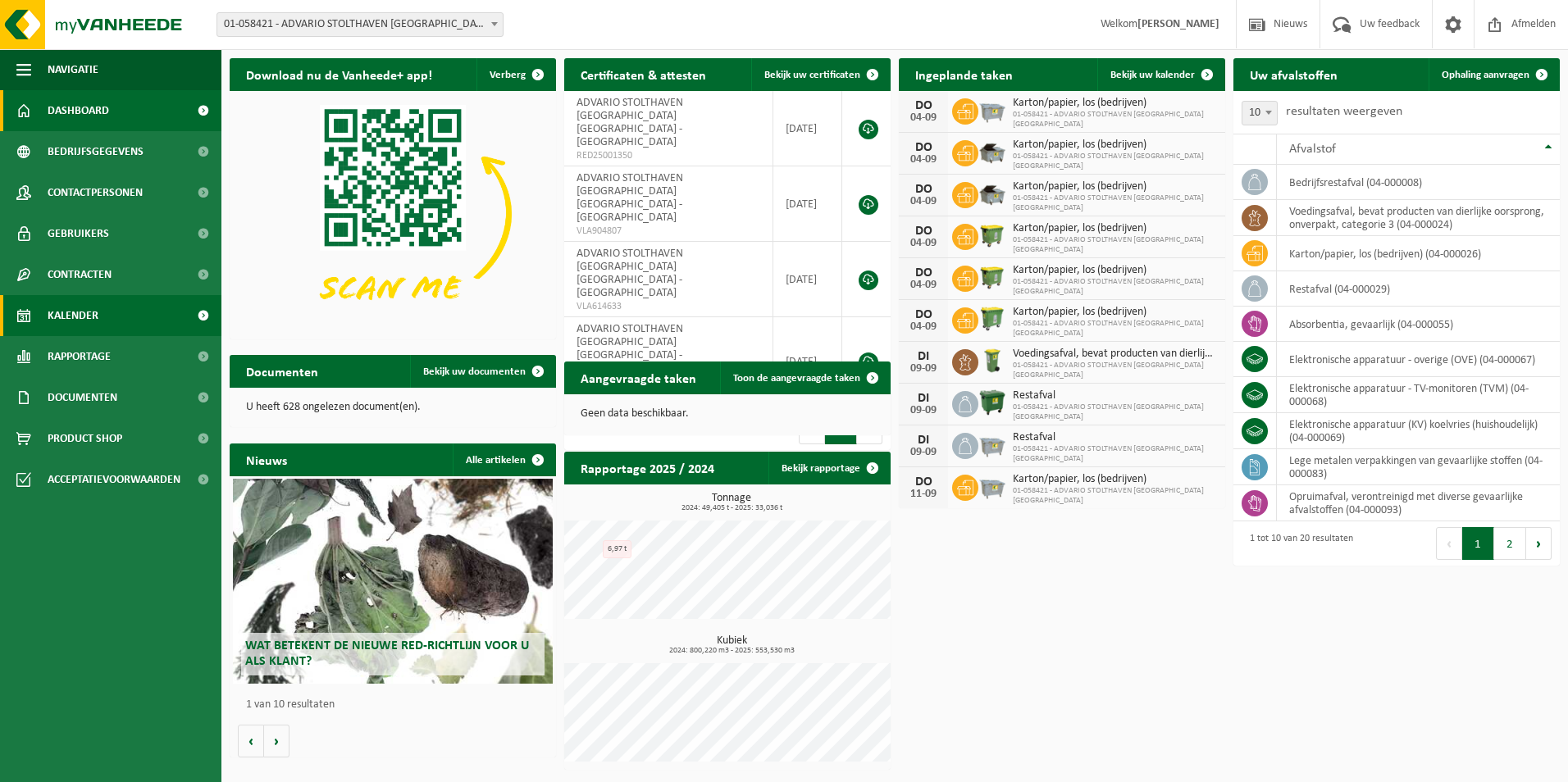
click at [82, 320] on span "Kalender" at bounding box center [72, 315] width 50 height 41
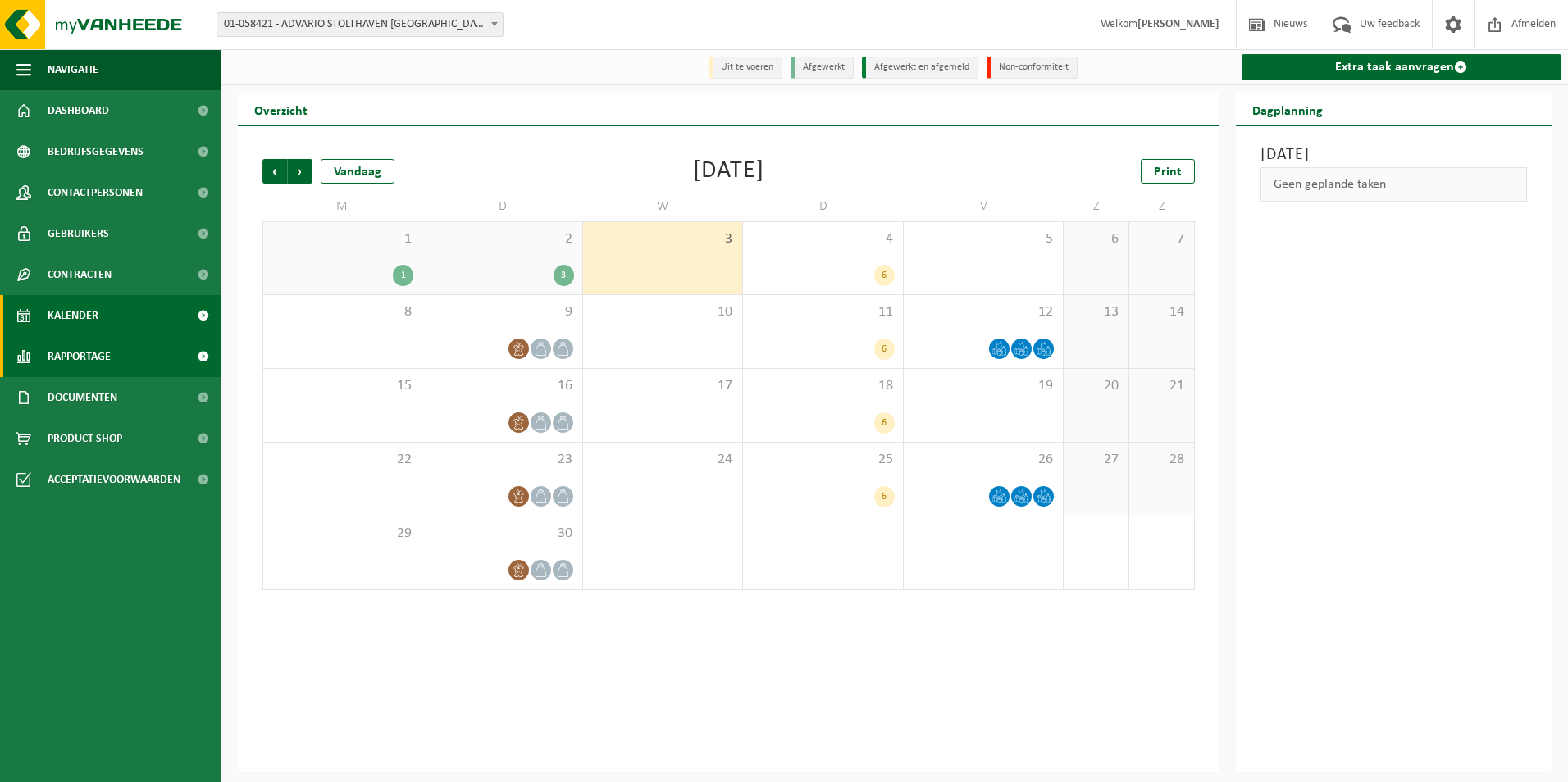
click at [108, 353] on span "Rapportage" at bounding box center [79, 357] width 63 height 41
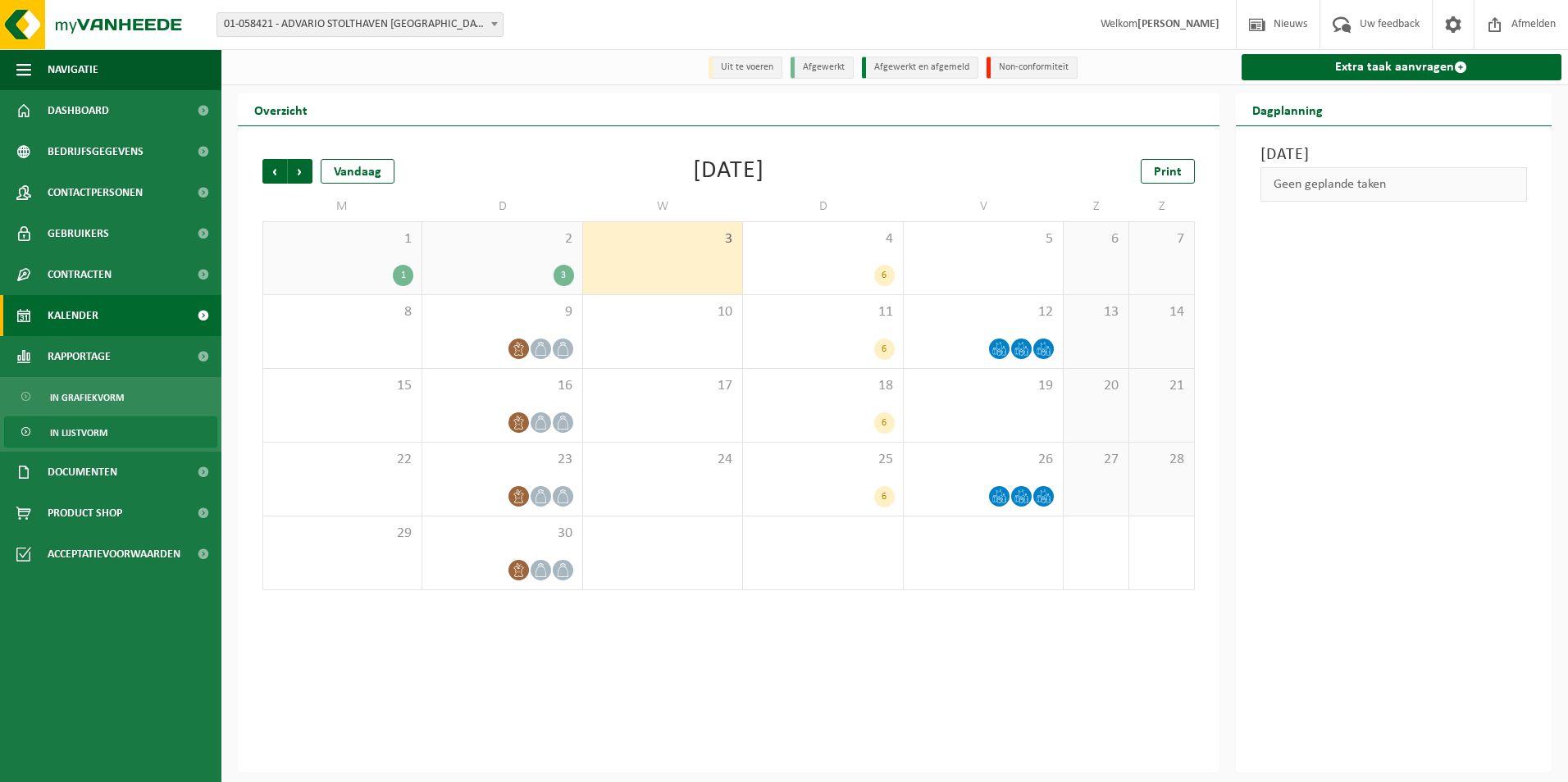
click at [102, 437] on span "In lijstvorm" at bounding box center [79, 433] width 58 height 31
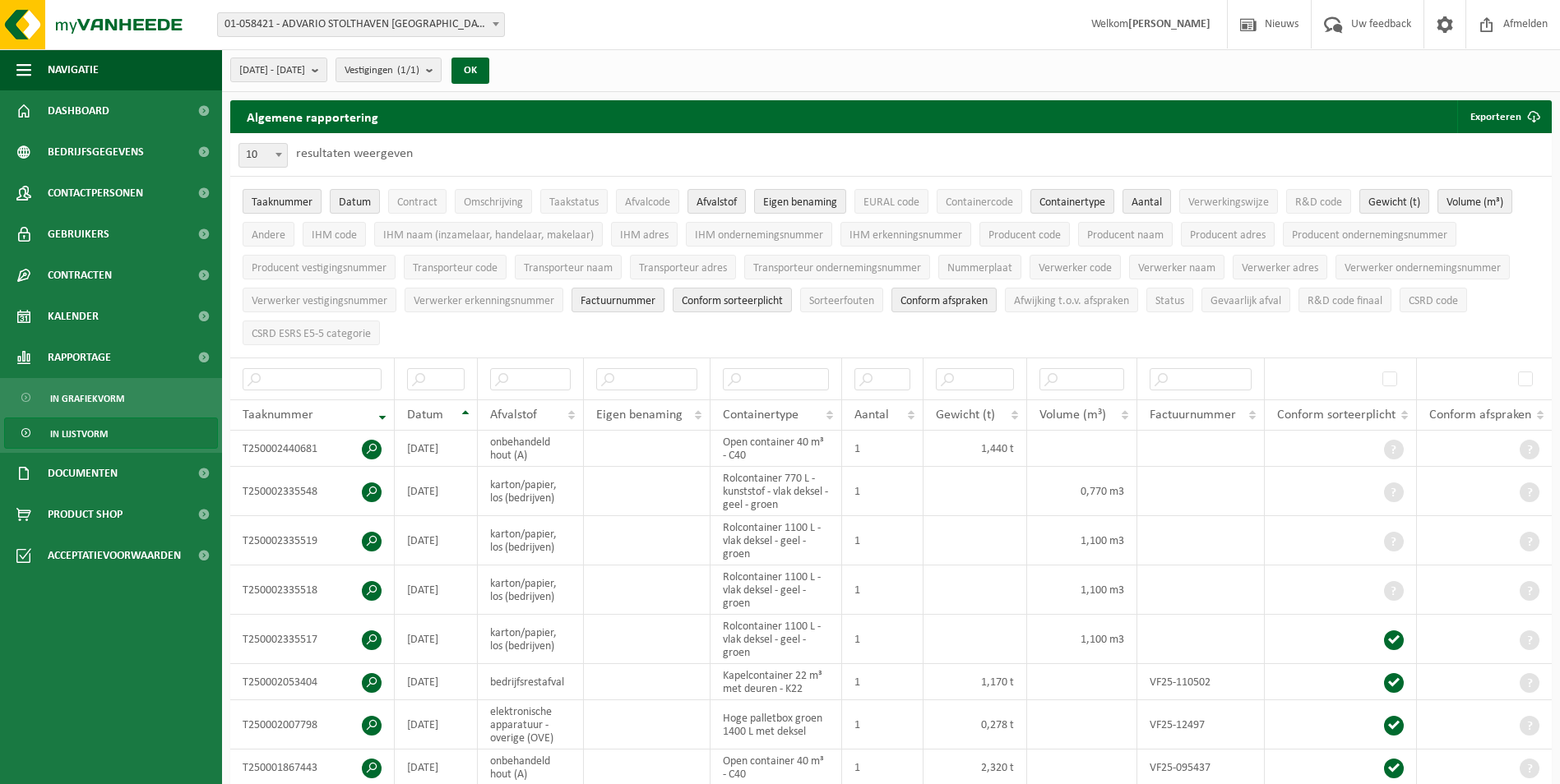
click at [300, 205] on span "Taaknummer" at bounding box center [282, 202] width 61 height 12
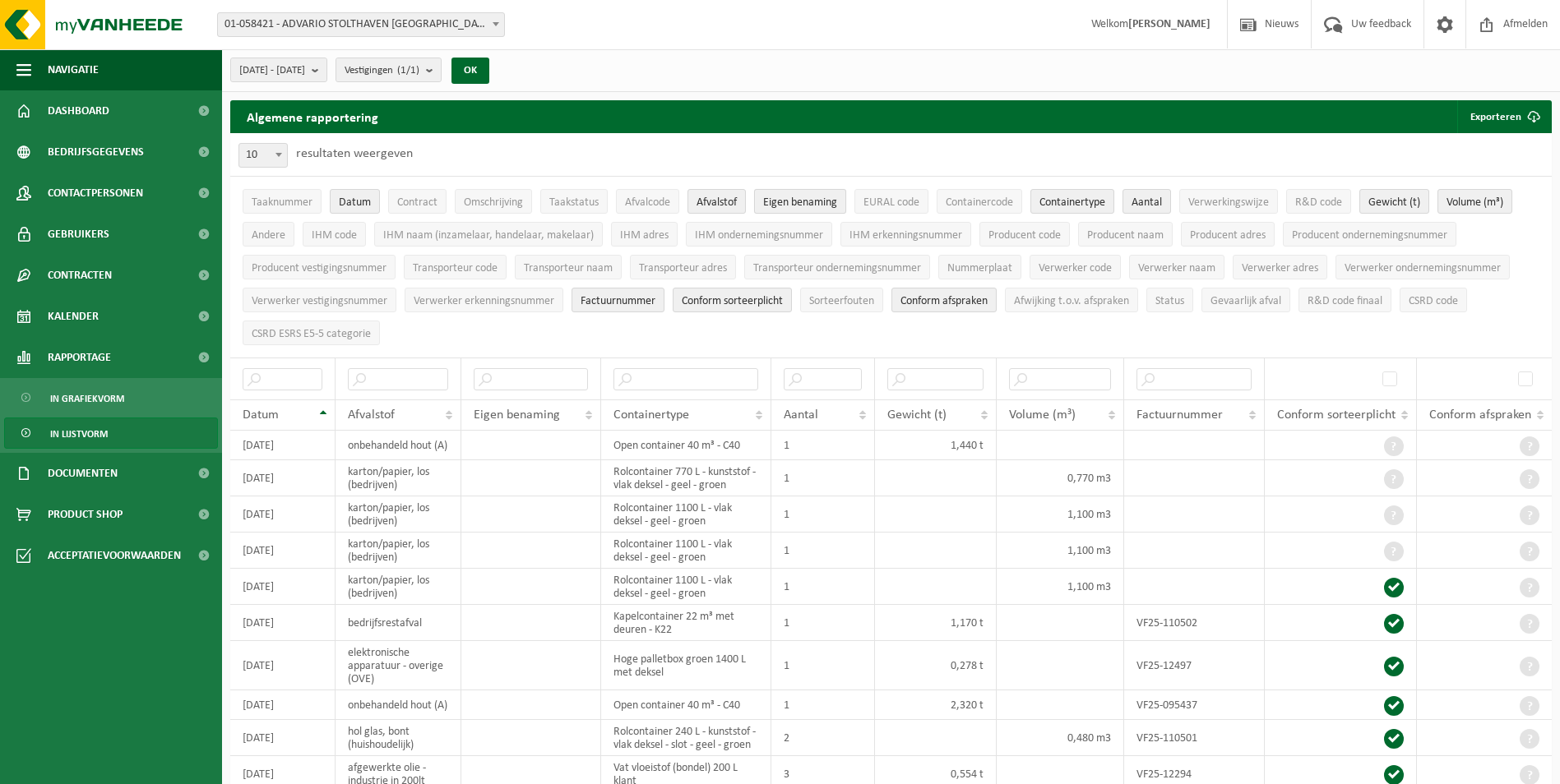
click at [809, 197] on span "Eigen benaming" at bounding box center [800, 202] width 74 height 12
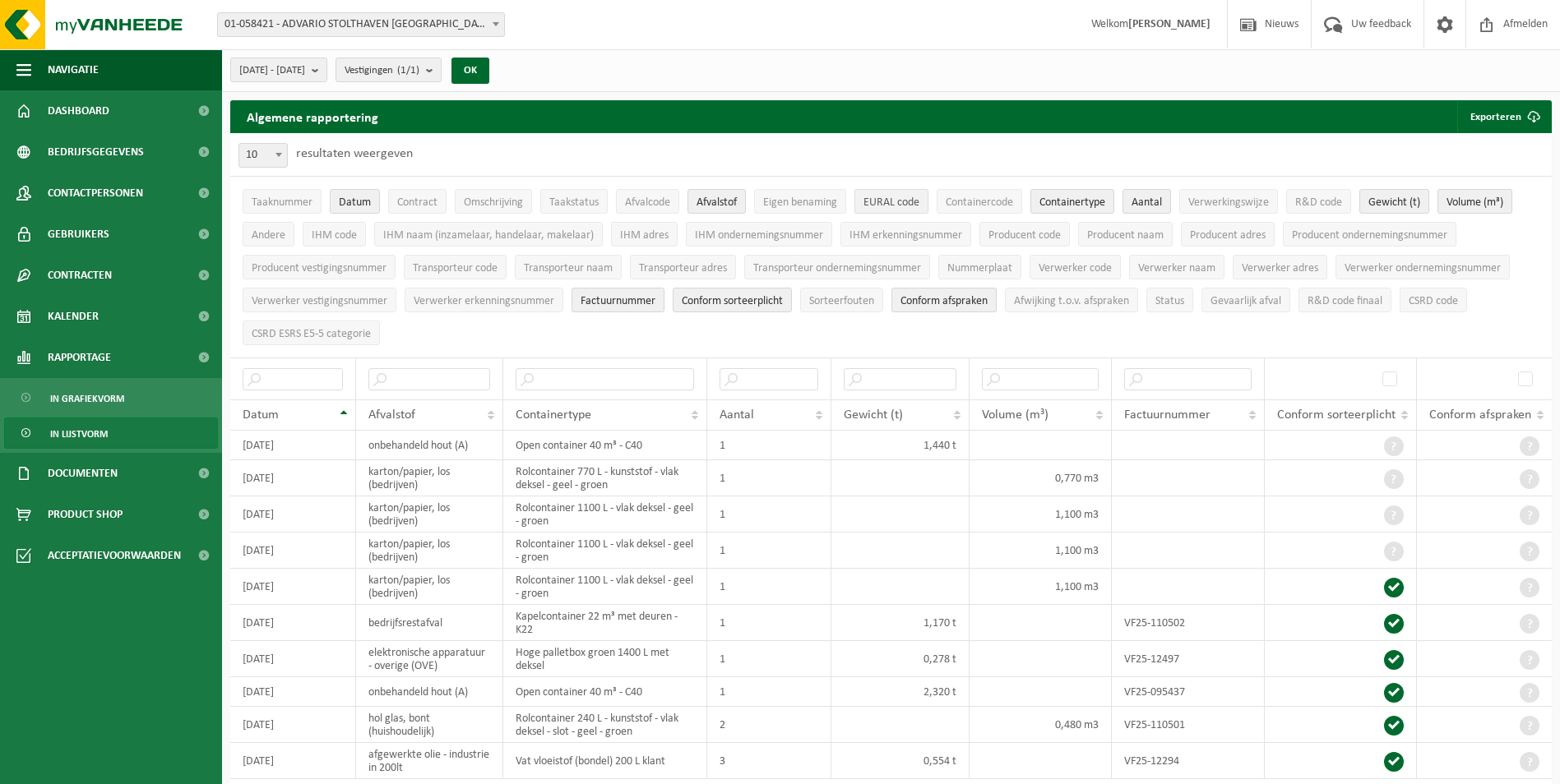
click at [882, 204] on span "EURAL code" at bounding box center [891, 202] width 56 height 12
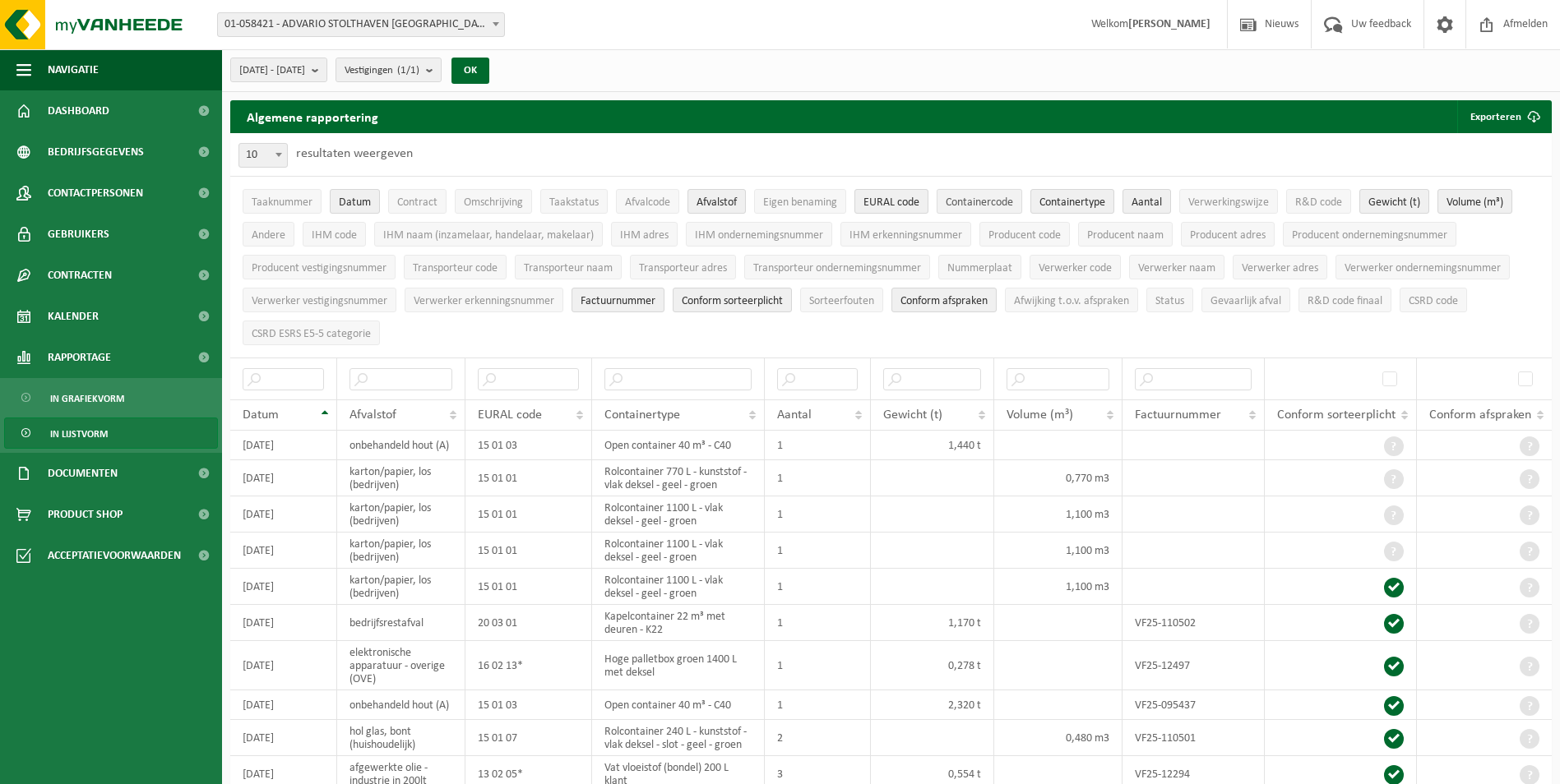
click at [993, 203] on span "Containercode" at bounding box center [979, 202] width 67 height 12
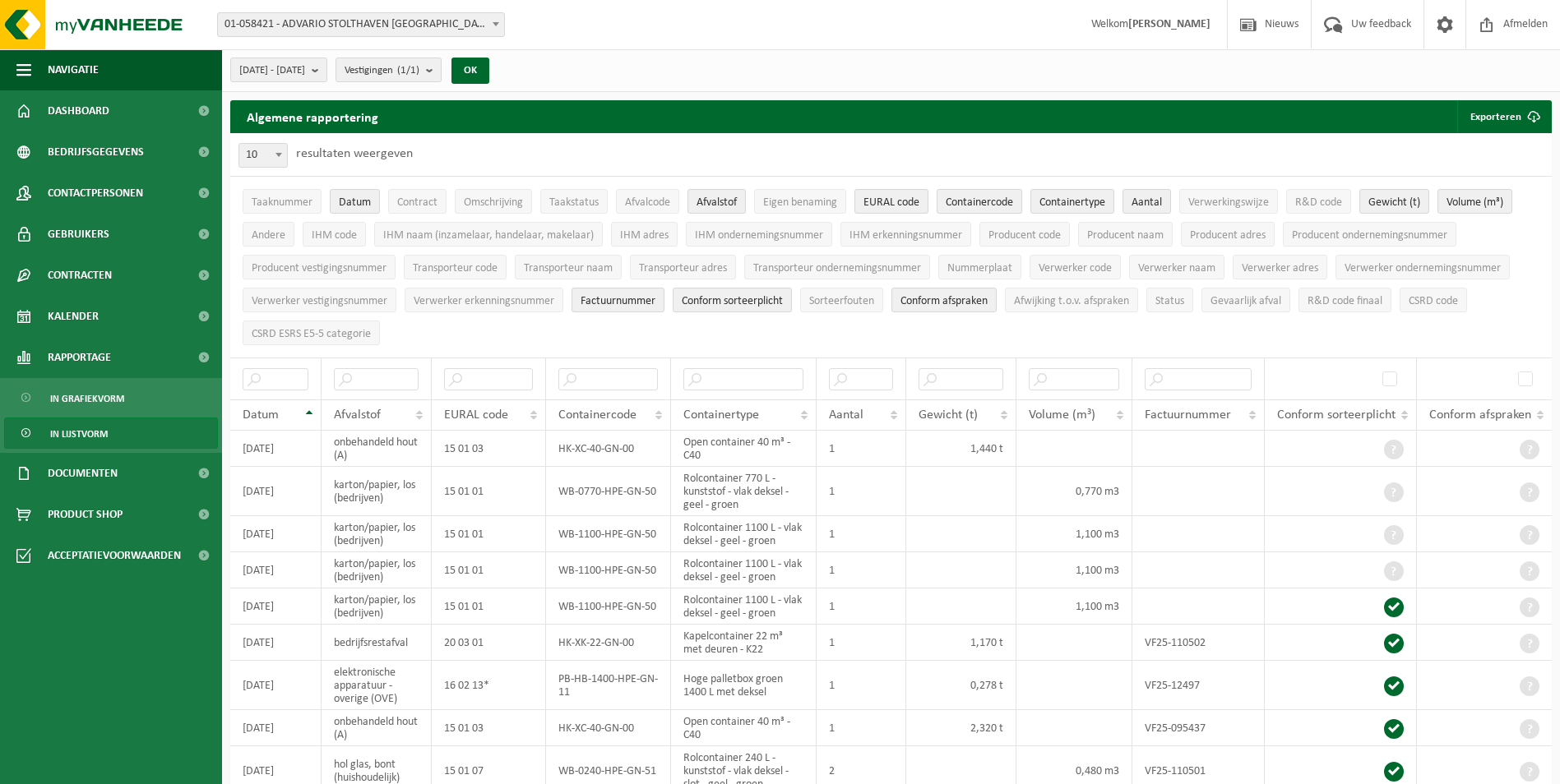
click at [993, 203] on span "Containercode" at bounding box center [979, 202] width 67 height 12
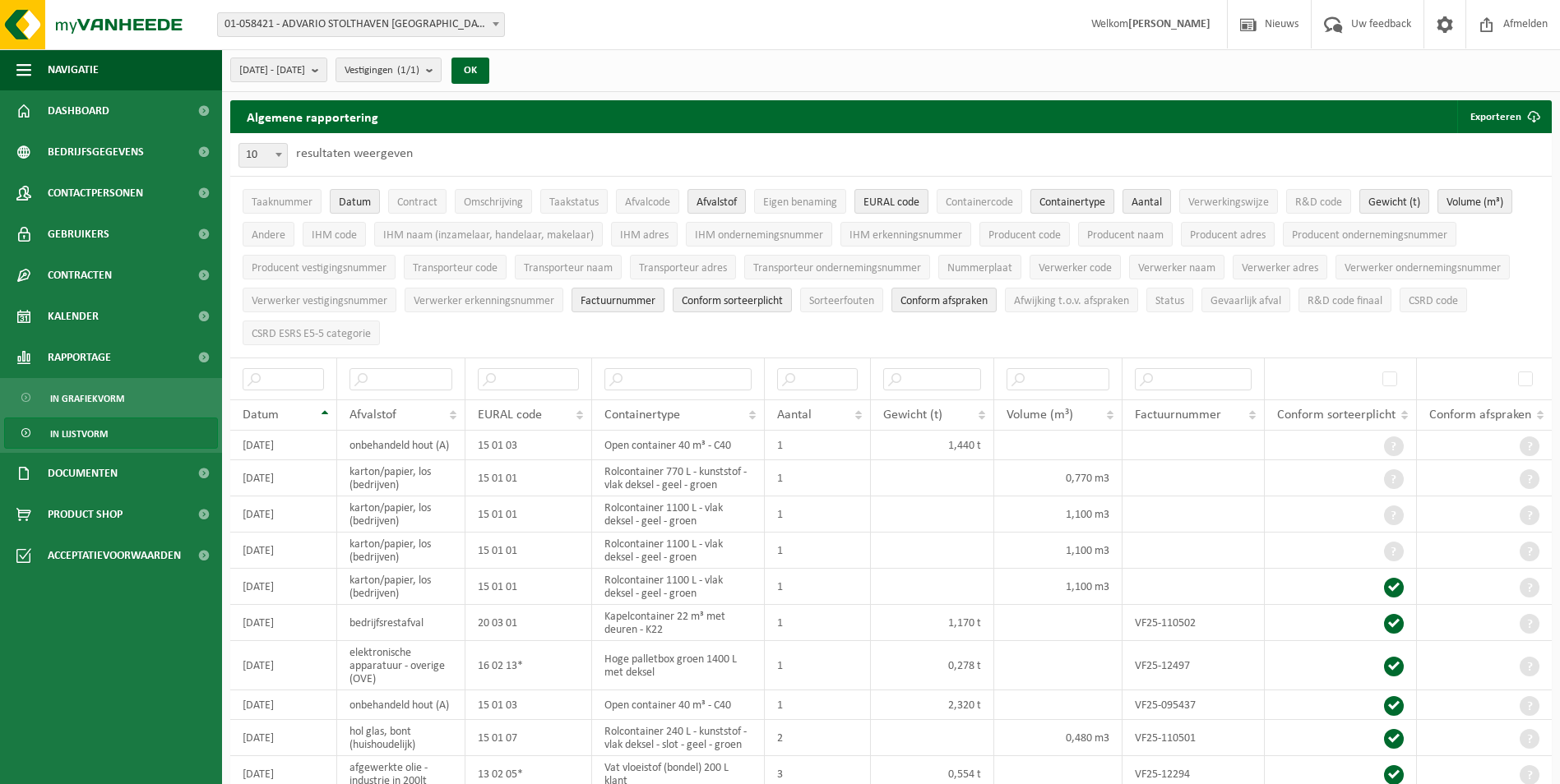
click at [1075, 197] on span "Containertype" at bounding box center [1073, 202] width 66 height 12
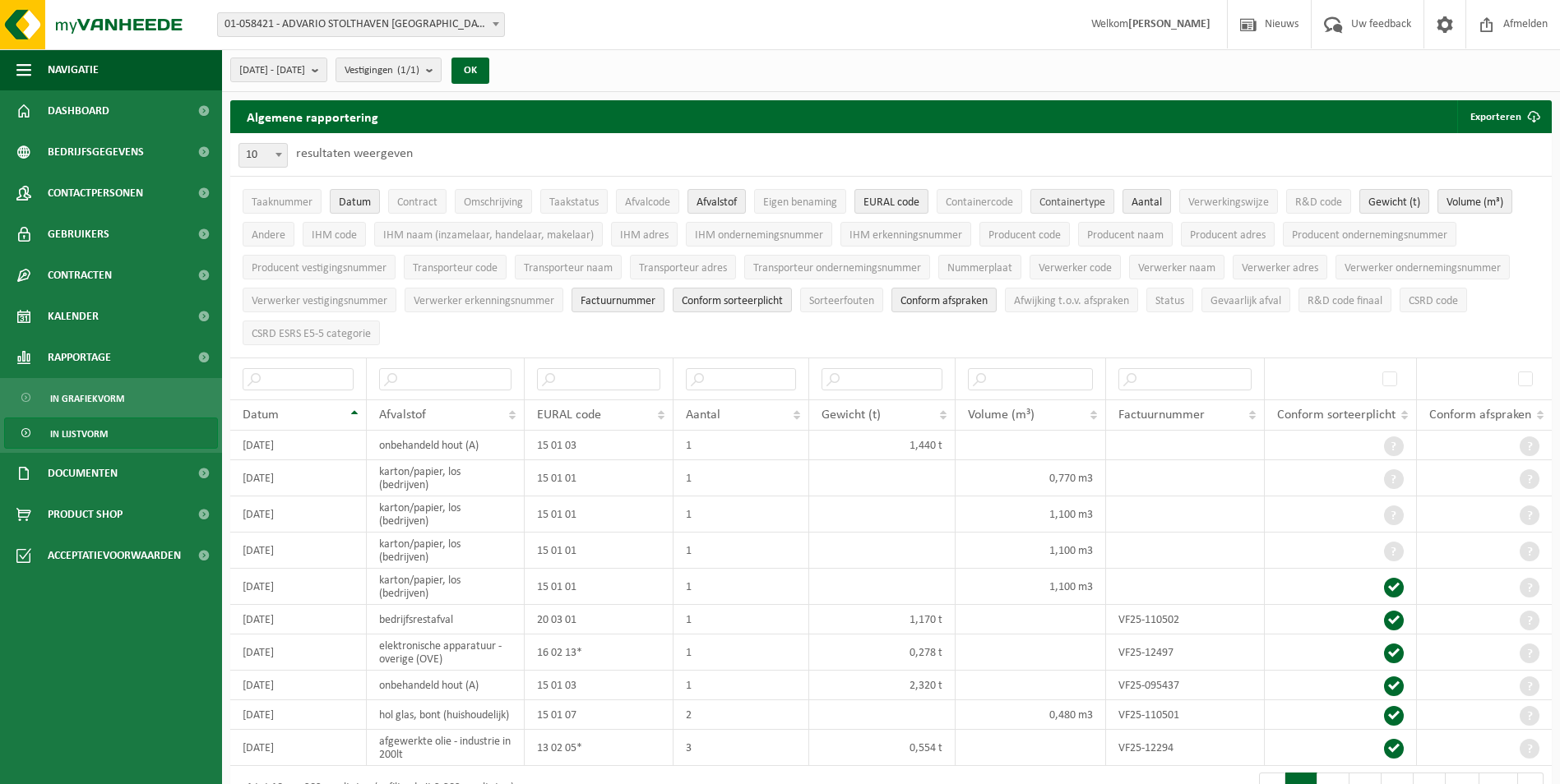
click at [1057, 199] on span "Containertype" at bounding box center [1073, 202] width 66 height 12
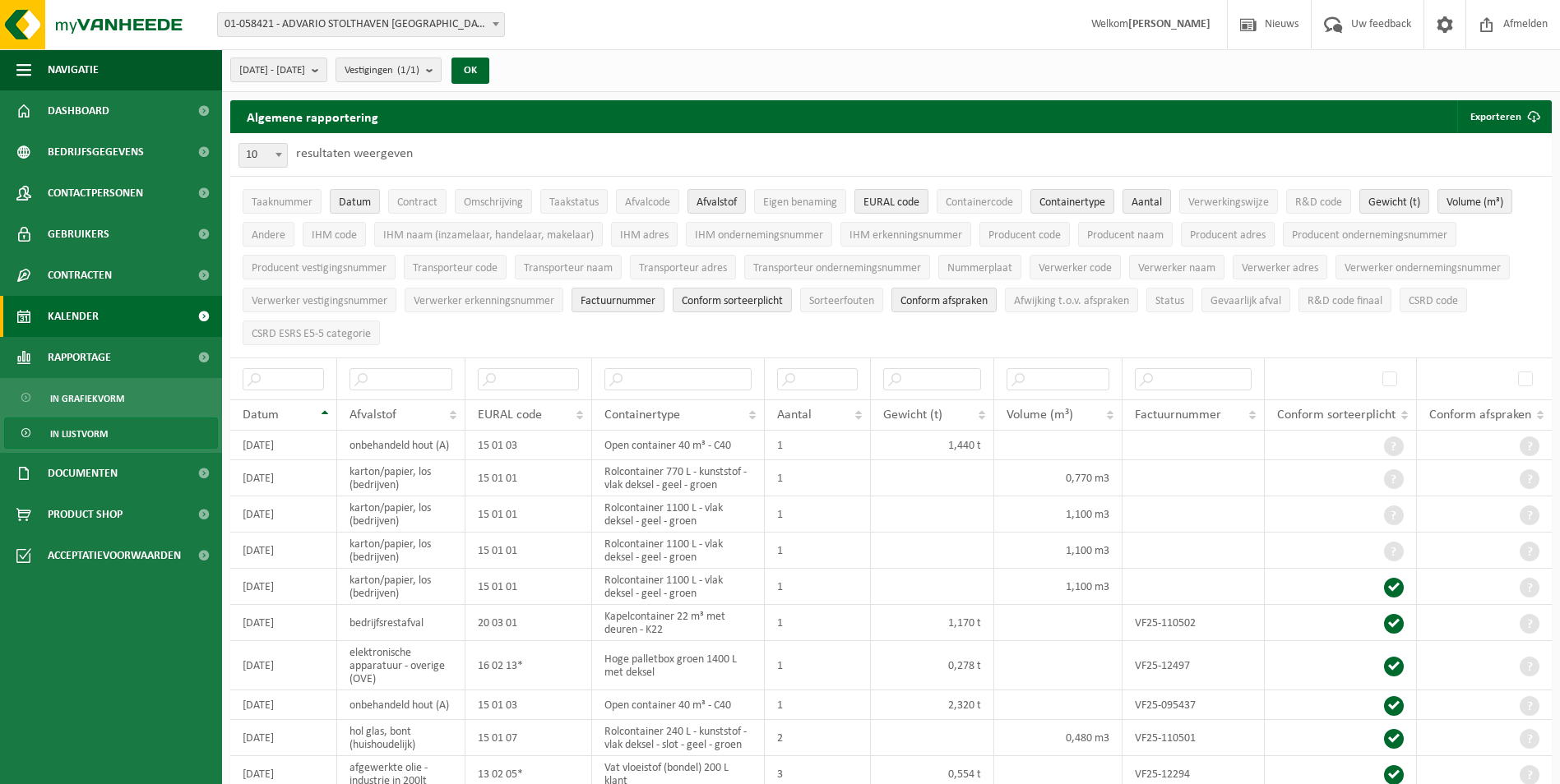
click at [74, 314] on span "Kalender" at bounding box center [73, 316] width 51 height 41
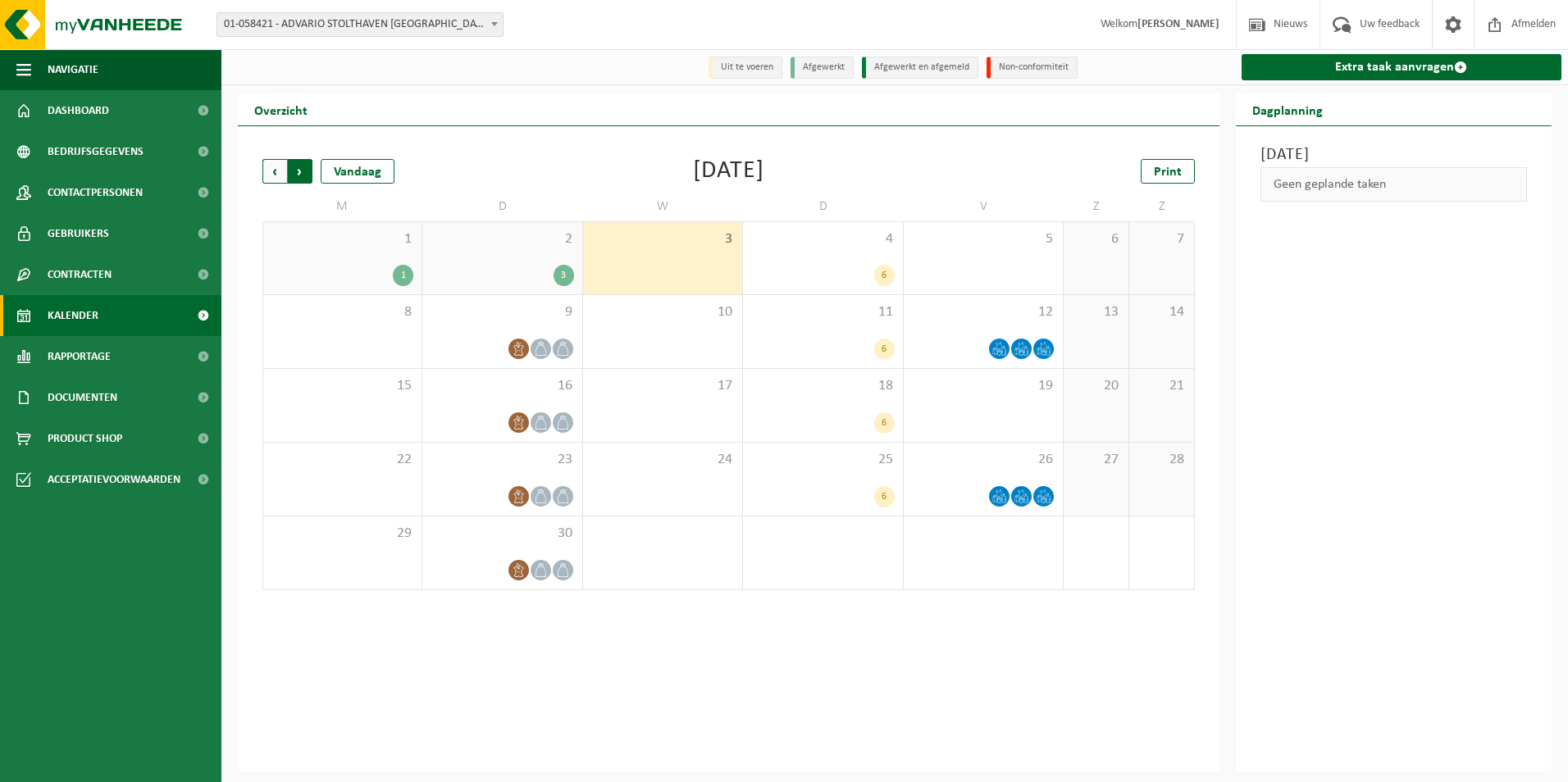
click at [271, 171] on span "Vorige" at bounding box center [274, 171] width 25 height 25
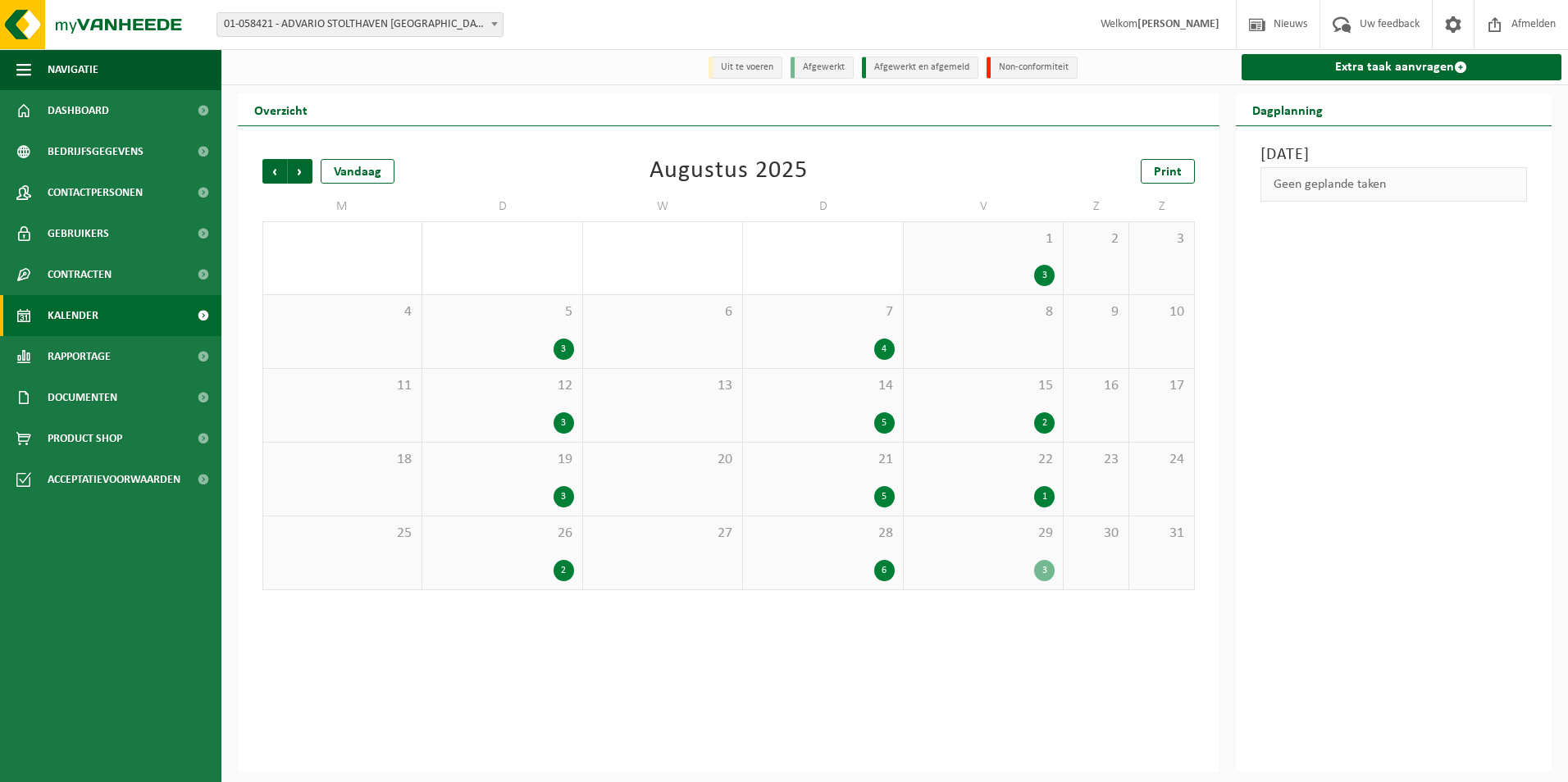
click at [271, 171] on span "Vorige" at bounding box center [274, 171] width 25 height 25
click at [692, 270] on div "1" at bounding box center [663, 275] width 143 height 21
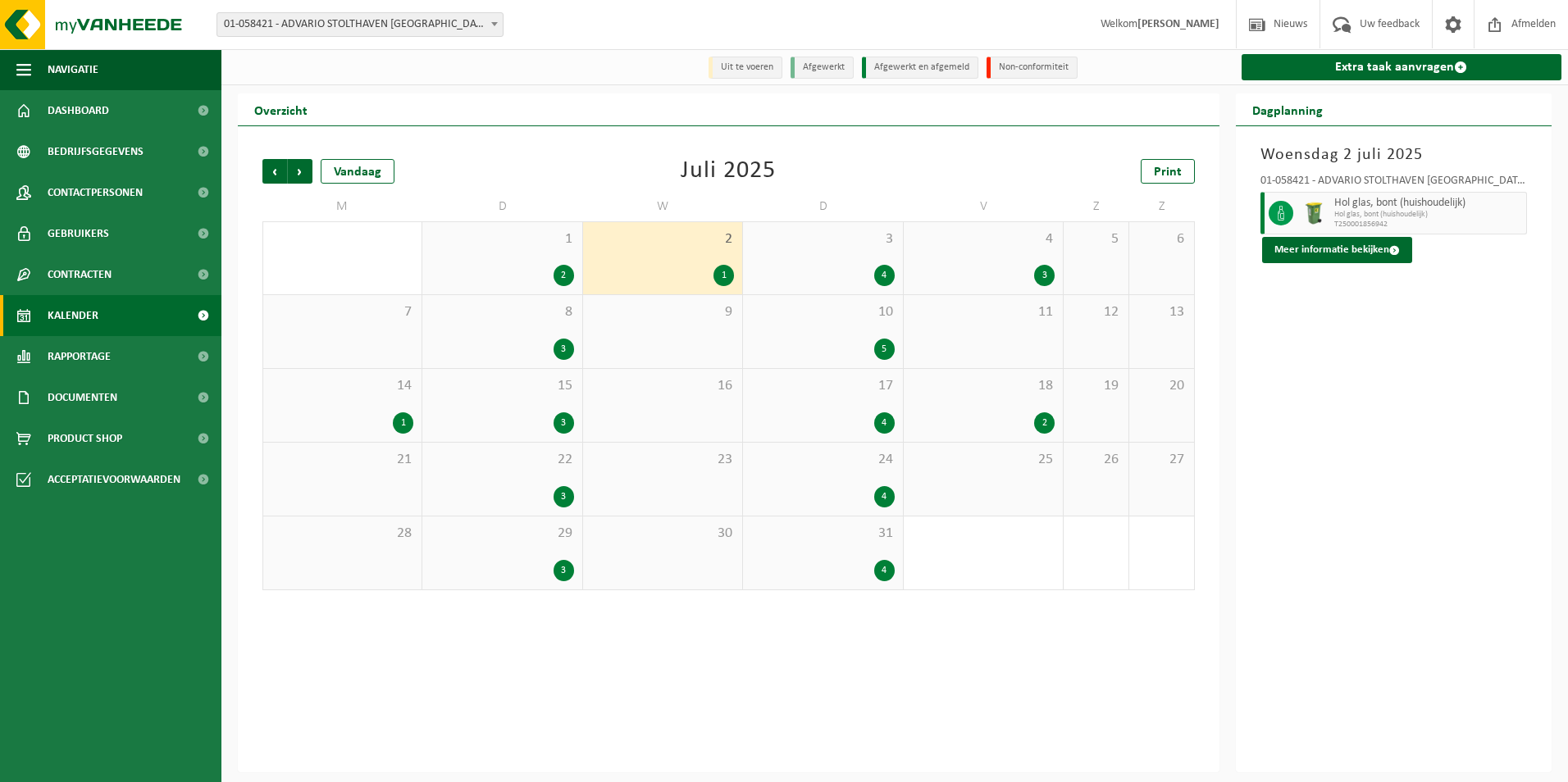
click at [396, 406] on div "14 1" at bounding box center [342, 406] width 159 height 73
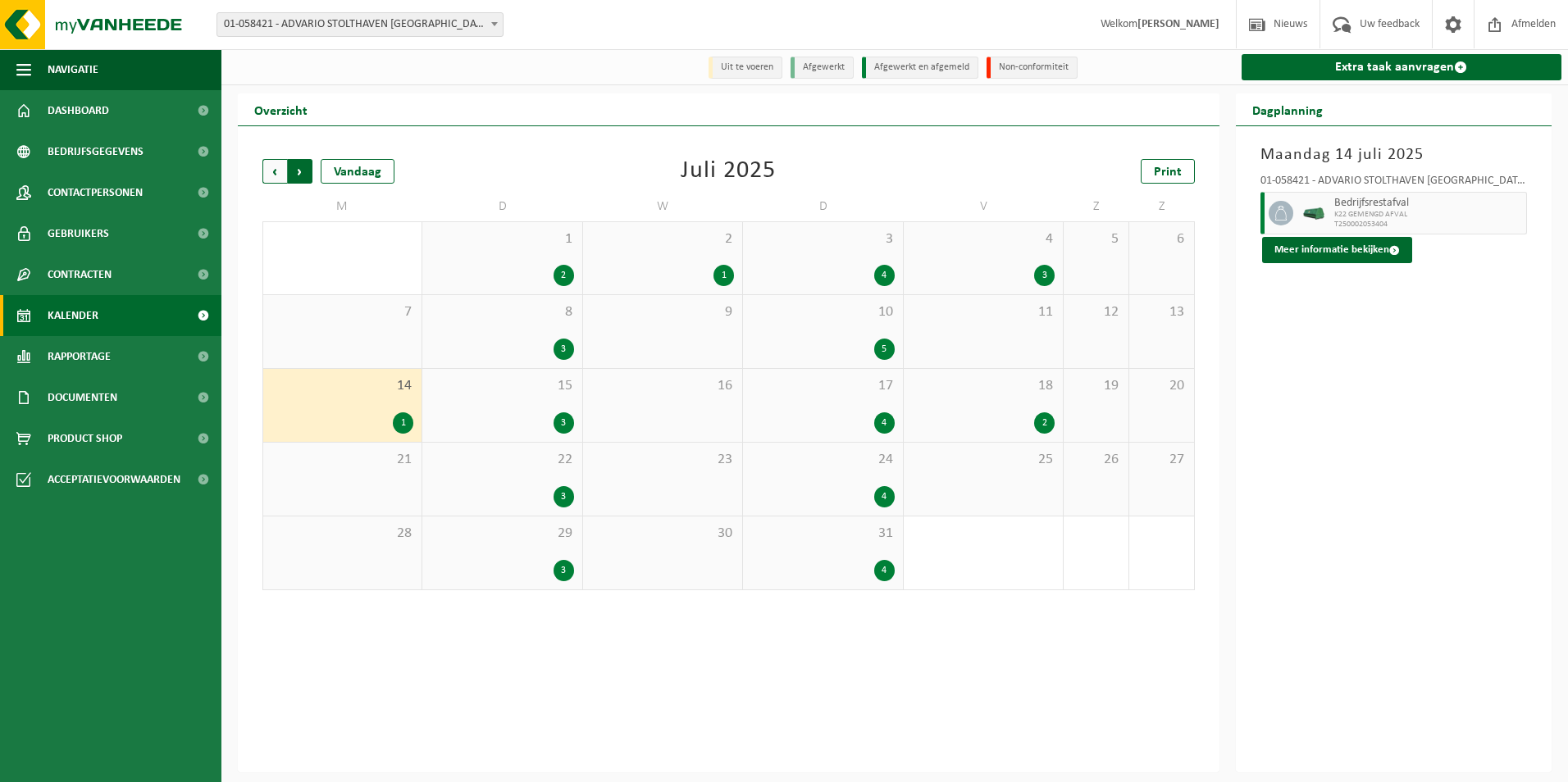
click at [262, 171] on span "Vorige" at bounding box center [274, 171] width 25 height 25
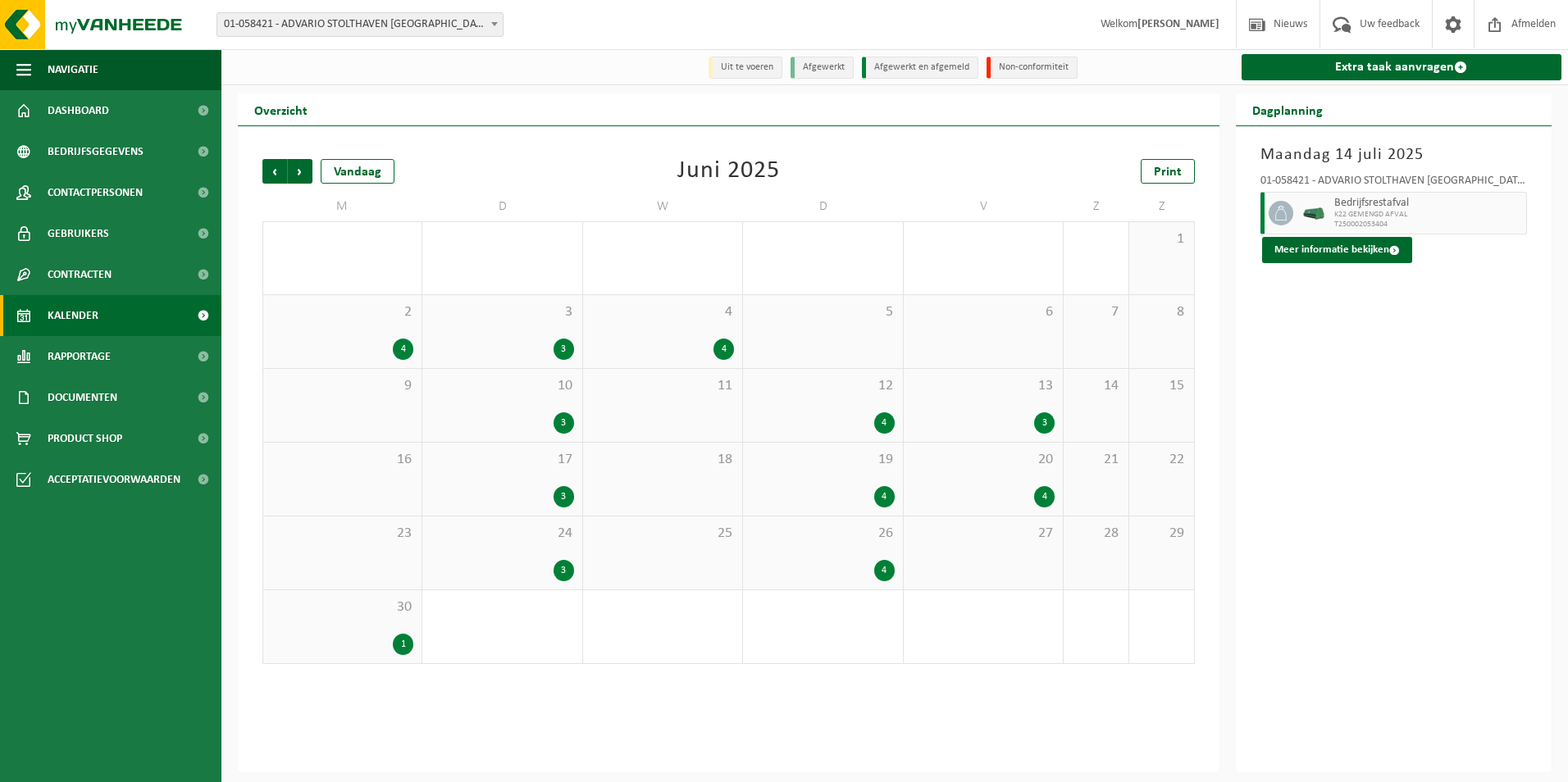
click at [338, 334] on div "2 4" at bounding box center [342, 332] width 159 height 73
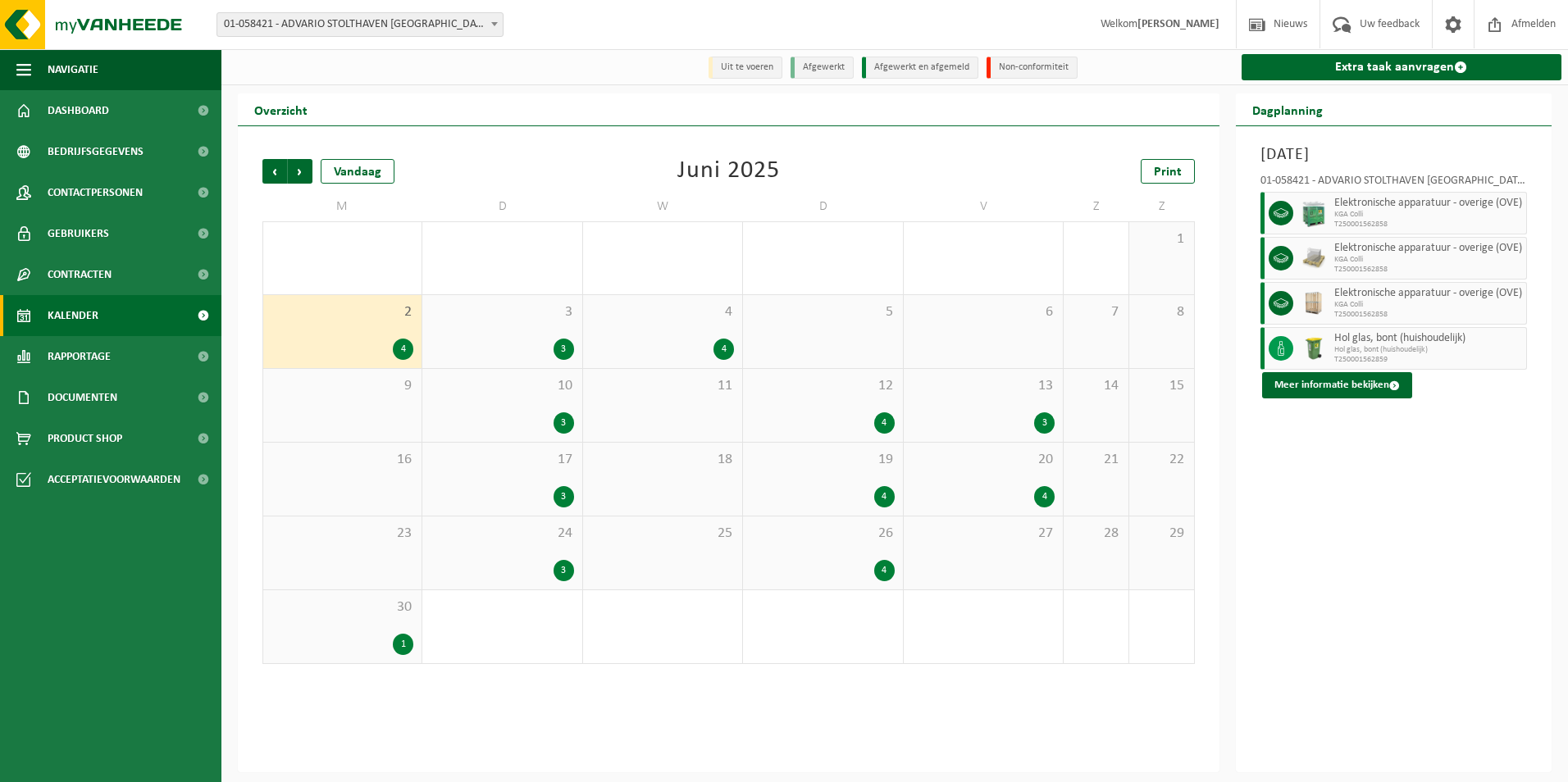
click at [320, 619] on div "30 1" at bounding box center [342, 627] width 159 height 73
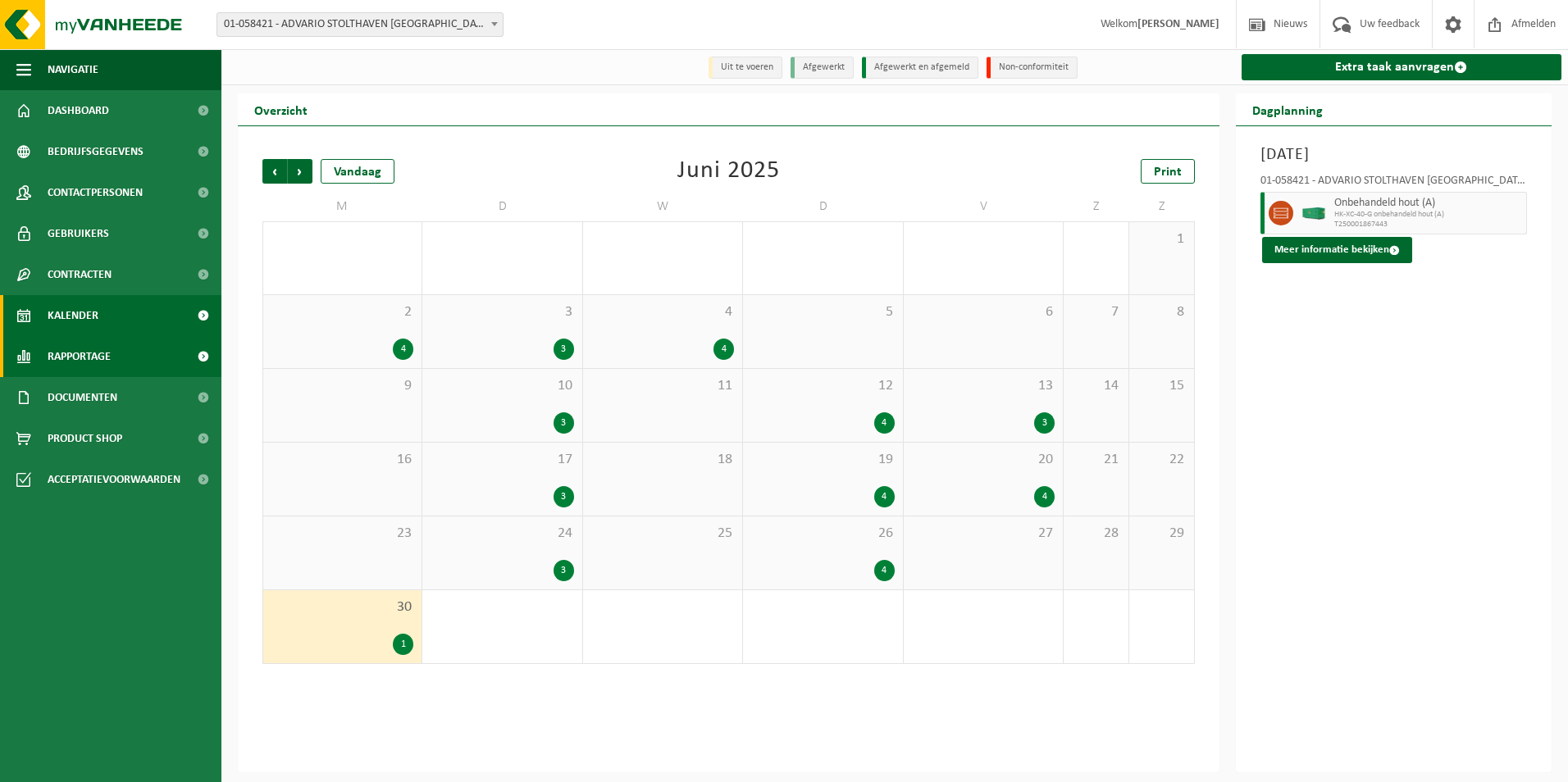
click at [65, 358] on span "Rapportage" at bounding box center [79, 357] width 63 height 41
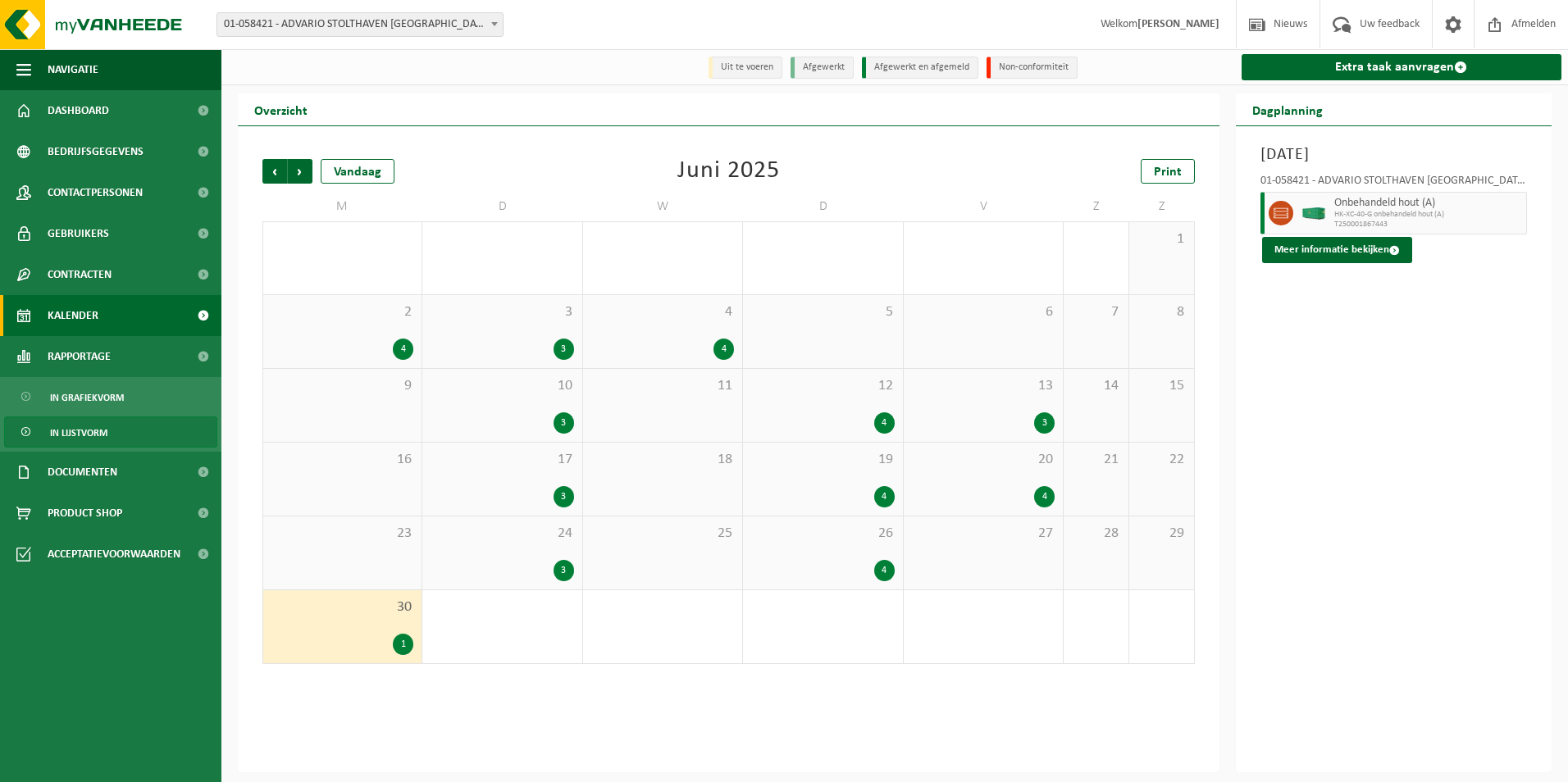
click at [89, 436] on span "In lijstvorm" at bounding box center [79, 433] width 58 height 31
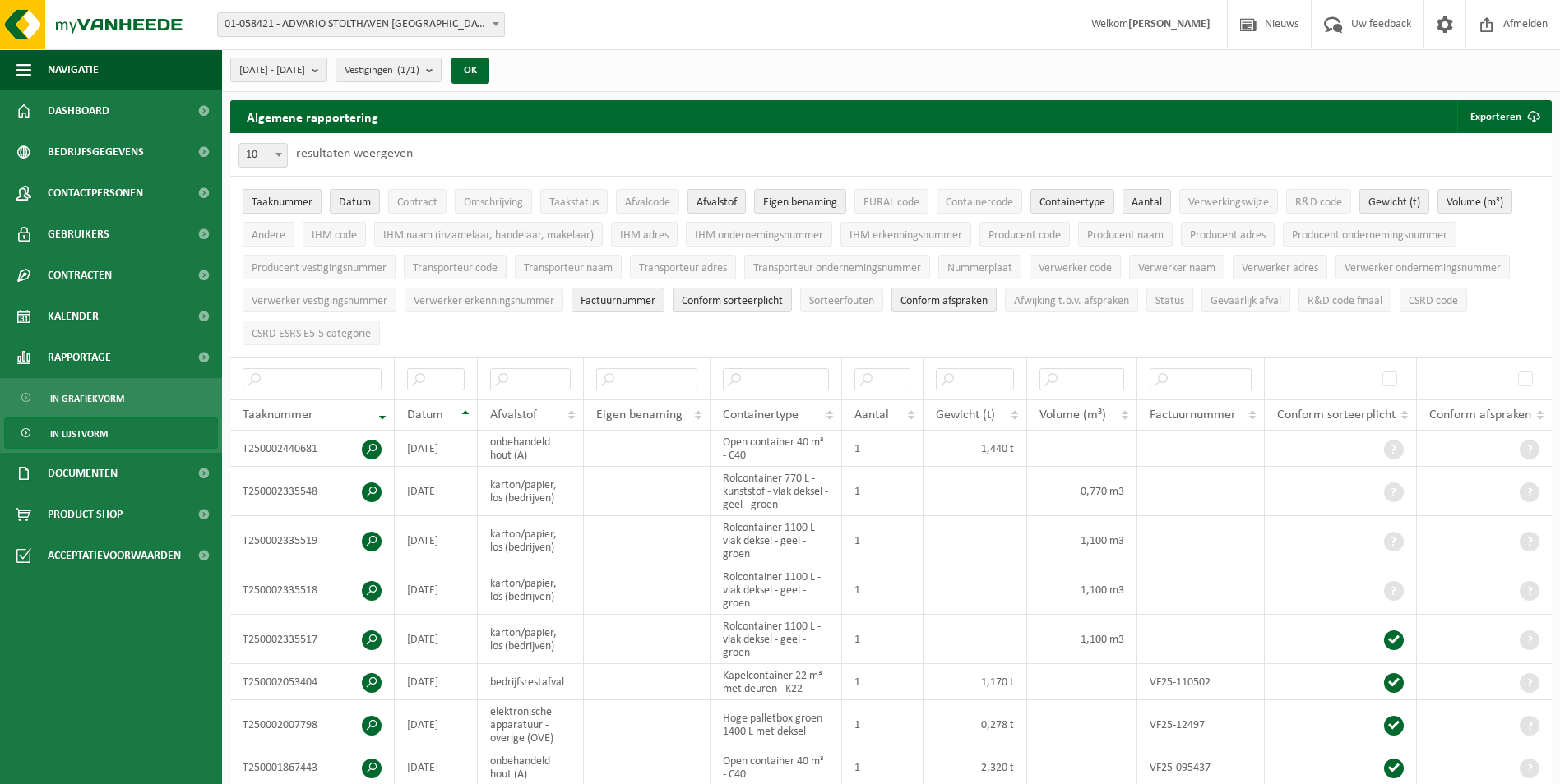
click at [277, 199] on span "Taaknummer" at bounding box center [282, 202] width 61 height 12
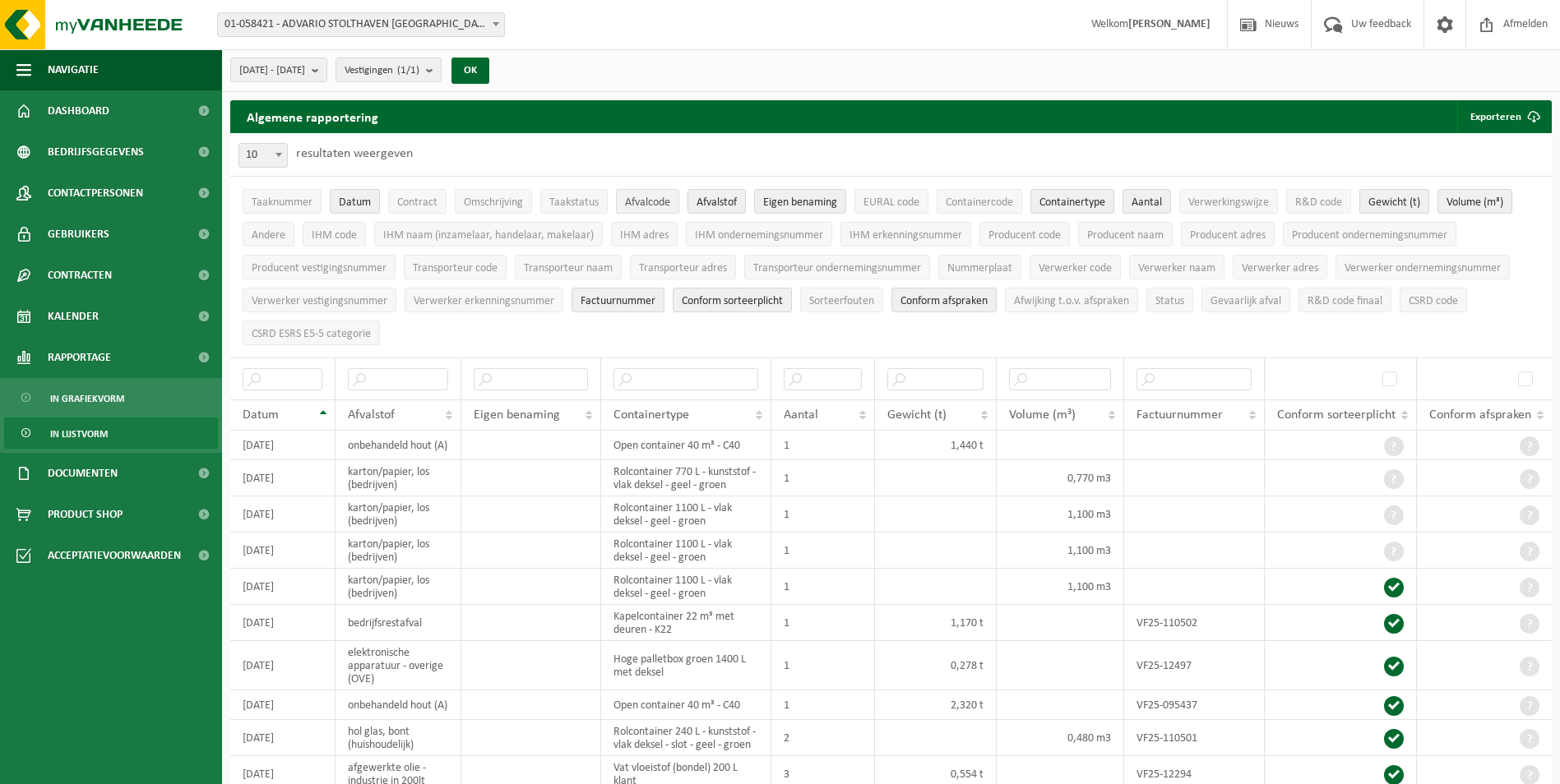
click at [641, 202] on span "Afvalcode" at bounding box center [647, 202] width 45 height 12
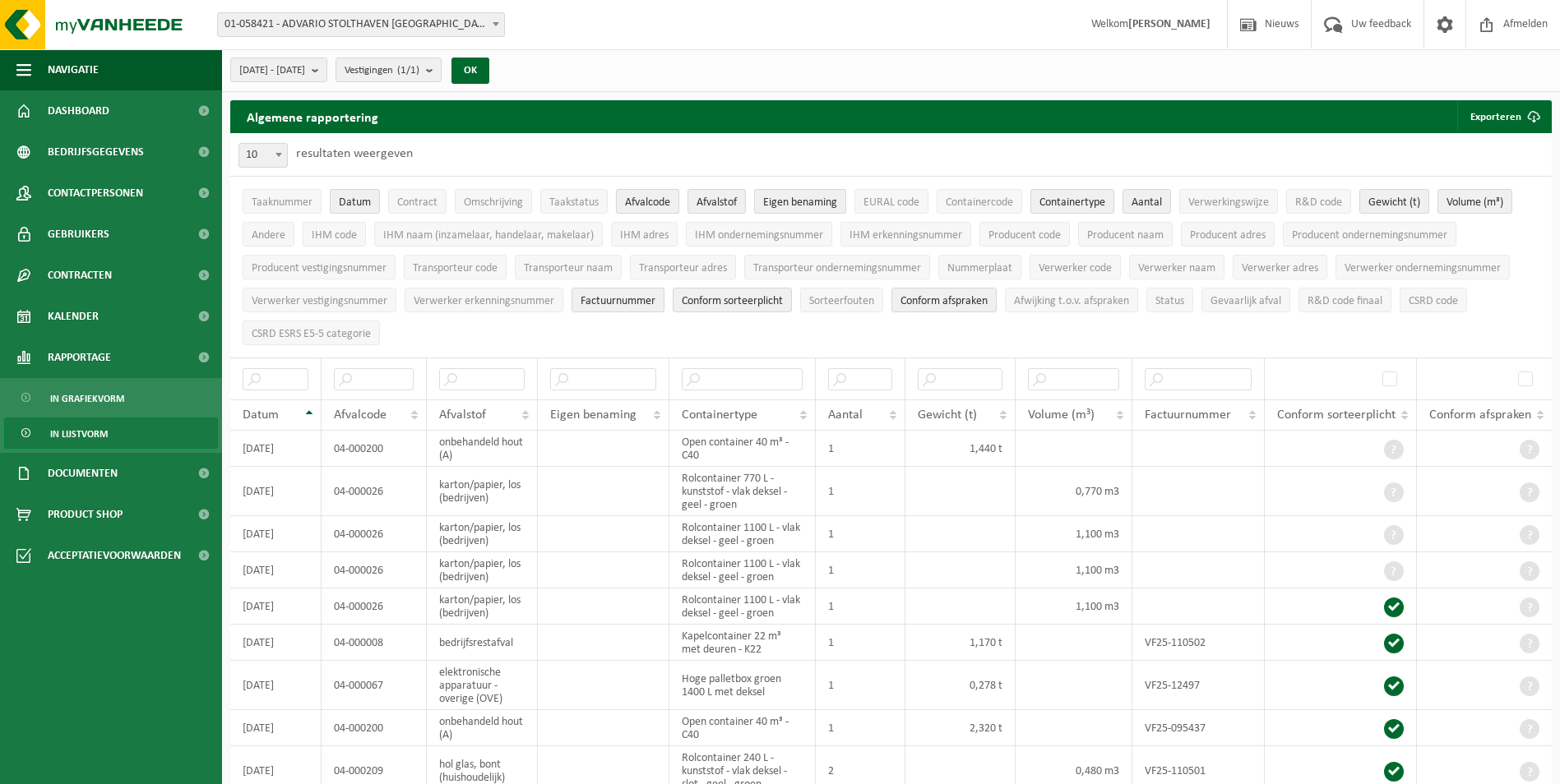
click at [641, 202] on span "Afvalcode" at bounding box center [647, 202] width 45 height 12
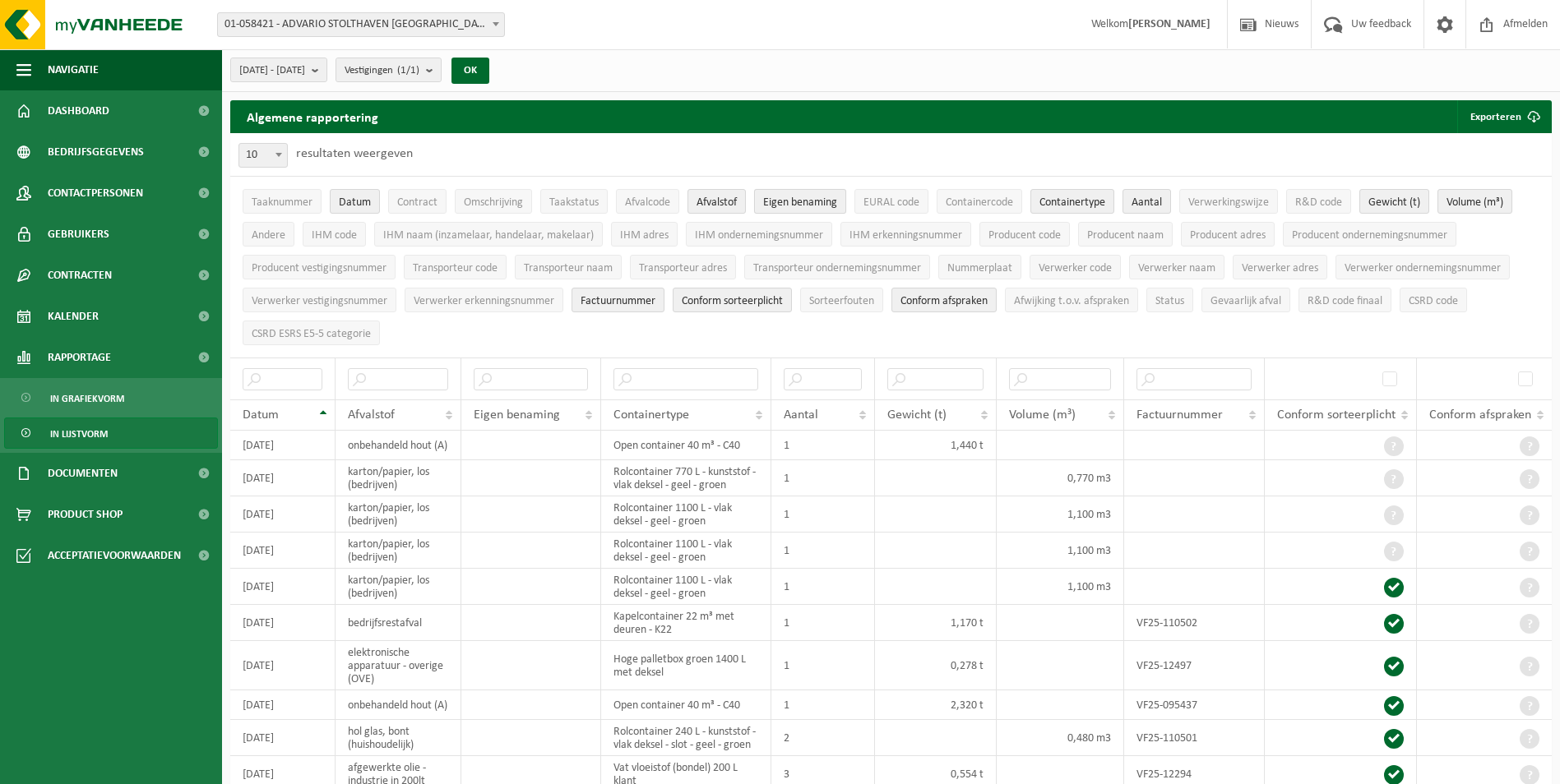
click at [802, 200] on span "Eigen benaming" at bounding box center [800, 202] width 74 height 12
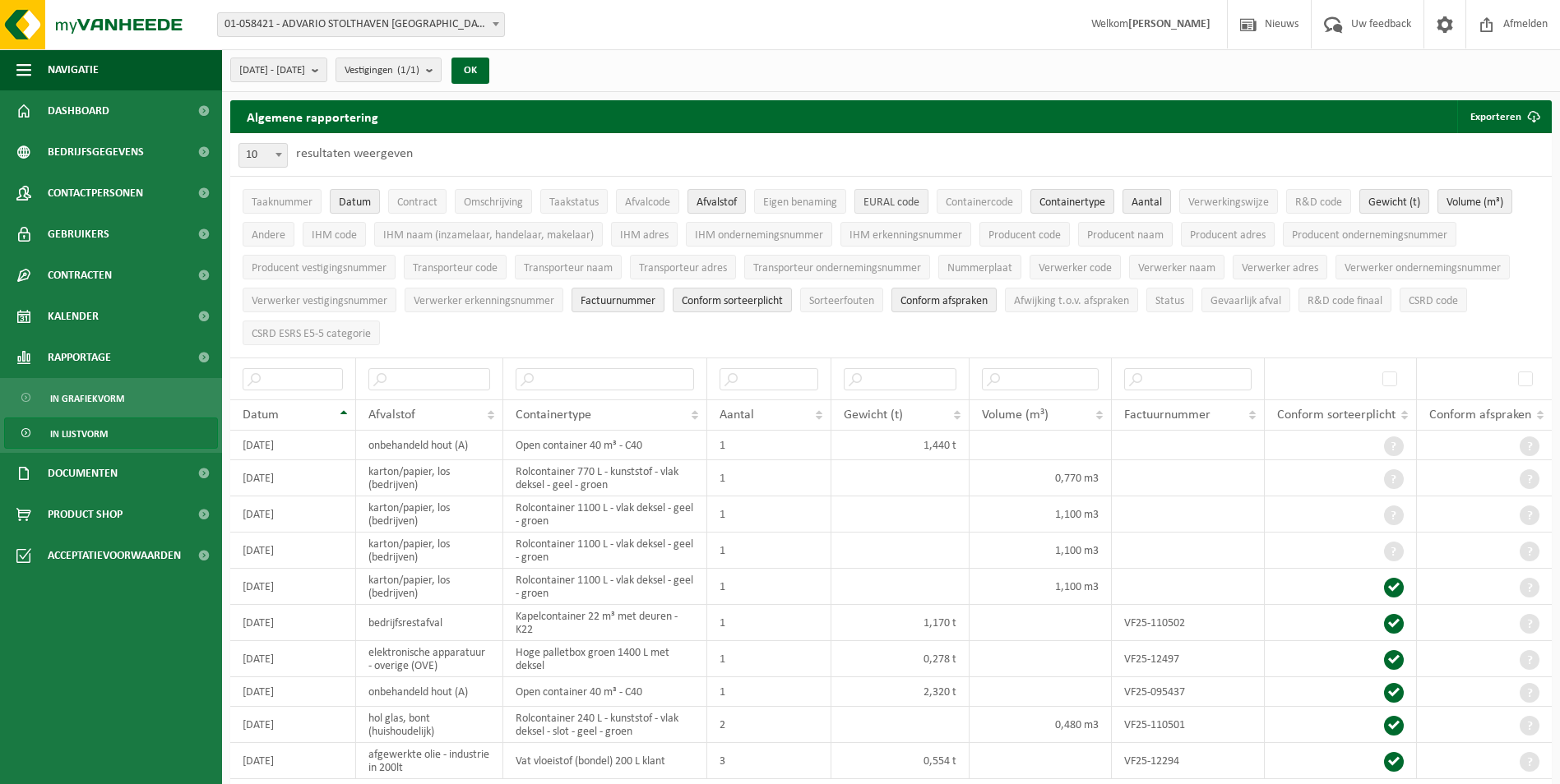
click at [883, 199] on span "EURAL code" at bounding box center [891, 202] width 56 height 12
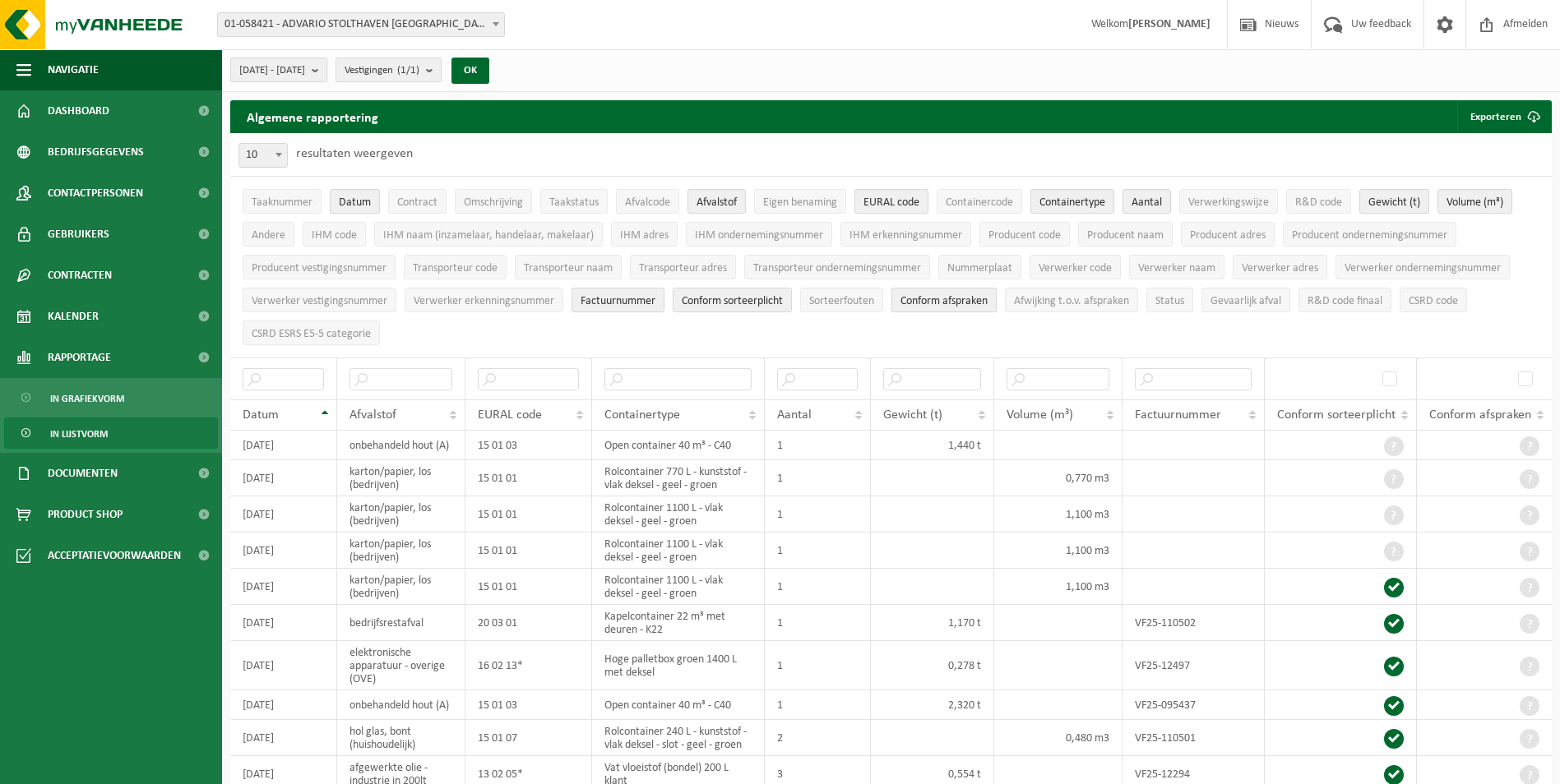
click at [327, 67] on button "[DATE] - [DATE]" at bounding box center [279, 70] width 97 height 25
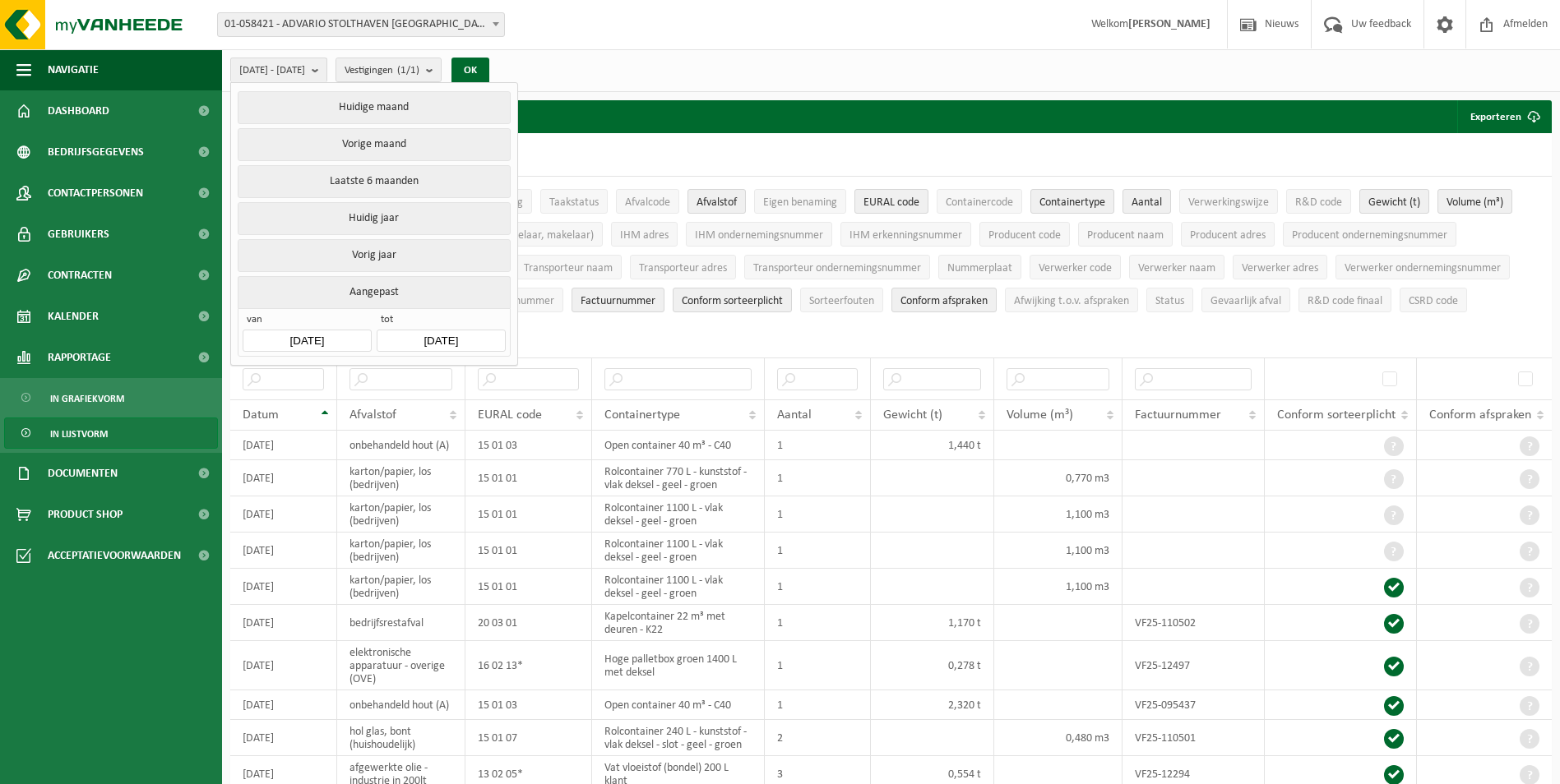
click at [384, 282] on button "Aangepast" at bounding box center [374, 292] width 272 height 32
click at [363, 288] on button "Aangepast" at bounding box center [374, 292] width 272 height 32
click at [286, 336] on input "[DATE]" at bounding box center [307, 341] width 129 height 22
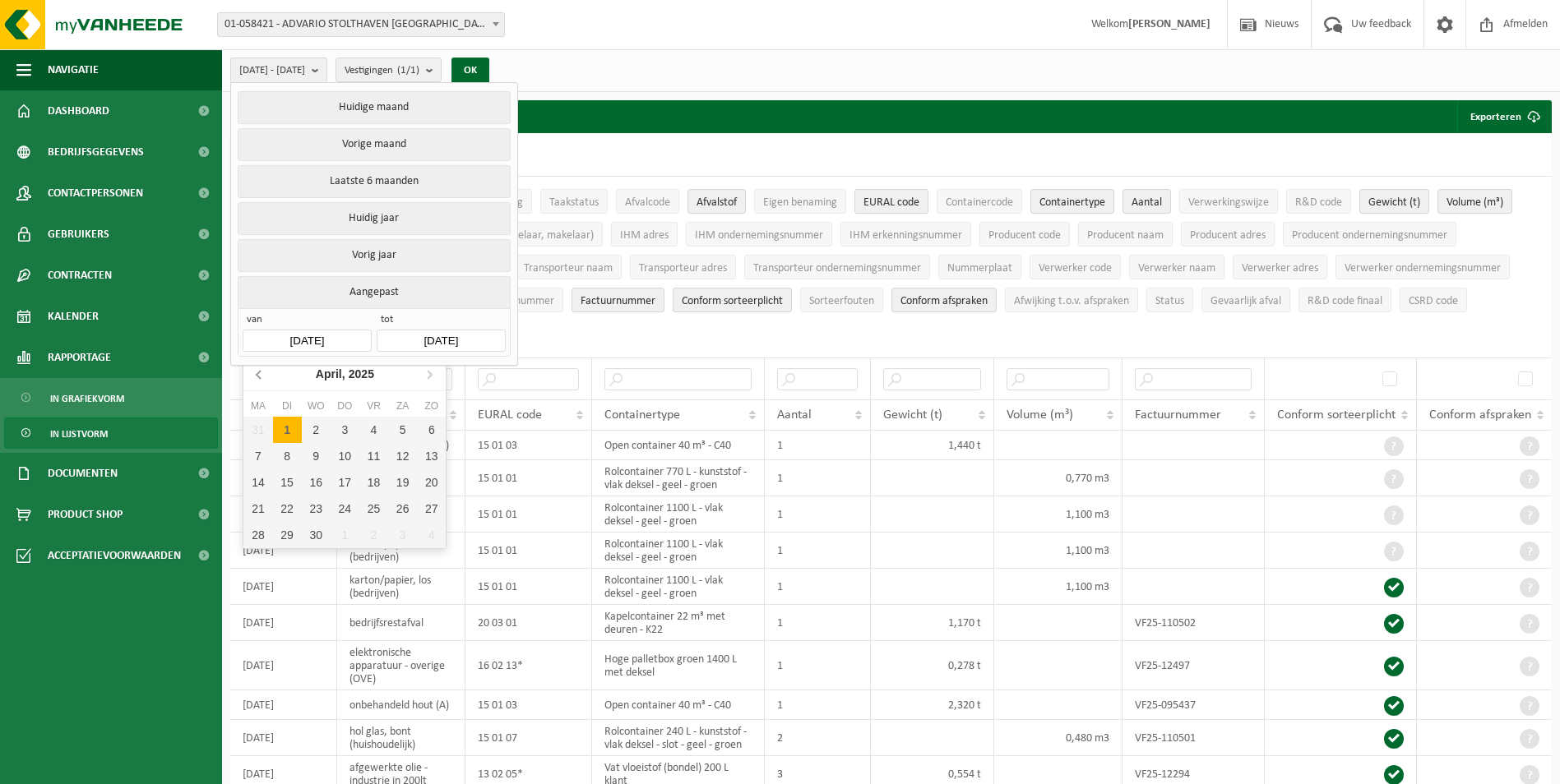
click at [257, 371] on icon at bounding box center [259, 374] width 27 height 27
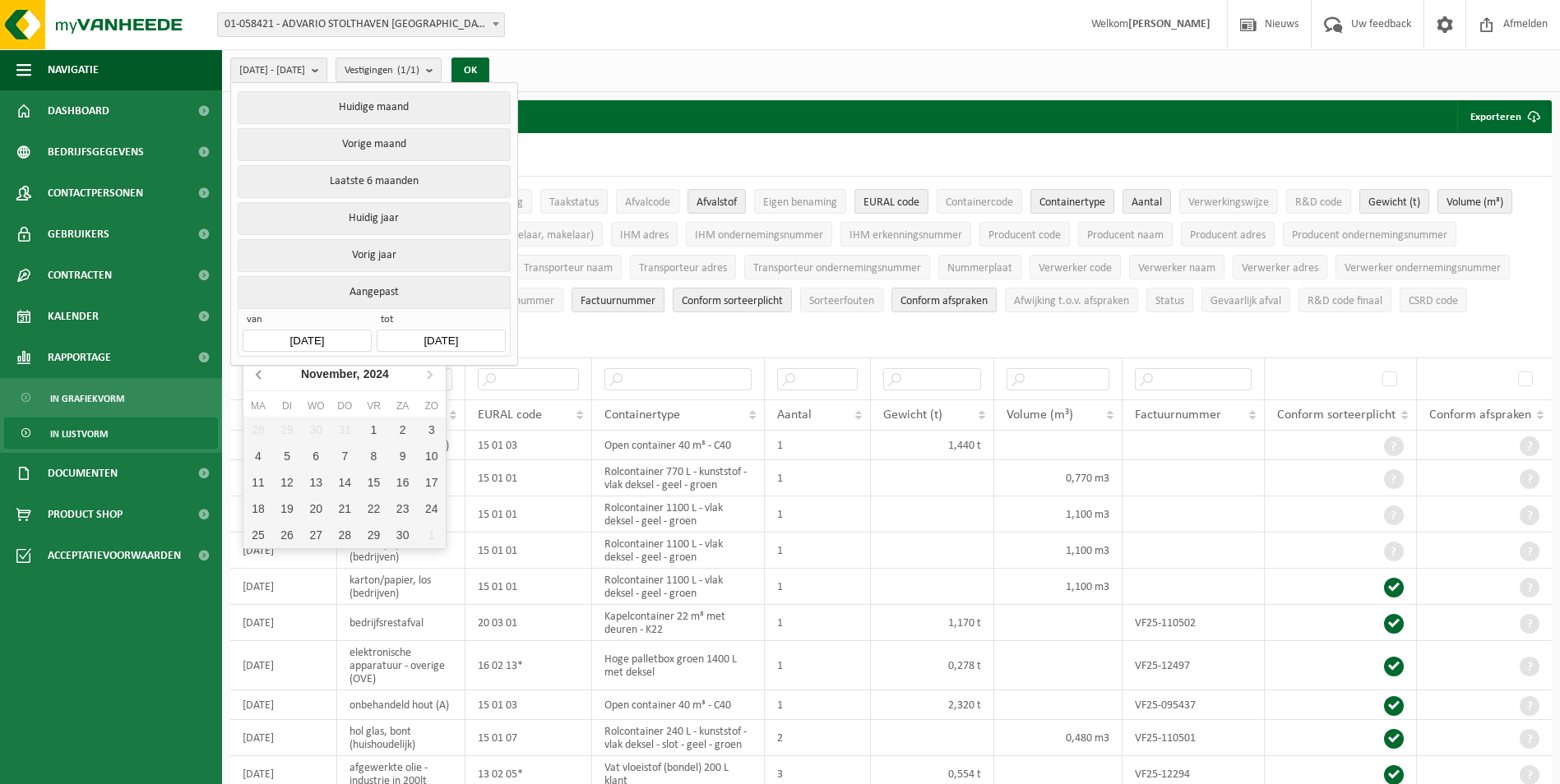
click at [257, 371] on icon at bounding box center [259, 374] width 27 height 27
click at [425, 428] on div "1" at bounding box center [431, 430] width 28 height 27
type input "[DATE]"
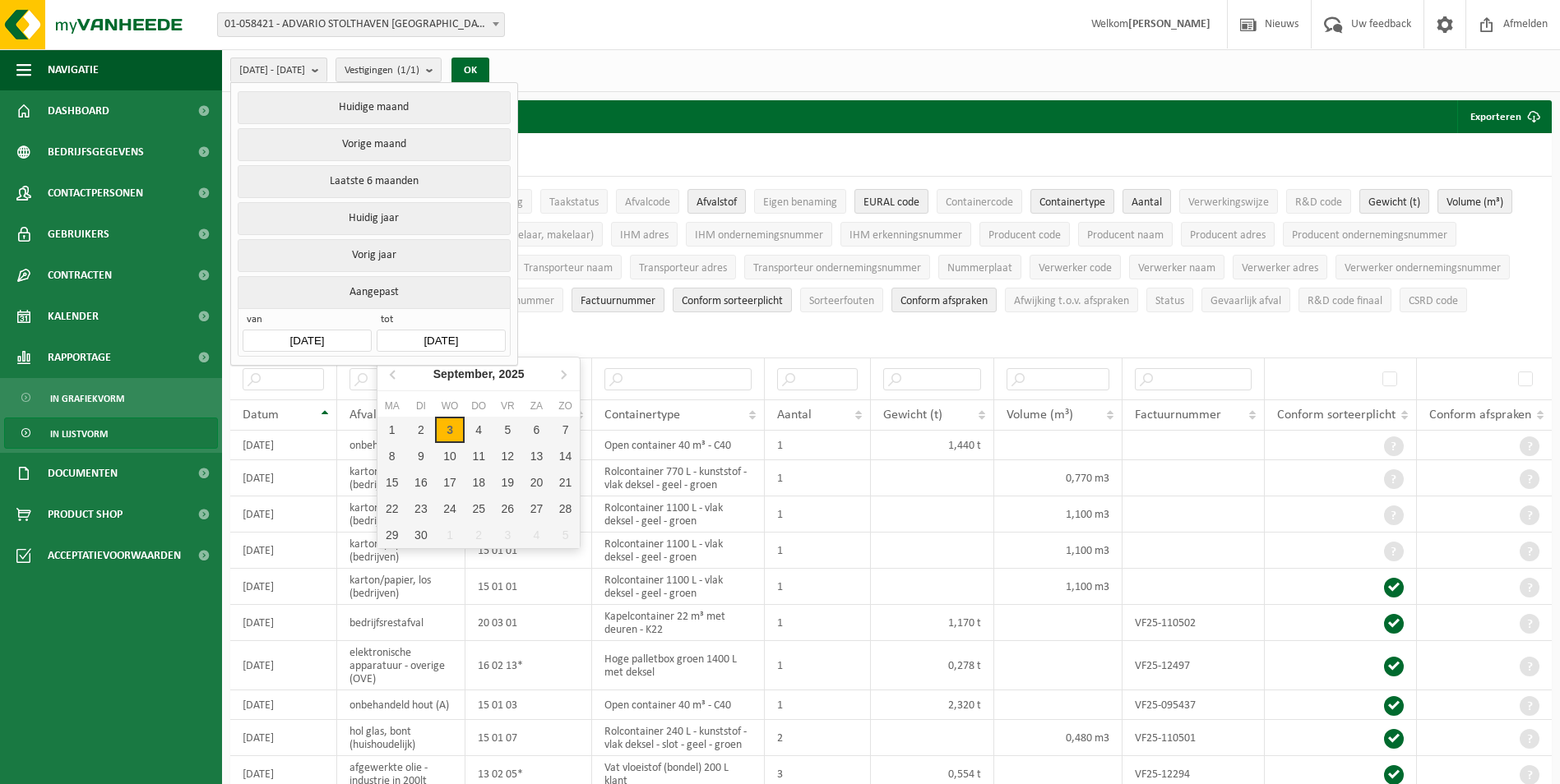
click at [445, 333] on input "[DATE]" at bounding box center [441, 341] width 129 height 22
click at [393, 375] on icon at bounding box center [393, 374] width 27 height 27
click at [570, 534] on div "31" at bounding box center [564, 535] width 28 height 27
type input "[DATE]"
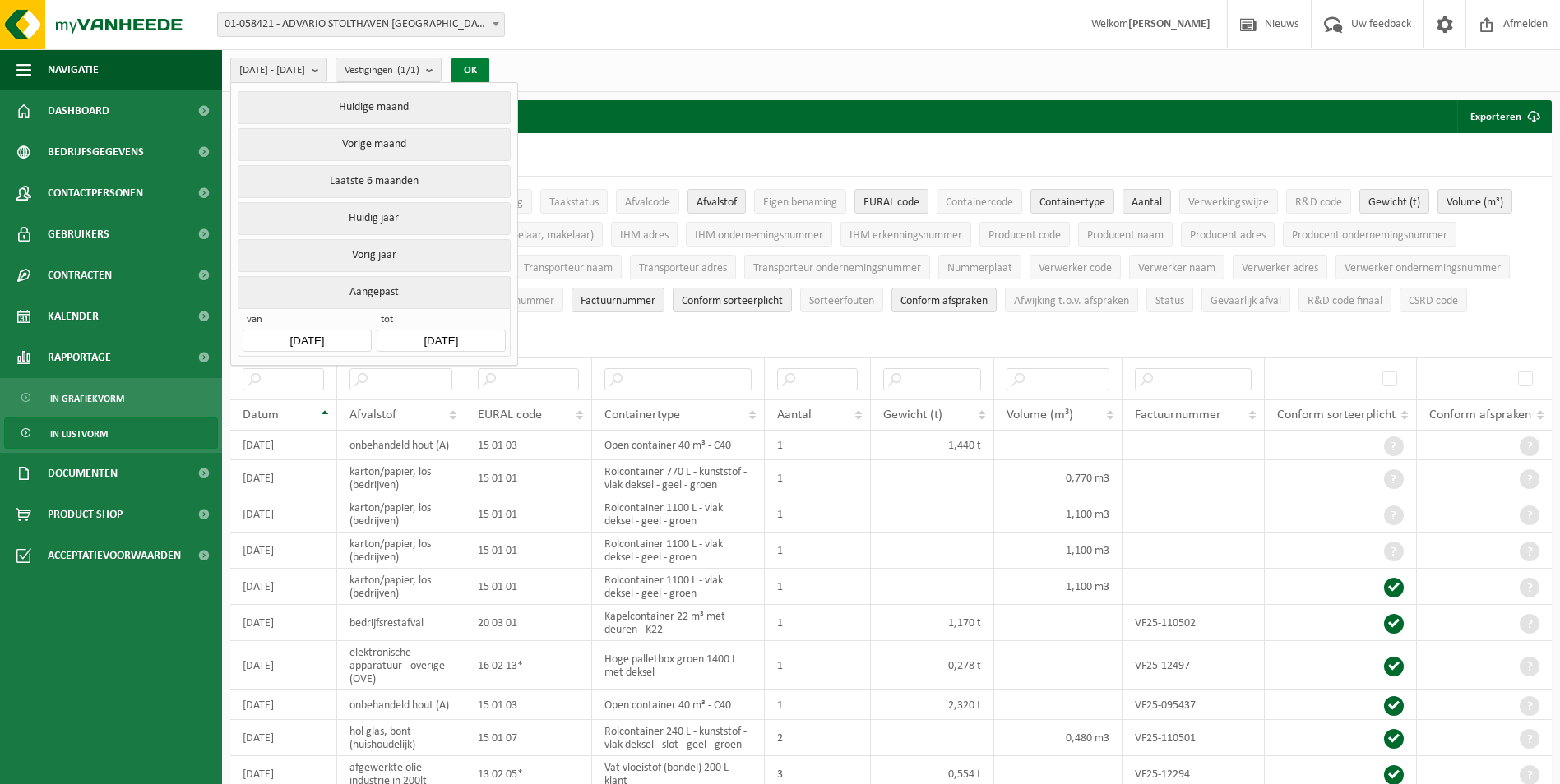
click at [489, 67] on button "OK" at bounding box center [470, 71] width 38 height 27
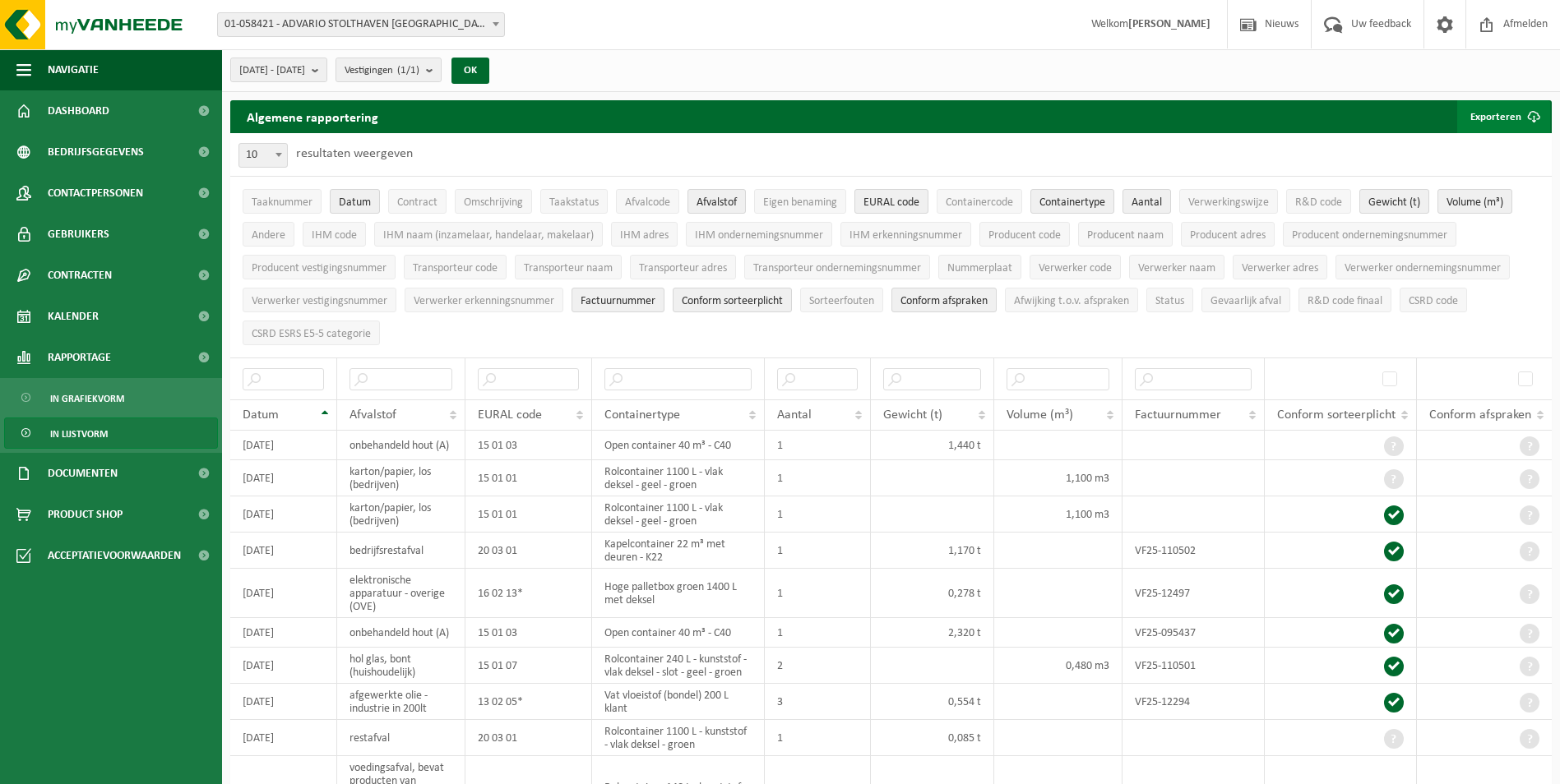
click at [1473, 115] on button "Exporteren" at bounding box center [1503, 117] width 93 height 33
click at [1471, 150] on link "Enkel mijn selectie" at bounding box center [1475, 150] width 149 height 33
